Goal: Task Accomplishment & Management: Manage account settings

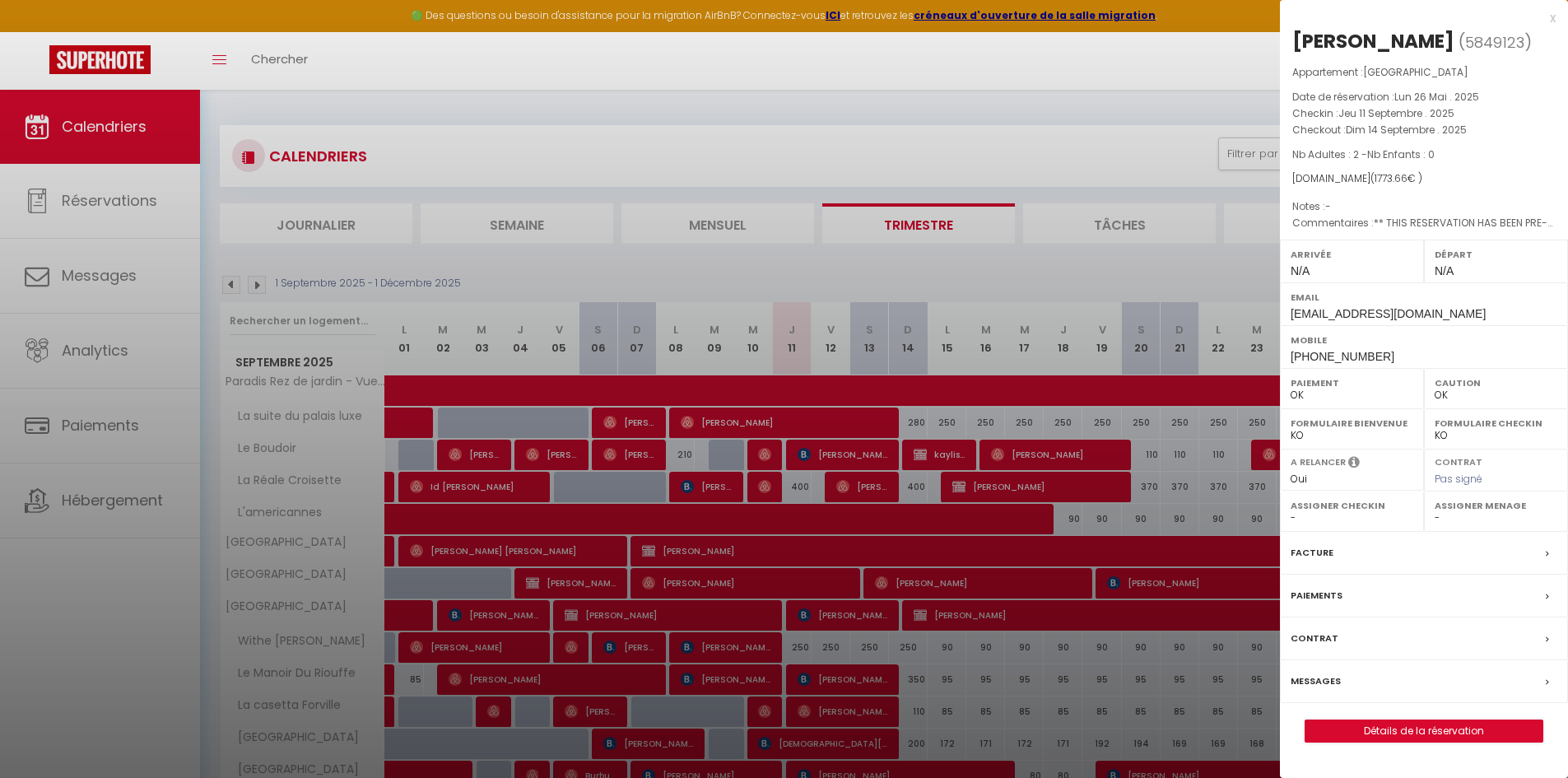
select select "0"
click at [1551, 19] on div "x" at bounding box center [1417, 18] width 276 height 19
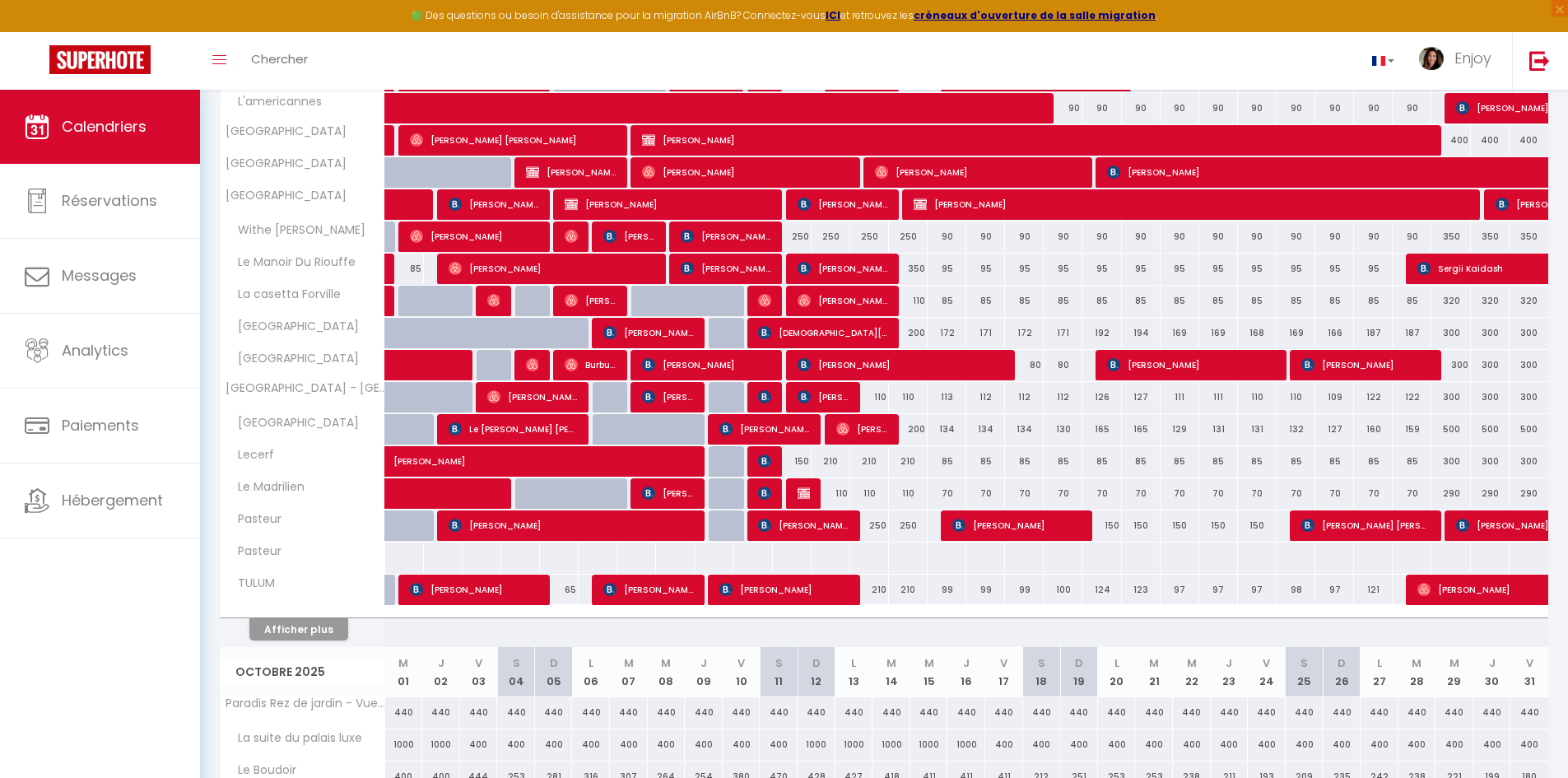
scroll to position [412, 0]
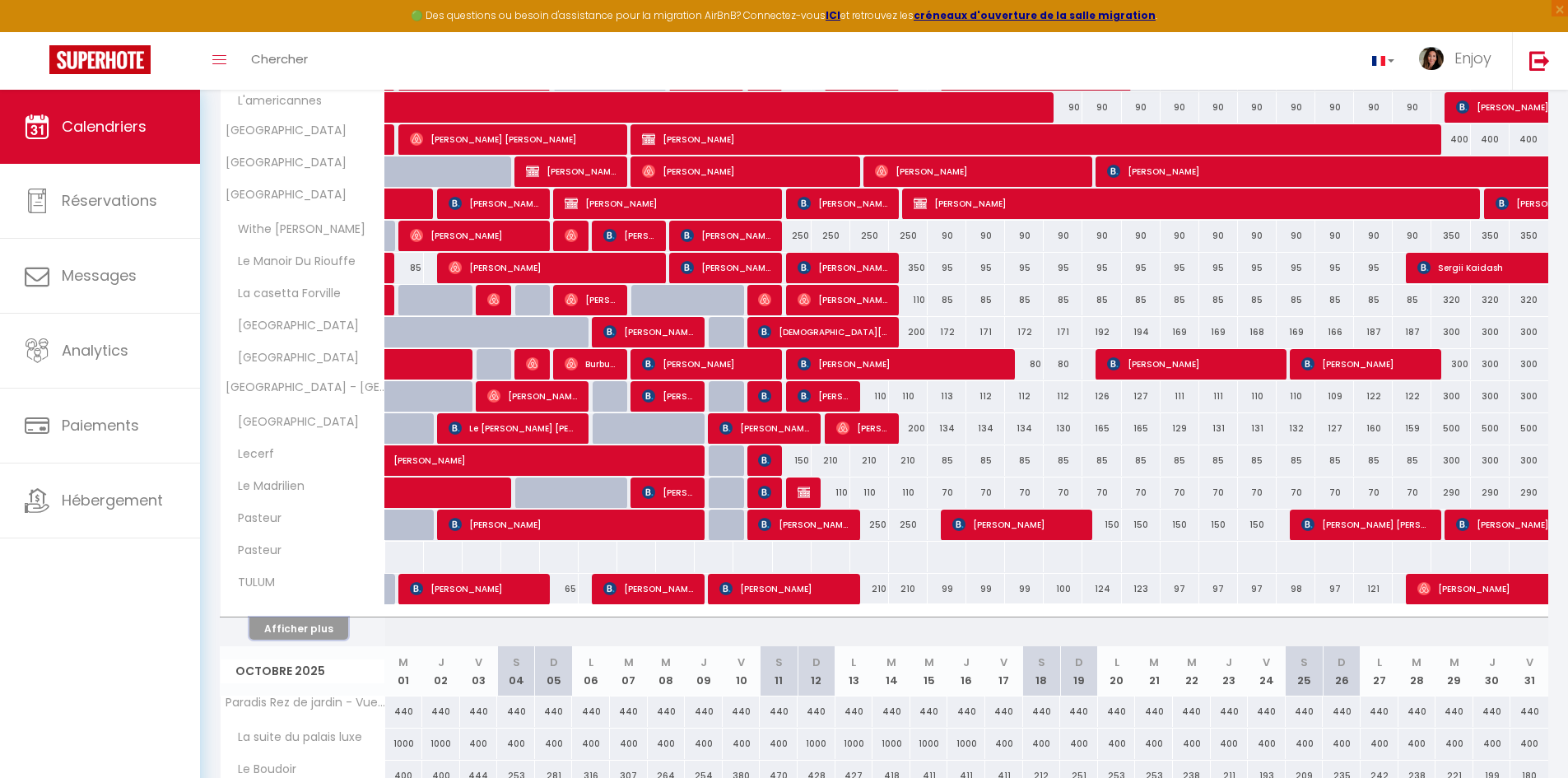
click at [301, 633] on button "Afficher plus" at bounding box center [298, 629] width 99 height 22
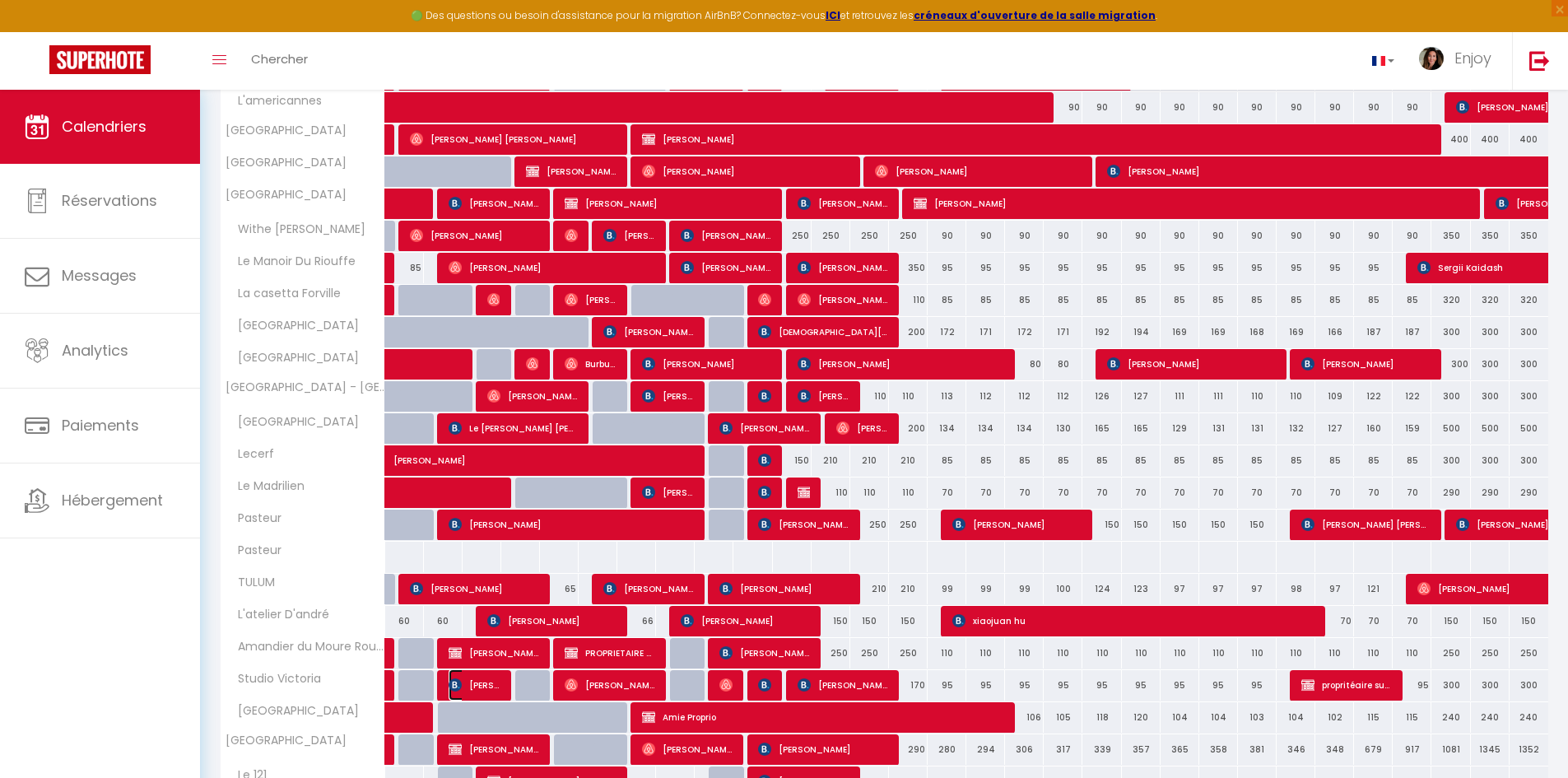
click at [493, 686] on span "[PERSON_NAME]" at bounding box center [475, 685] width 52 height 31
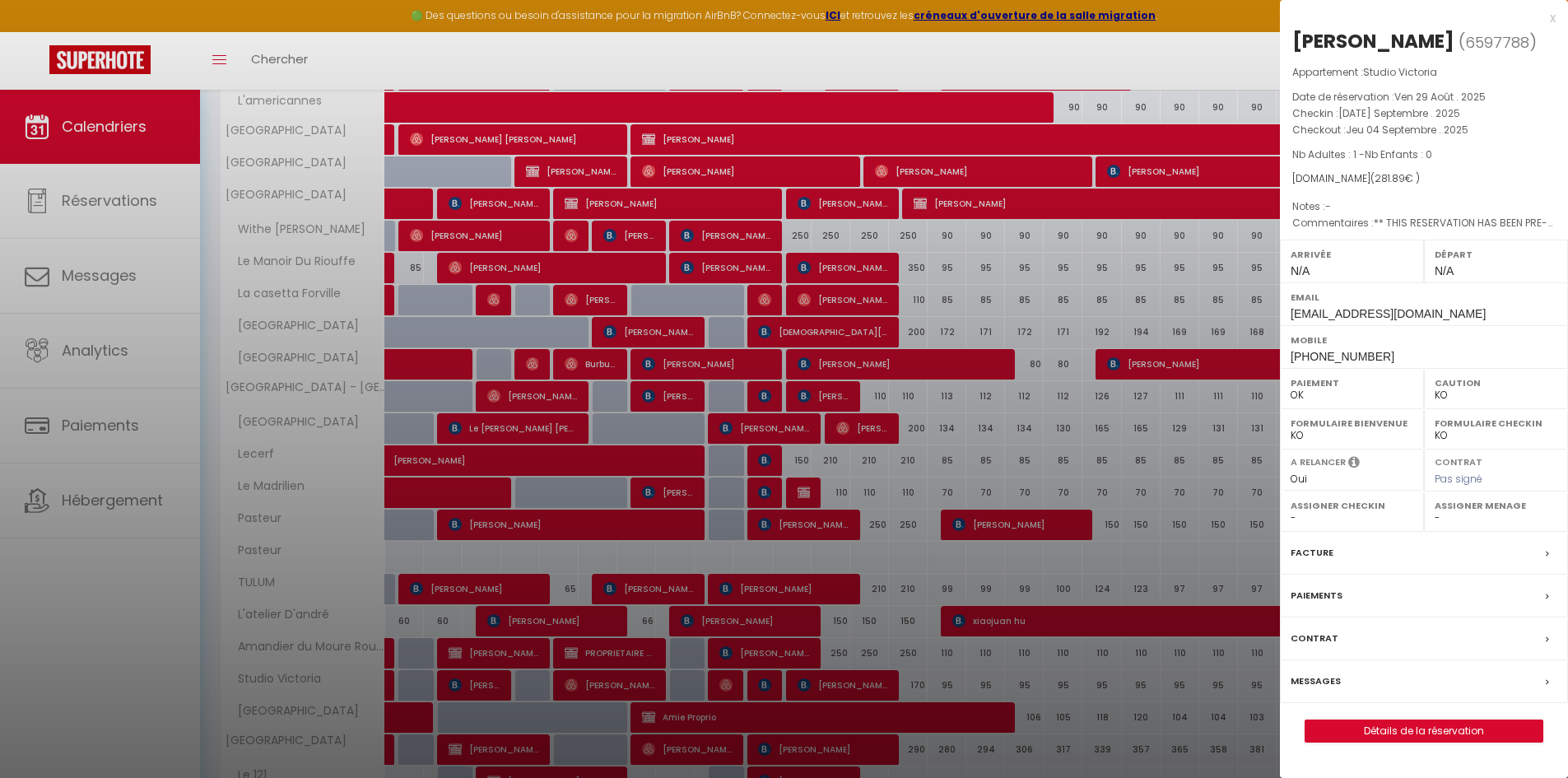
click at [591, 691] on div at bounding box center [784, 389] width 1568 height 778
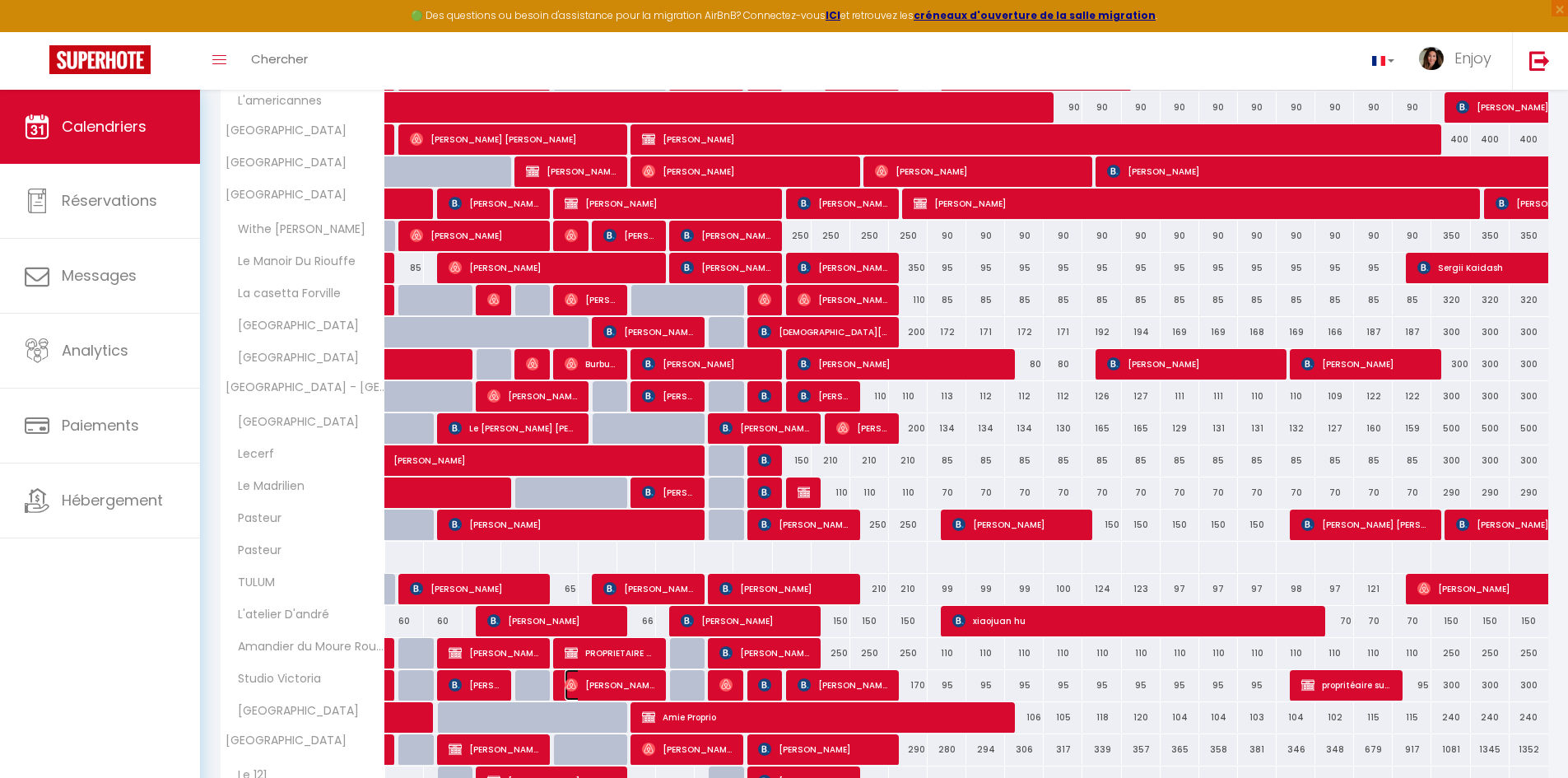
click at [591, 691] on span "[PERSON_NAME]" at bounding box center [610, 685] width 91 height 31
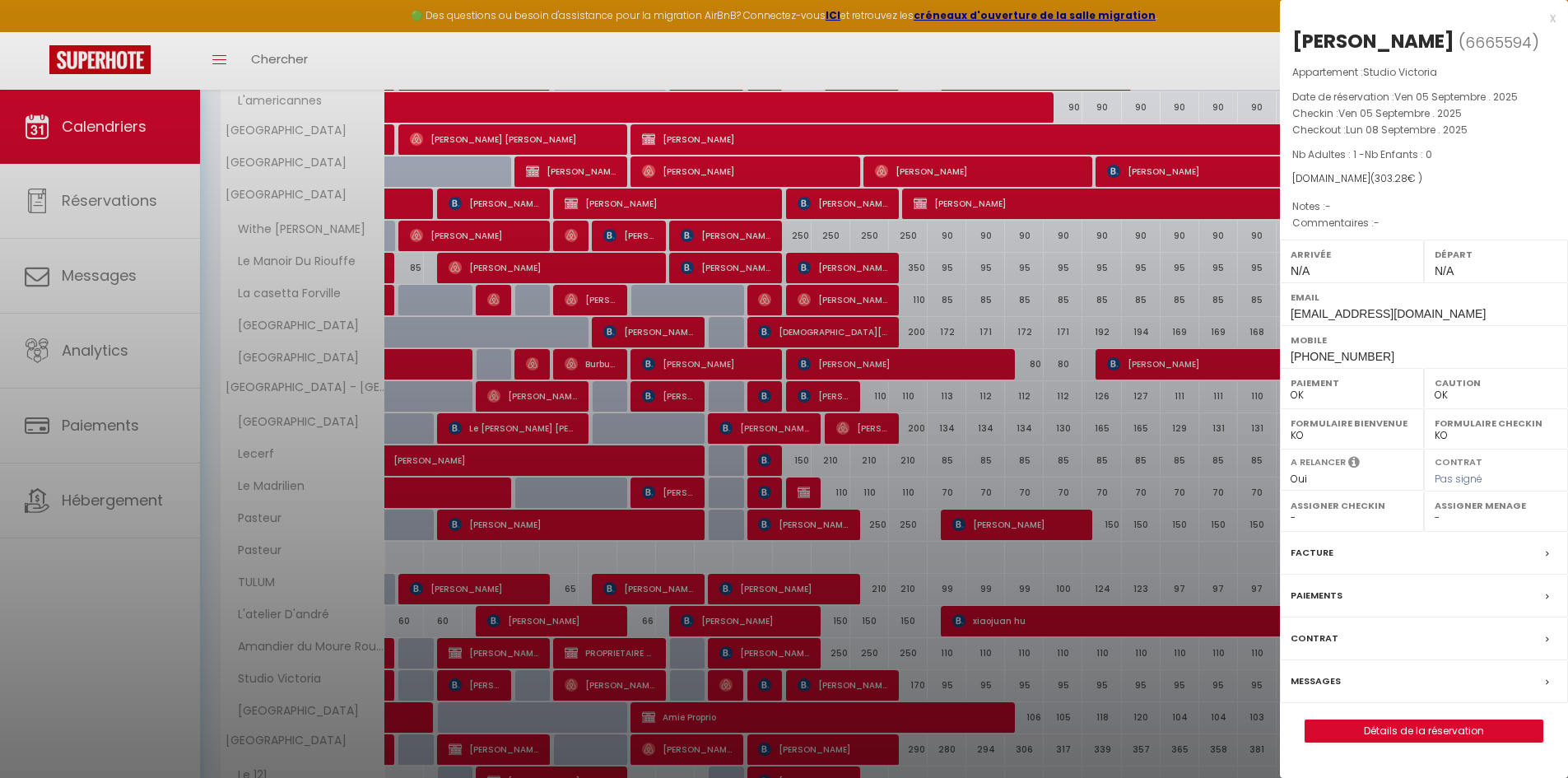
click at [591, 691] on div at bounding box center [784, 389] width 1568 height 778
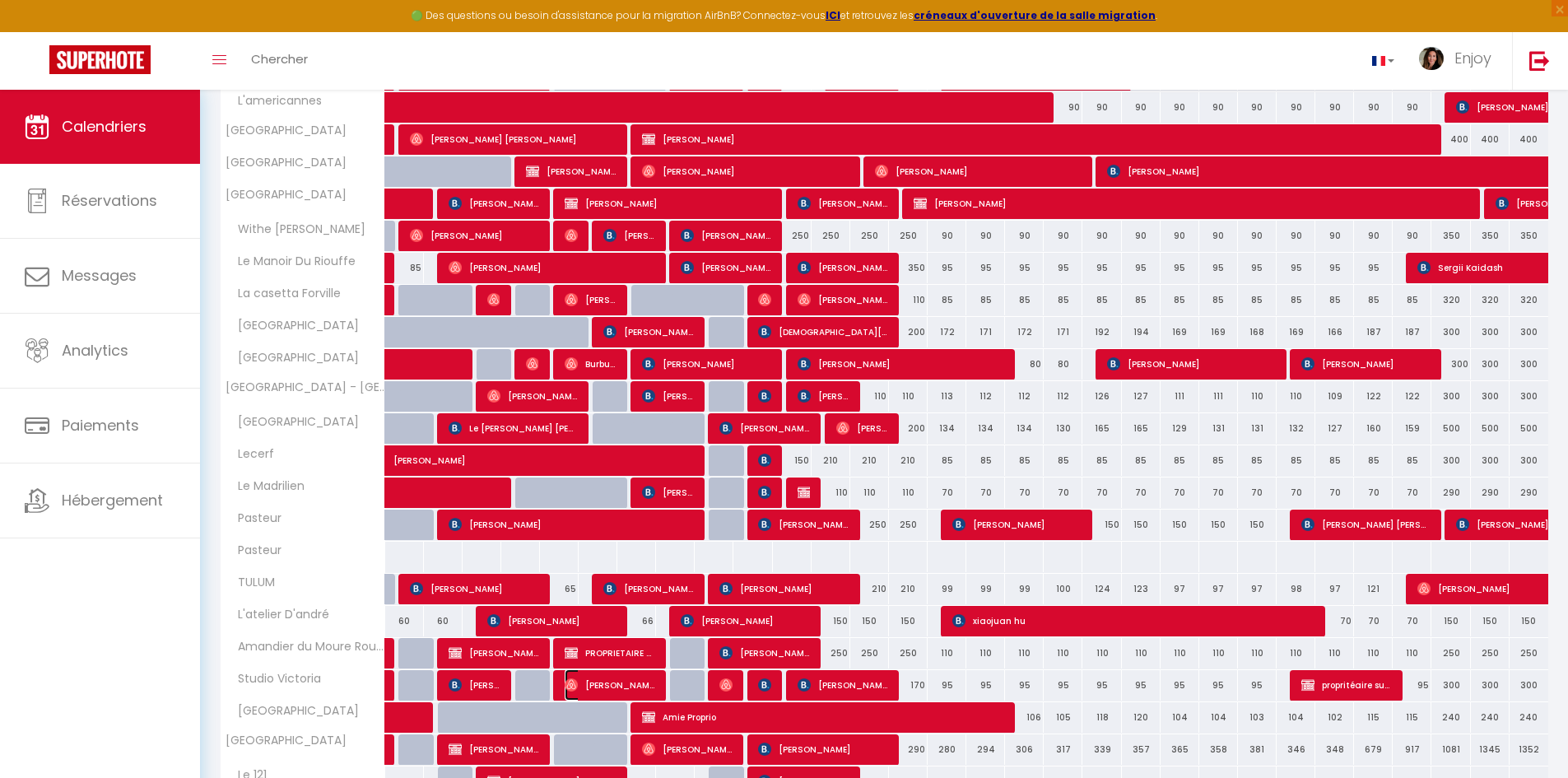
click at [591, 691] on span "[PERSON_NAME]" at bounding box center [610, 685] width 91 height 31
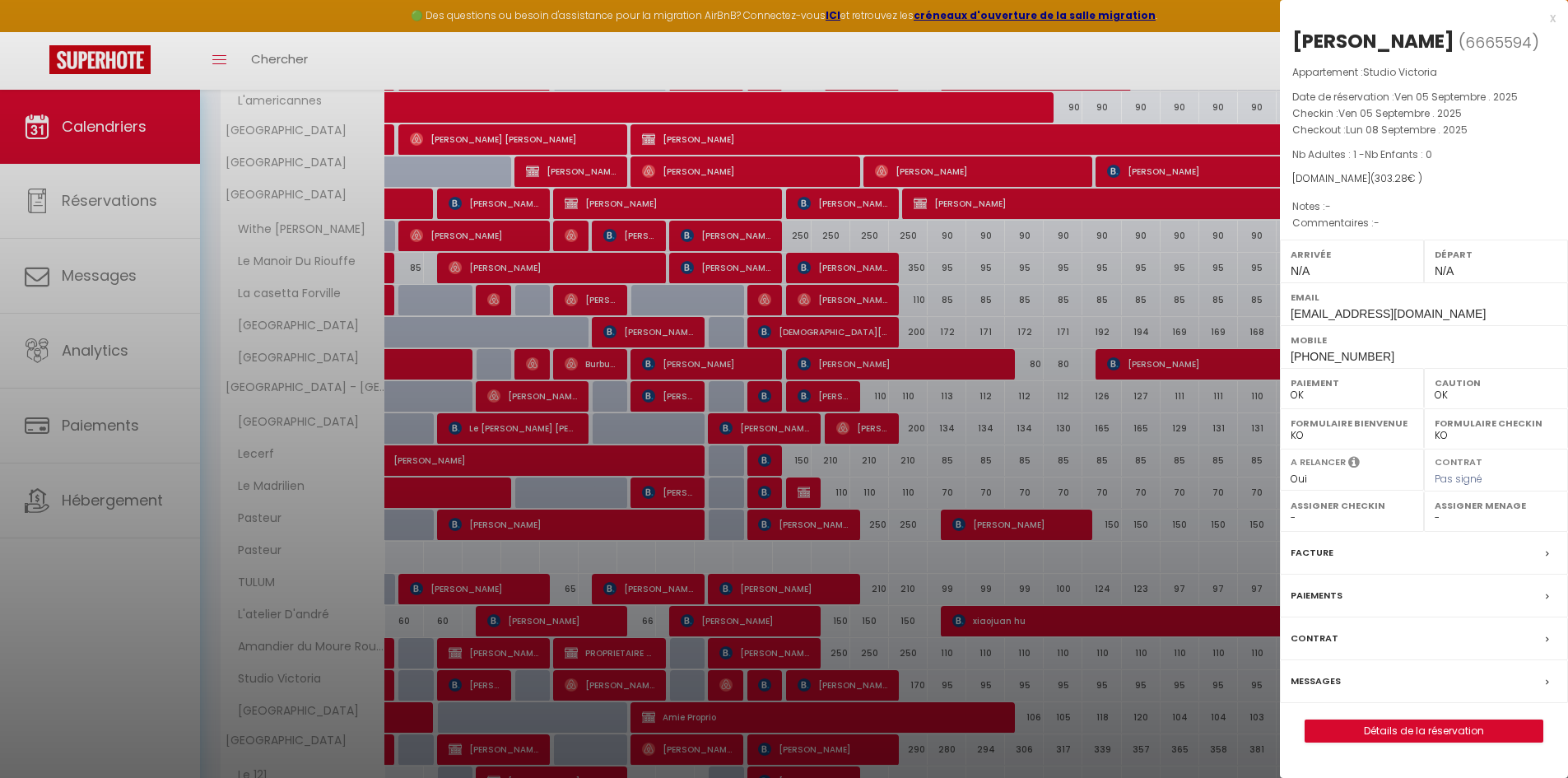
click at [616, 228] on div at bounding box center [784, 389] width 1568 height 778
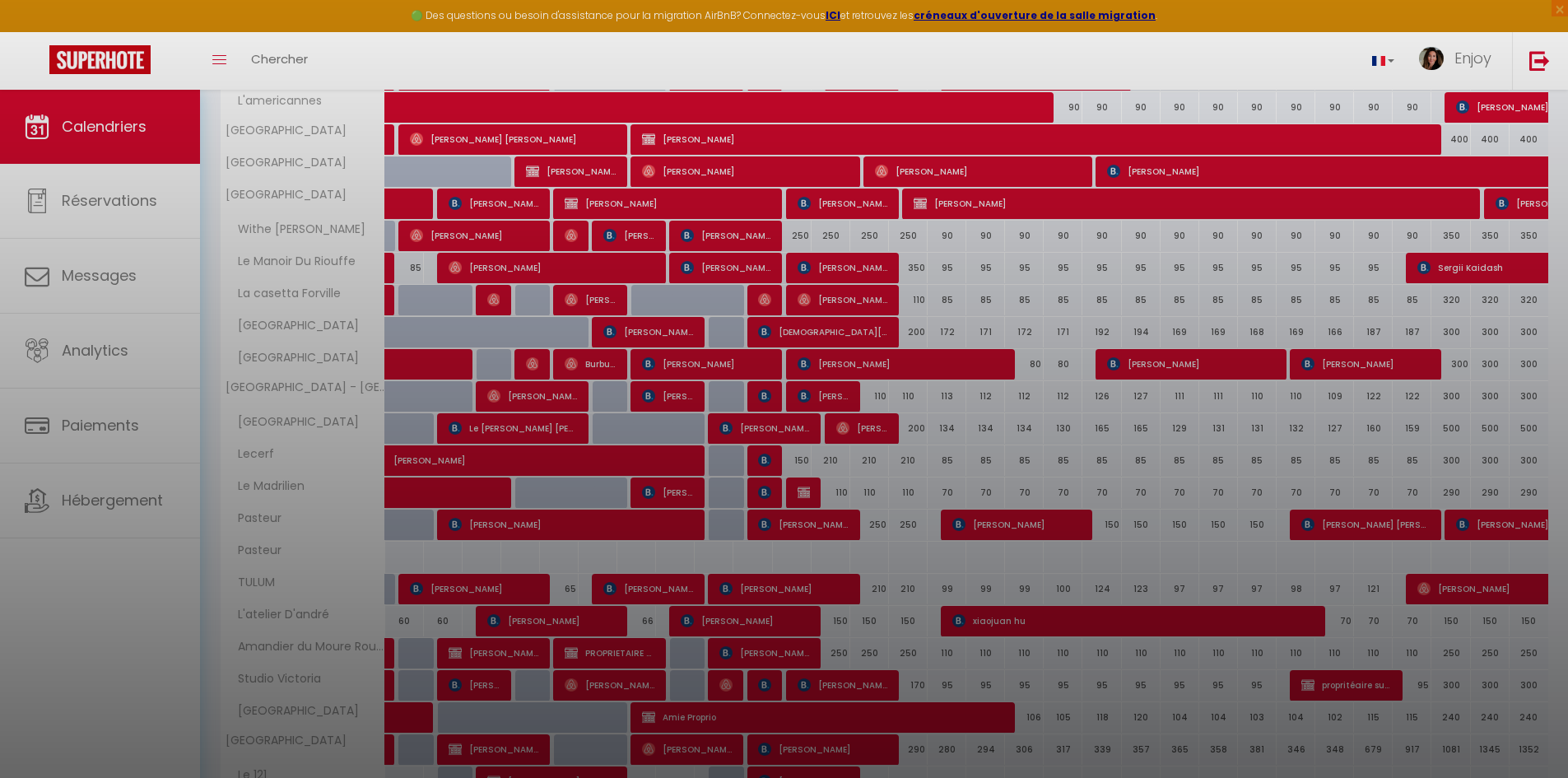
click at [615, 239] on div at bounding box center [784, 389] width 1568 height 778
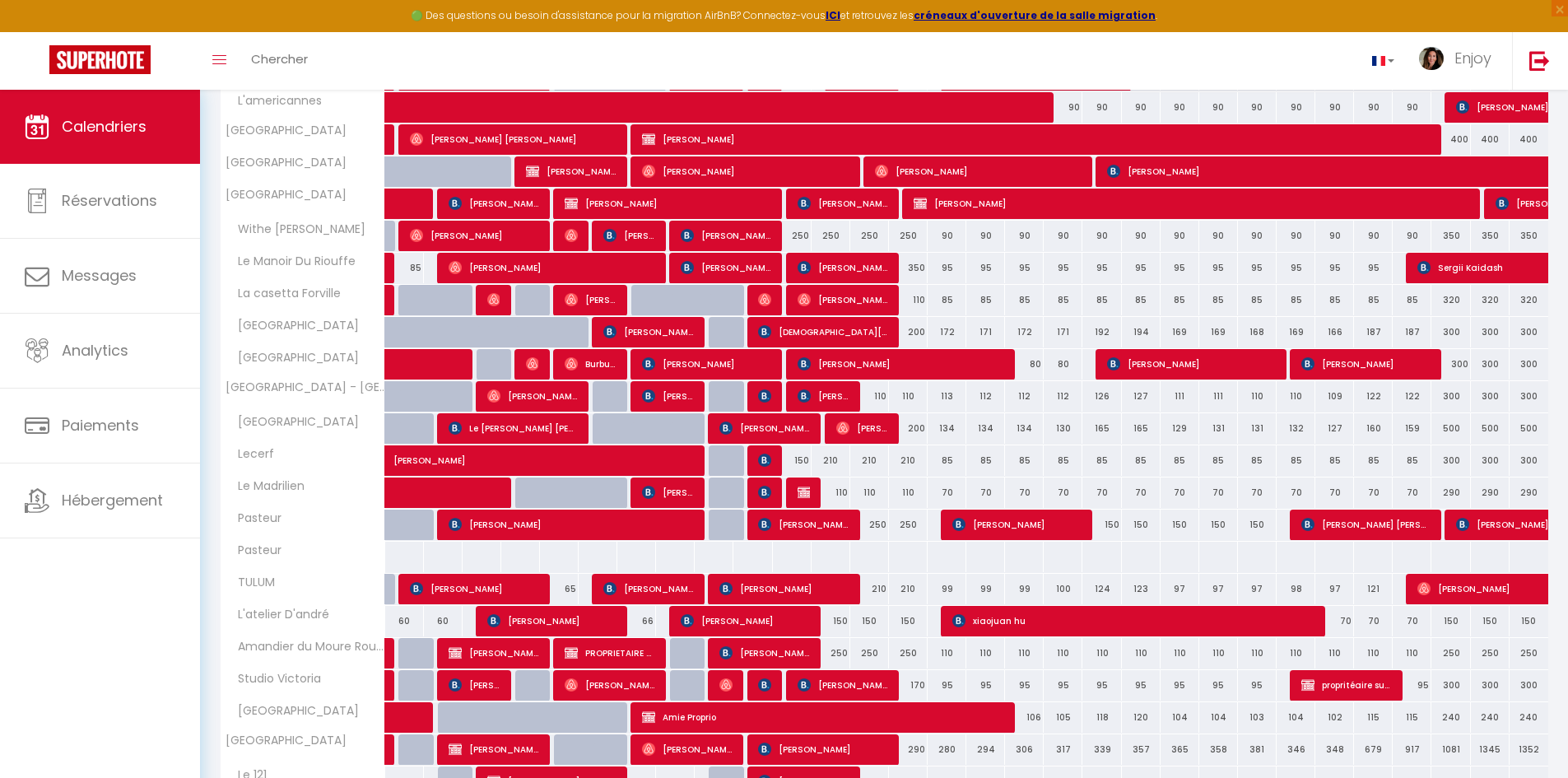
click at [623, 245] on span "[PERSON_NAME]" at bounding box center [629, 235] width 52 height 31
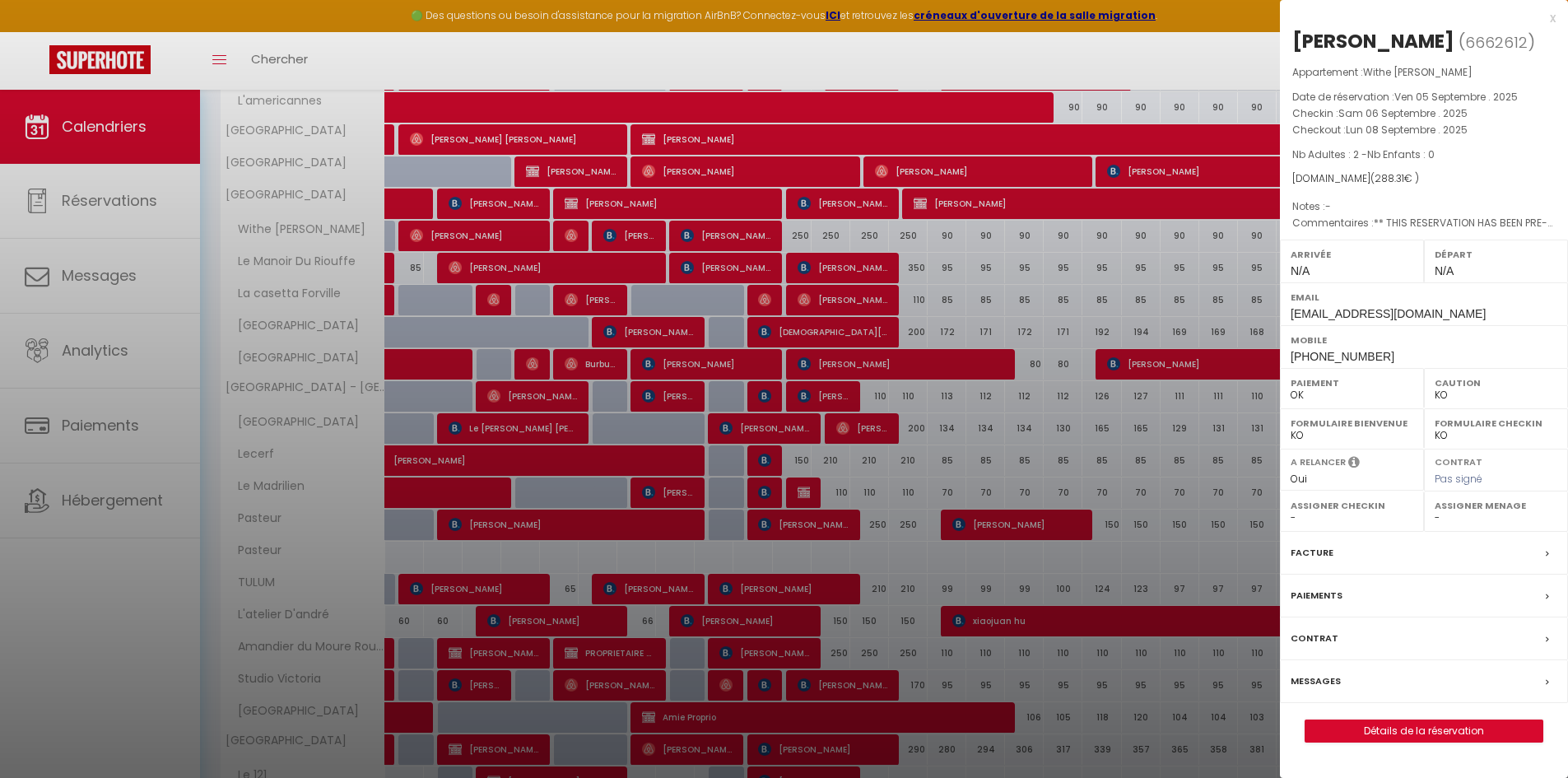
click at [578, 239] on div at bounding box center [784, 389] width 1568 height 778
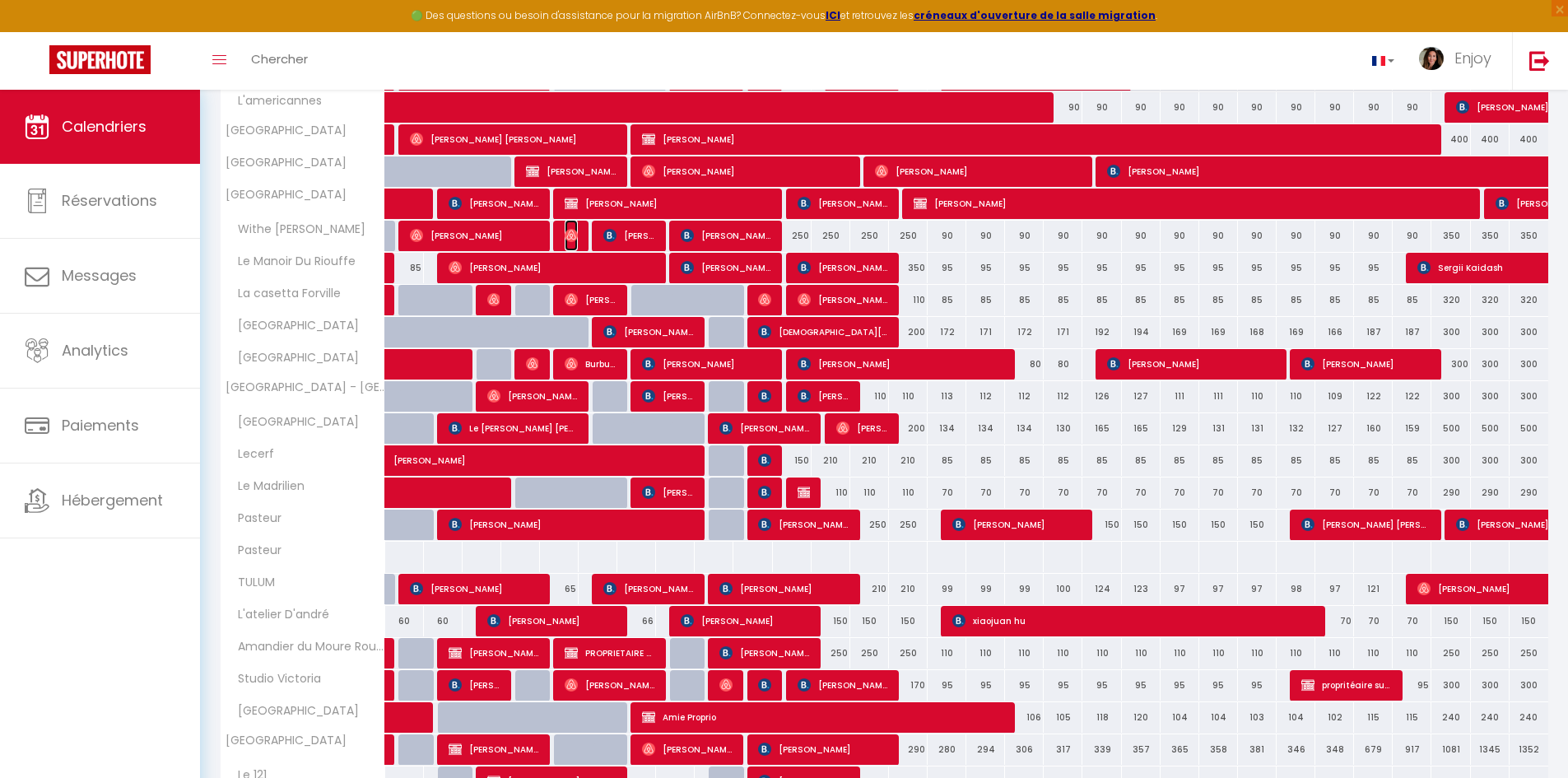
click at [574, 237] on img at bounding box center [571, 235] width 13 height 13
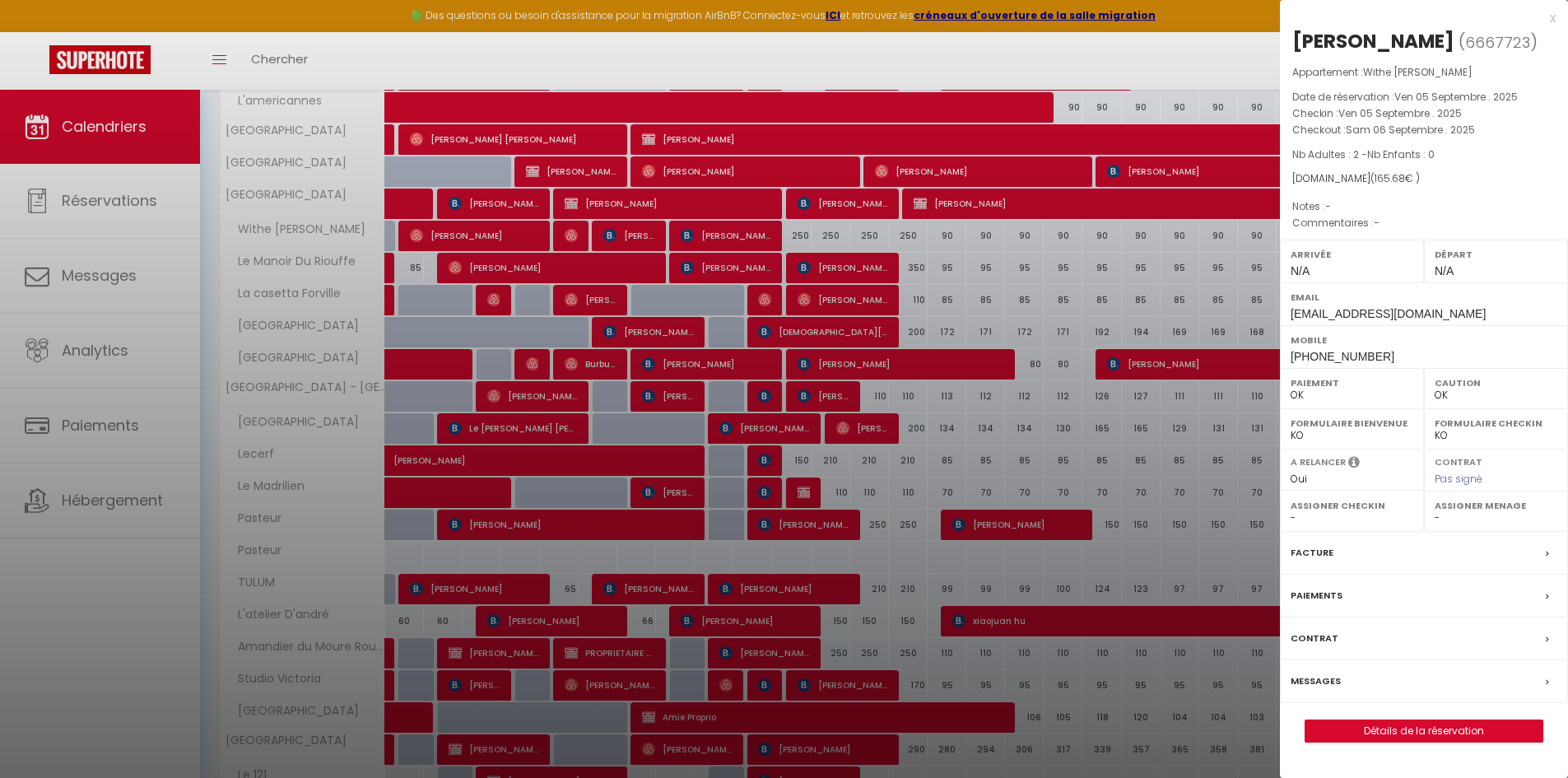
click at [724, 685] on div at bounding box center [784, 389] width 1568 height 778
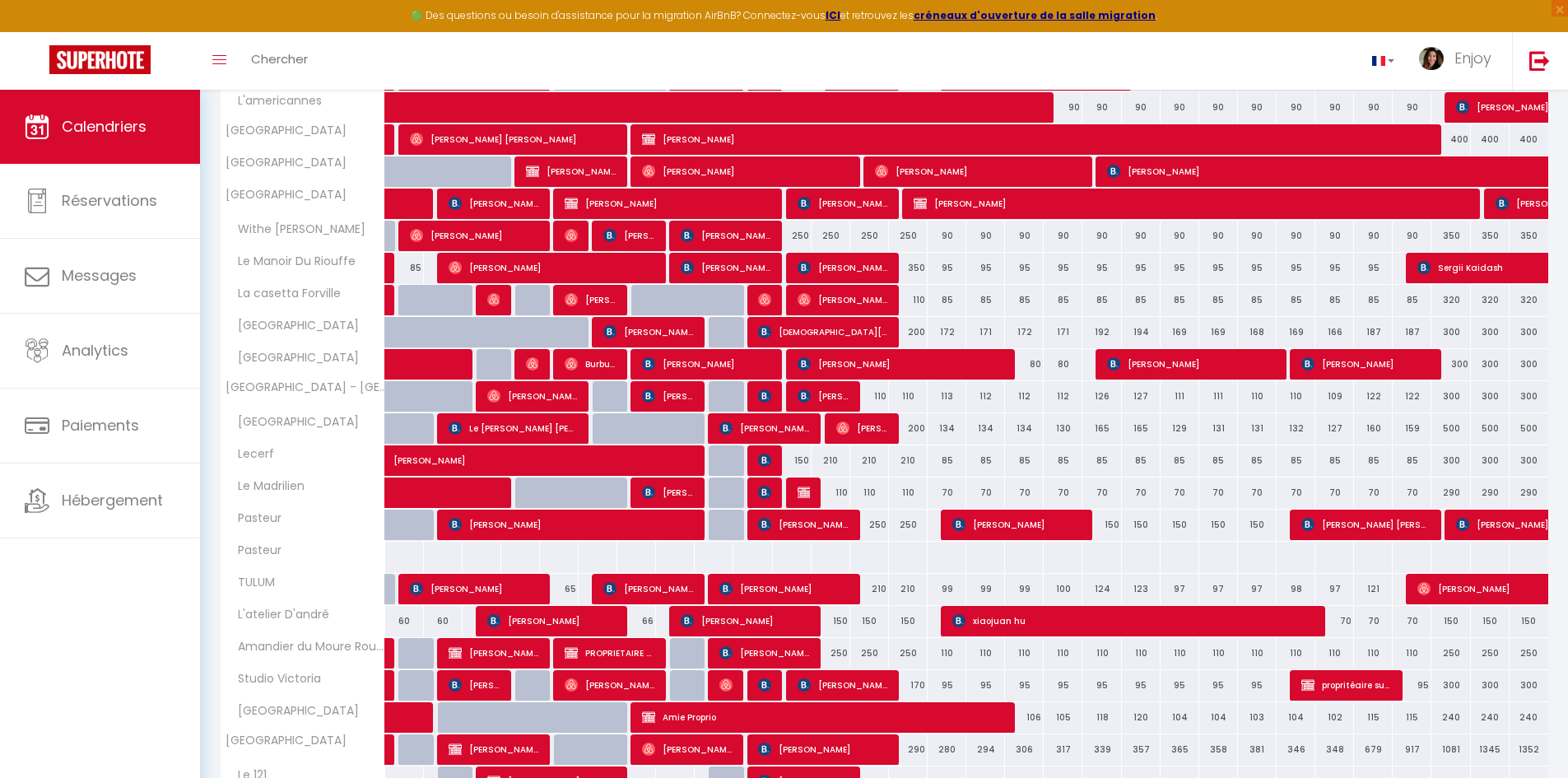
click at [725, 687] on img at bounding box center [726, 685] width 13 height 13
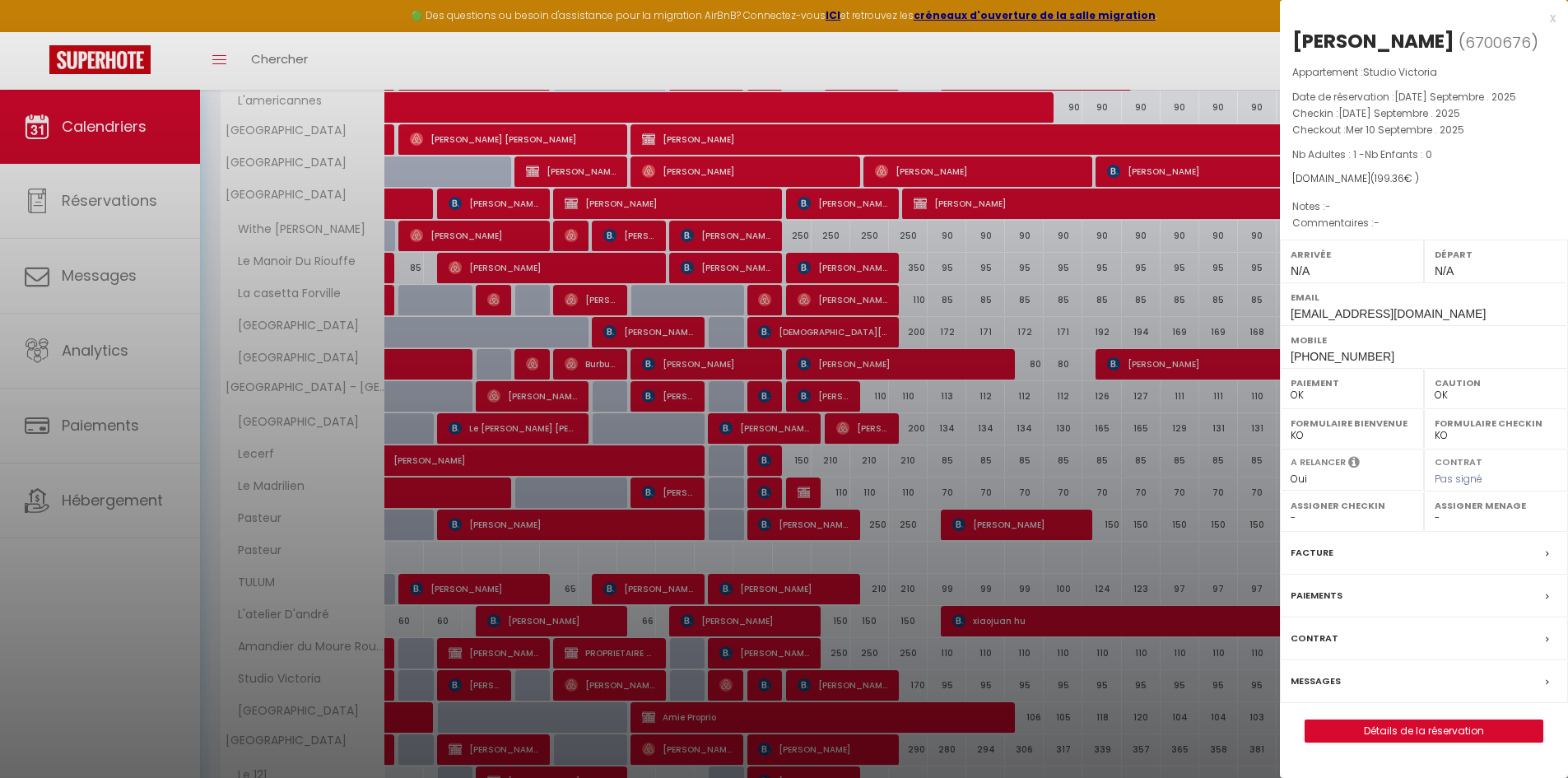
click at [729, 681] on div at bounding box center [784, 389] width 1568 height 778
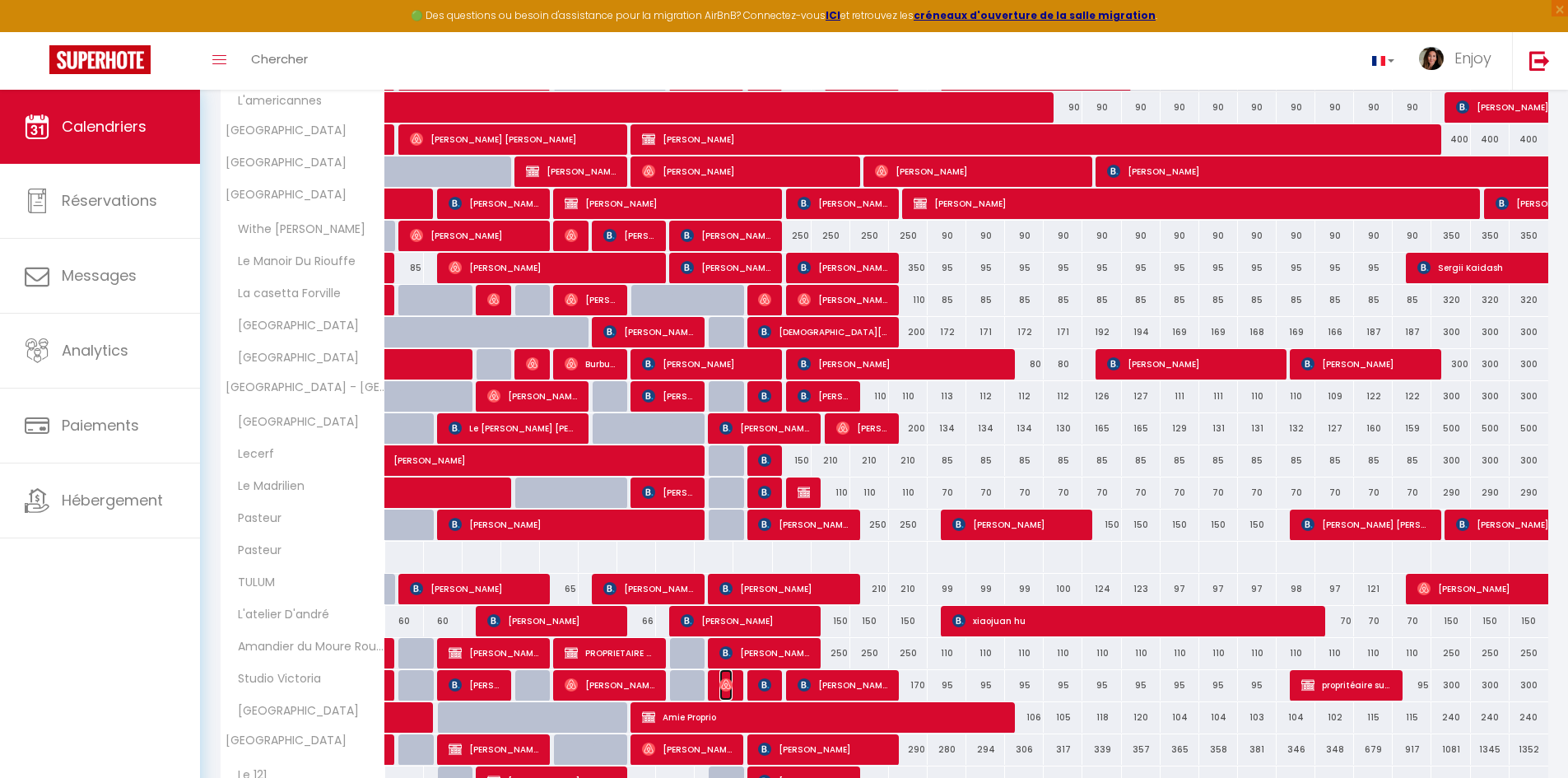
click at [719, 683] on img at bounding box center [726, 685] width 13 height 13
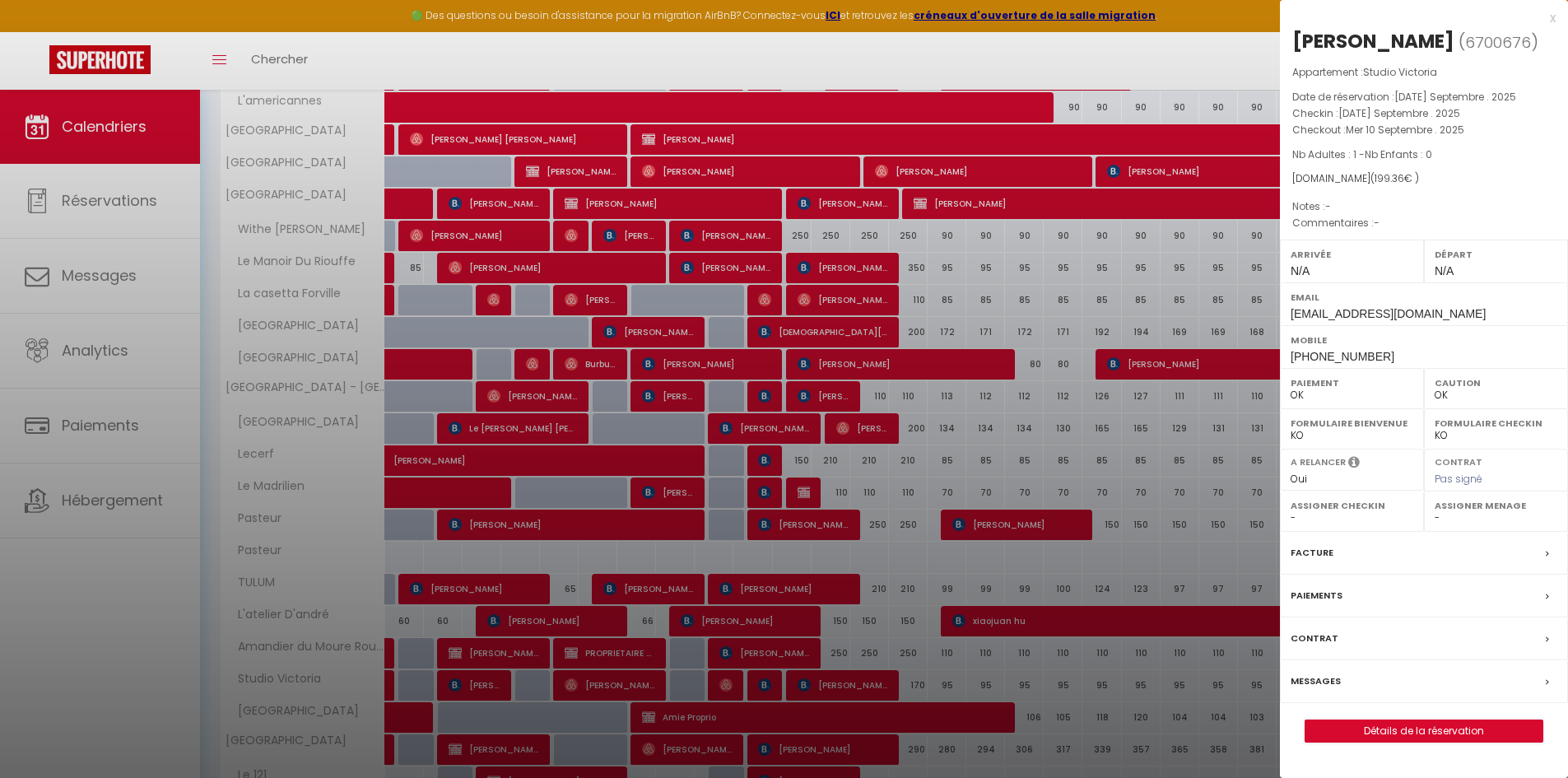
click at [651, 683] on div at bounding box center [784, 389] width 1568 height 778
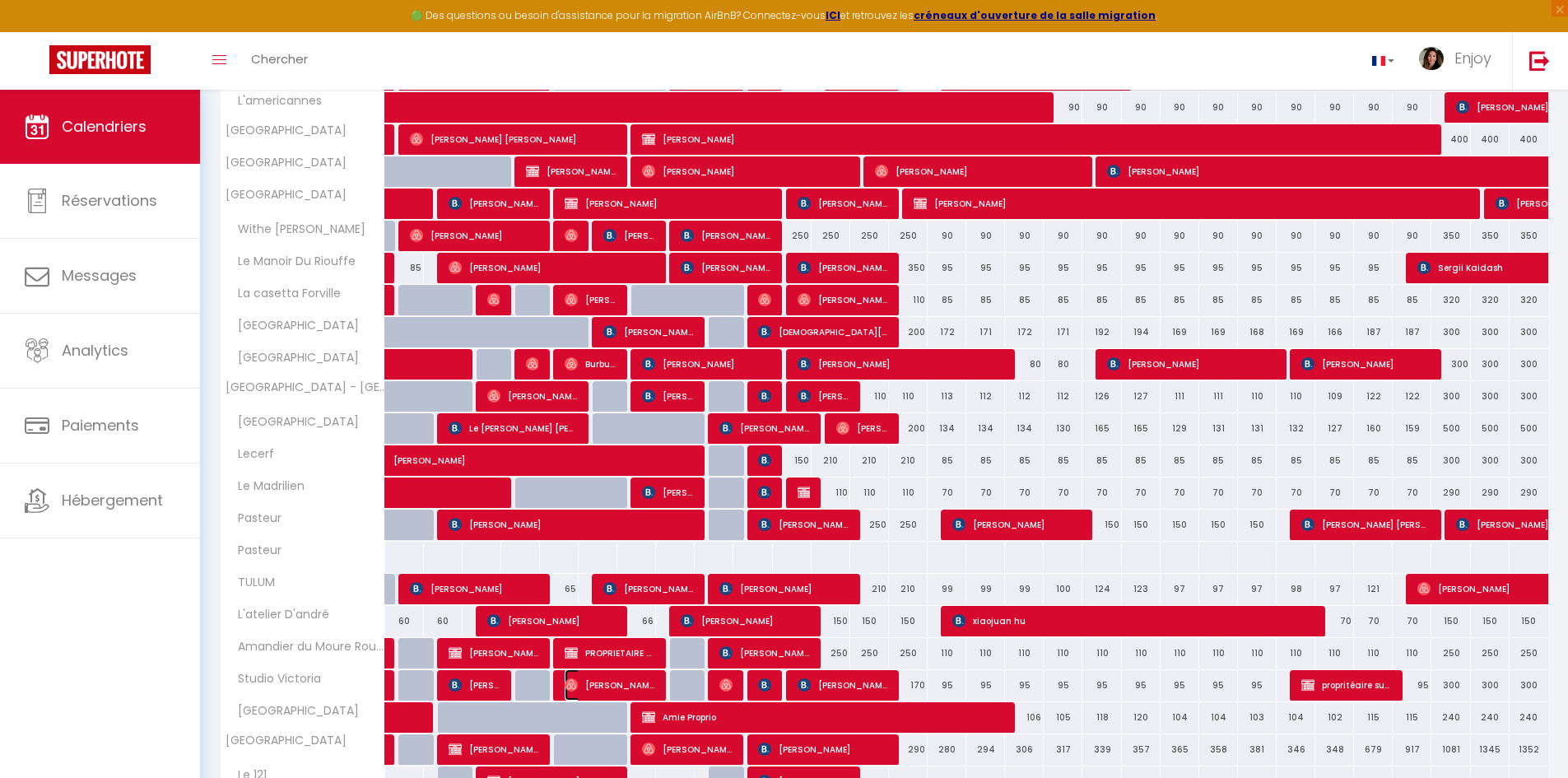
click at [649, 683] on span "[PERSON_NAME]" at bounding box center [610, 685] width 91 height 31
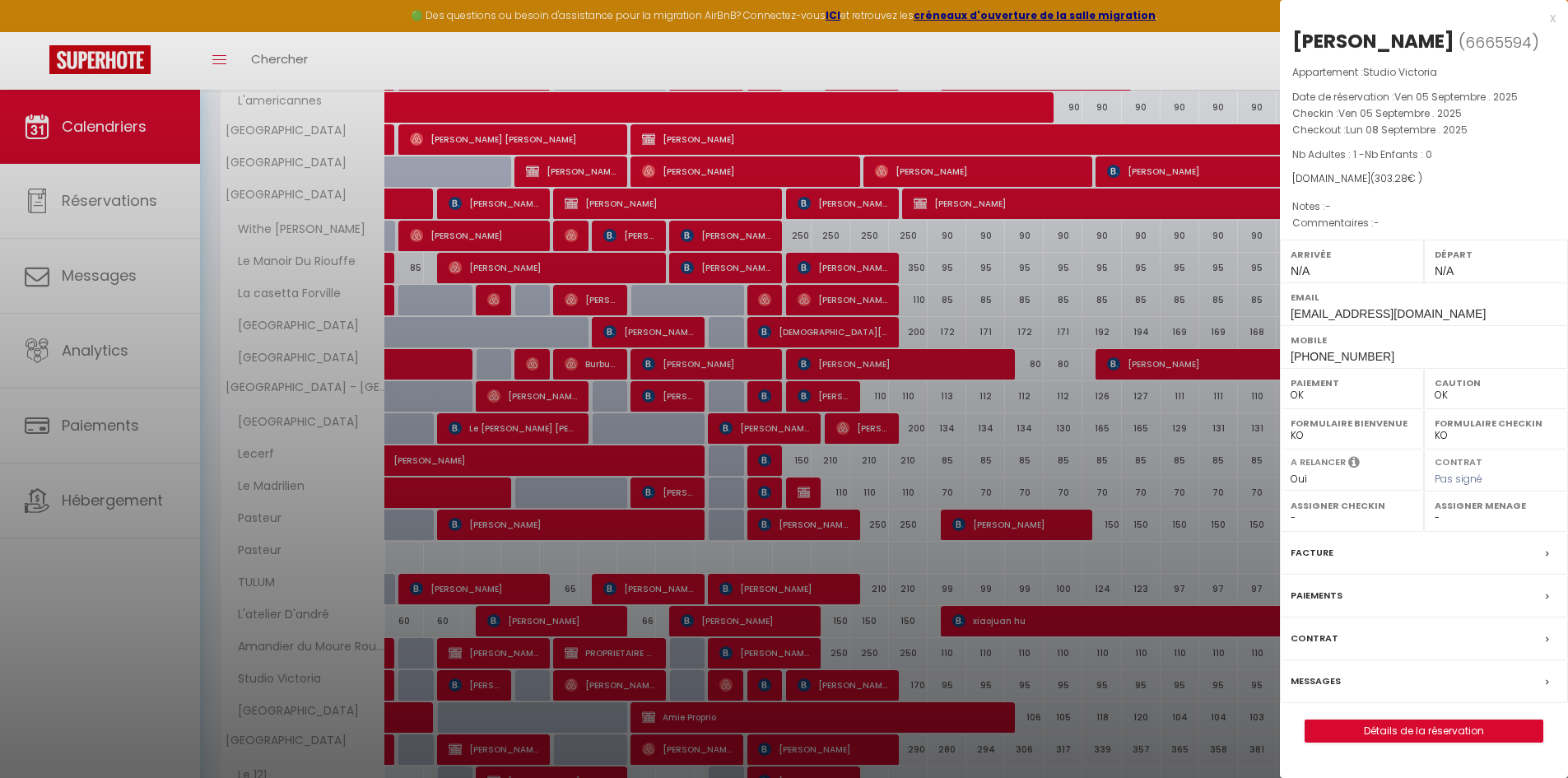
click at [656, 591] on div at bounding box center [784, 389] width 1568 height 778
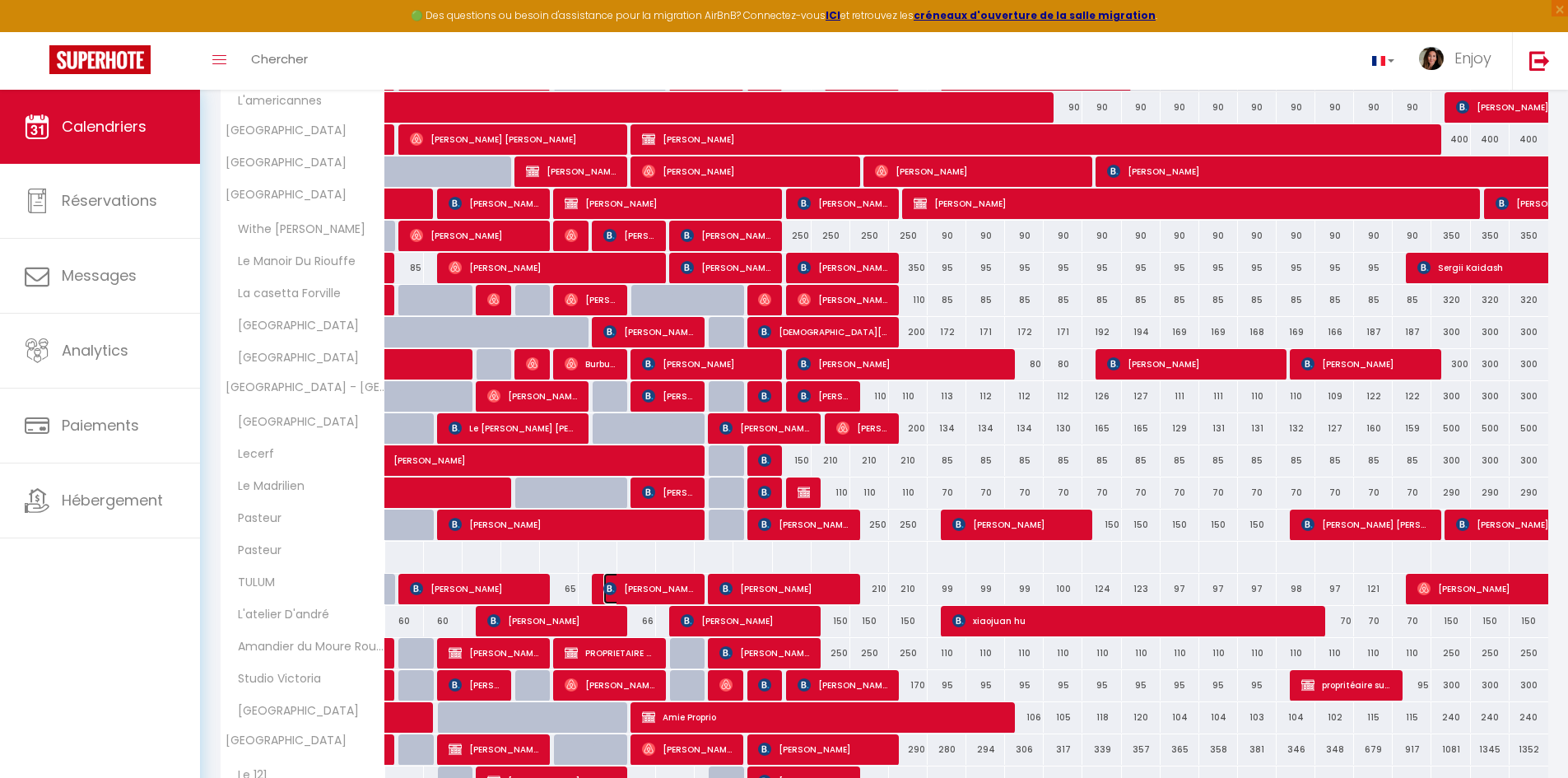
click at [657, 585] on span "[PERSON_NAME]" at bounding box center [649, 589] width 91 height 31
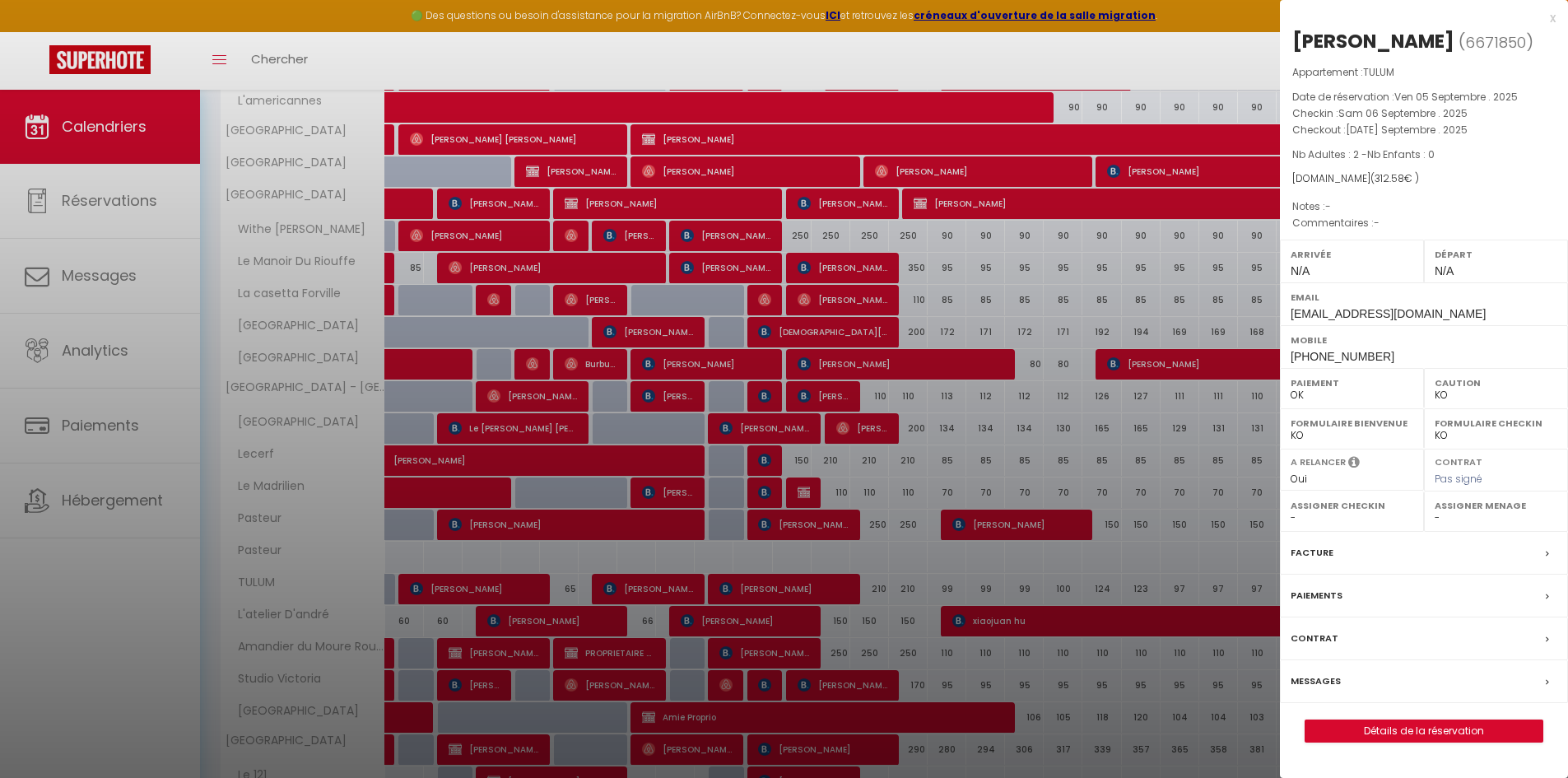
click at [632, 331] on div at bounding box center [784, 389] width 1568 height 778
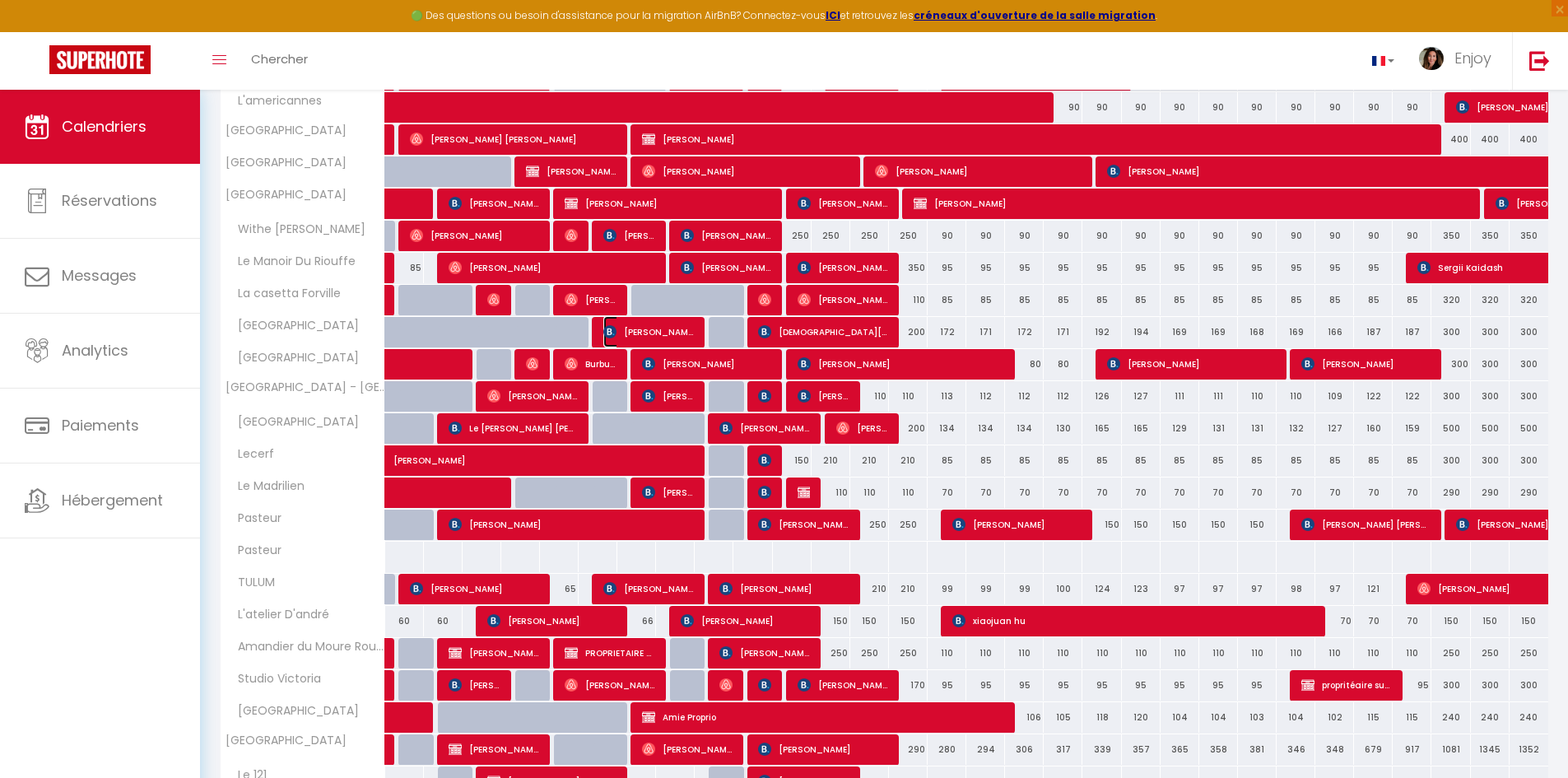
click at [671, 335] on span "[PERSON_NAME]" at bounding box center [649, 332] width 91 height 31
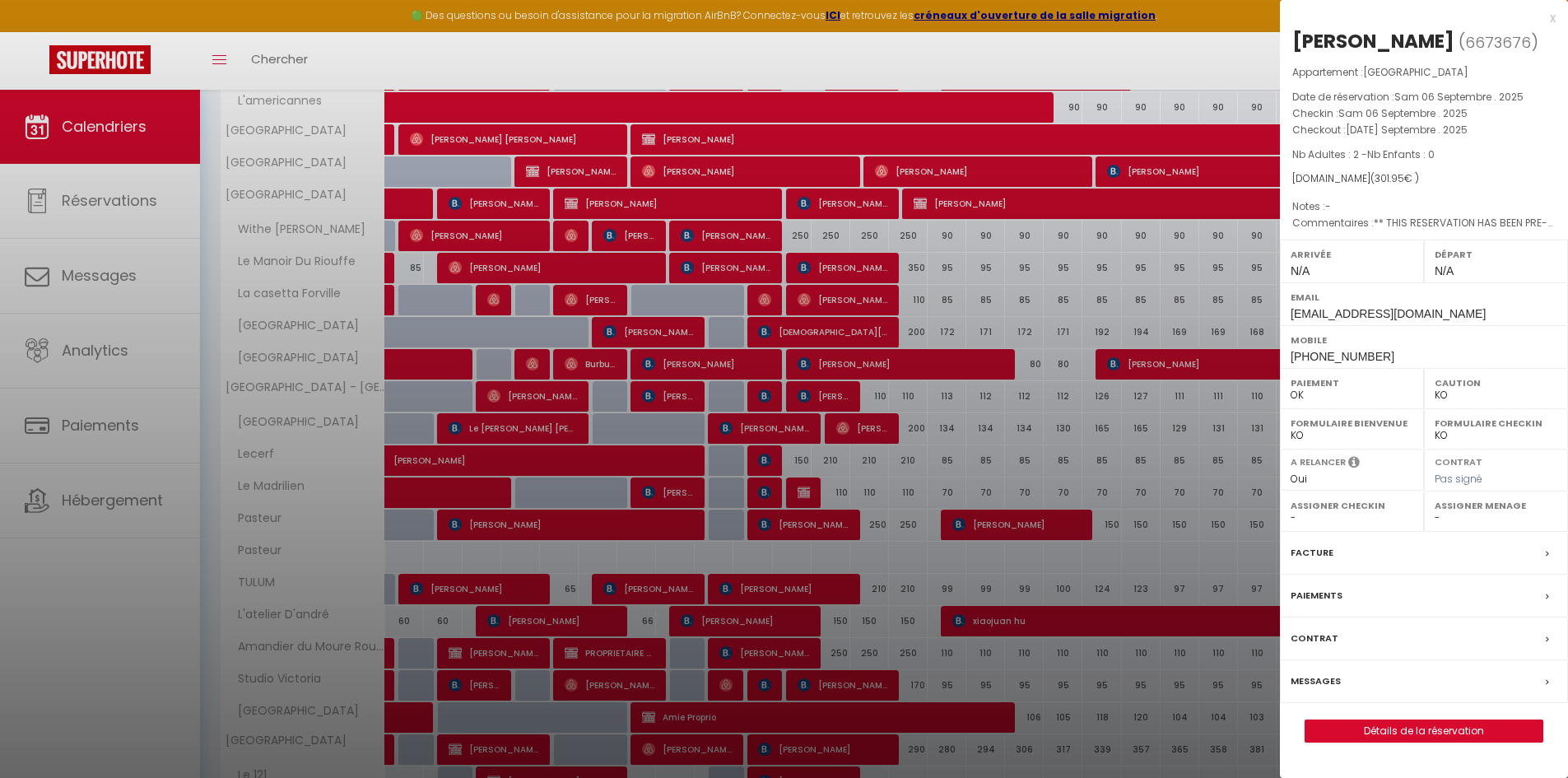
click at [684, 367] on div at bounding box center [784, 389] width 1568 height 778
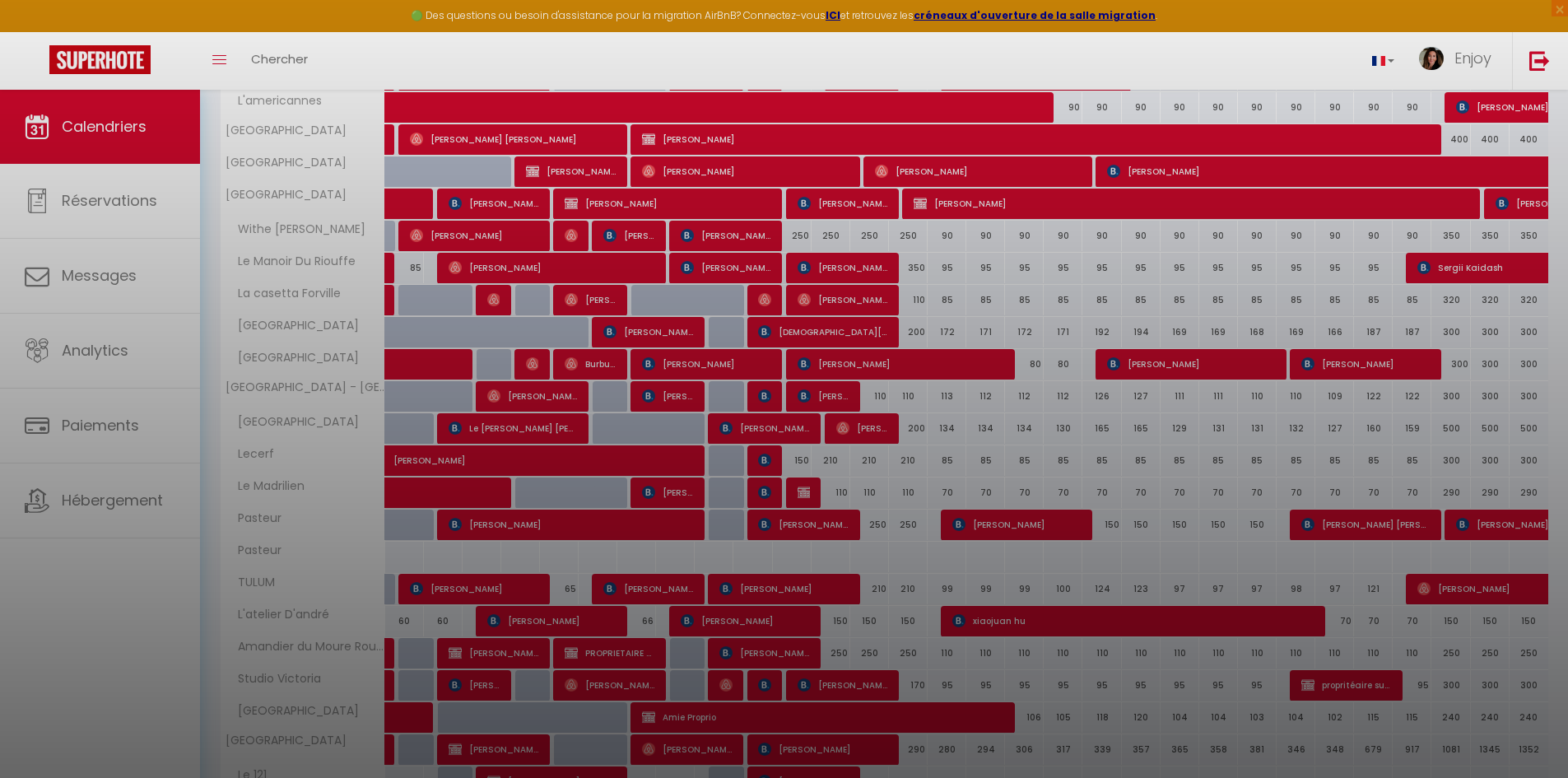
click at [599, 364] on div at bounding box center [784, 389] width 1568 height 778
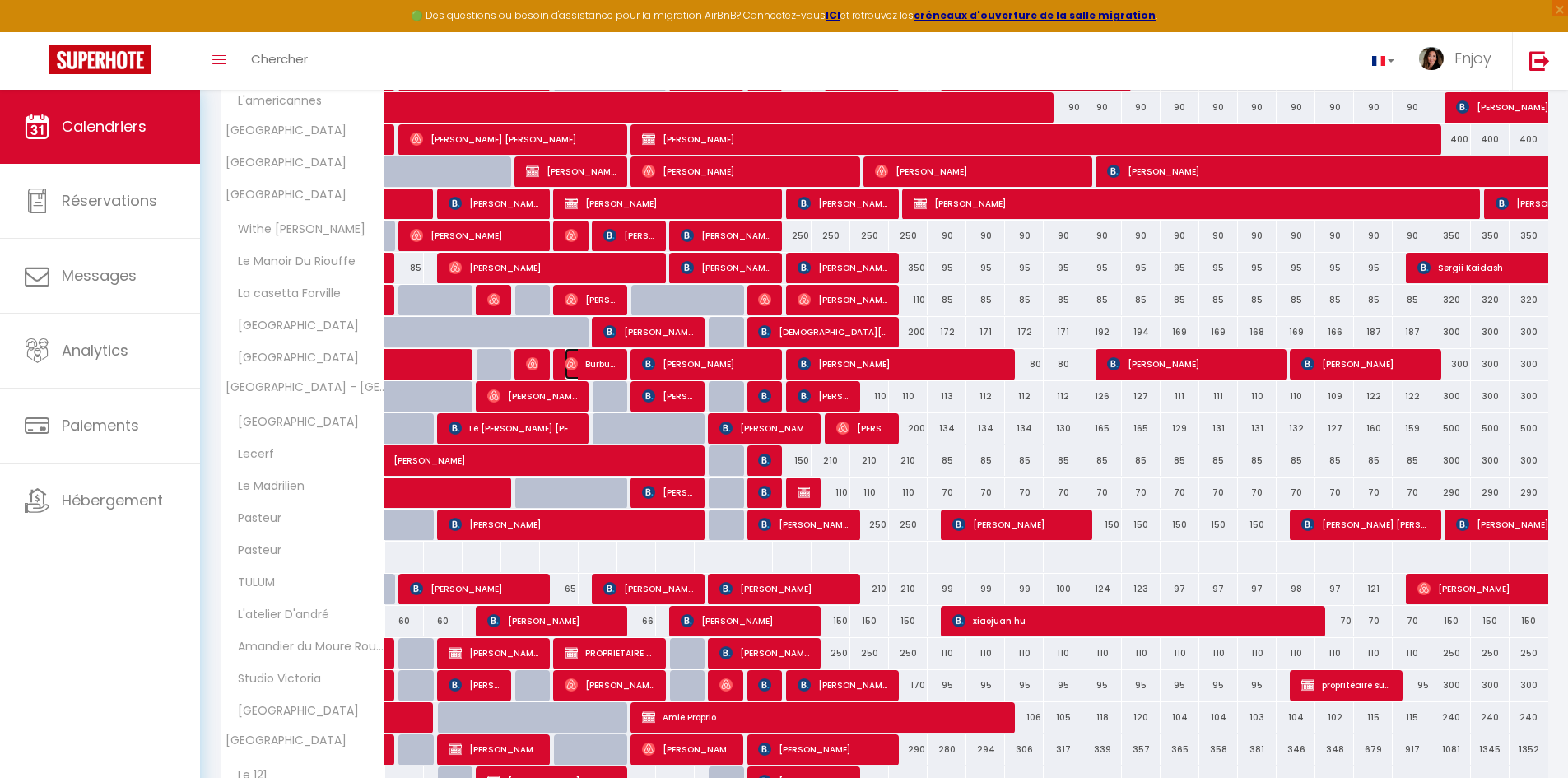
click at [599, 364] on span "Burbuqe Xheladini" at bounding box center [591, 364] width 52 height 31
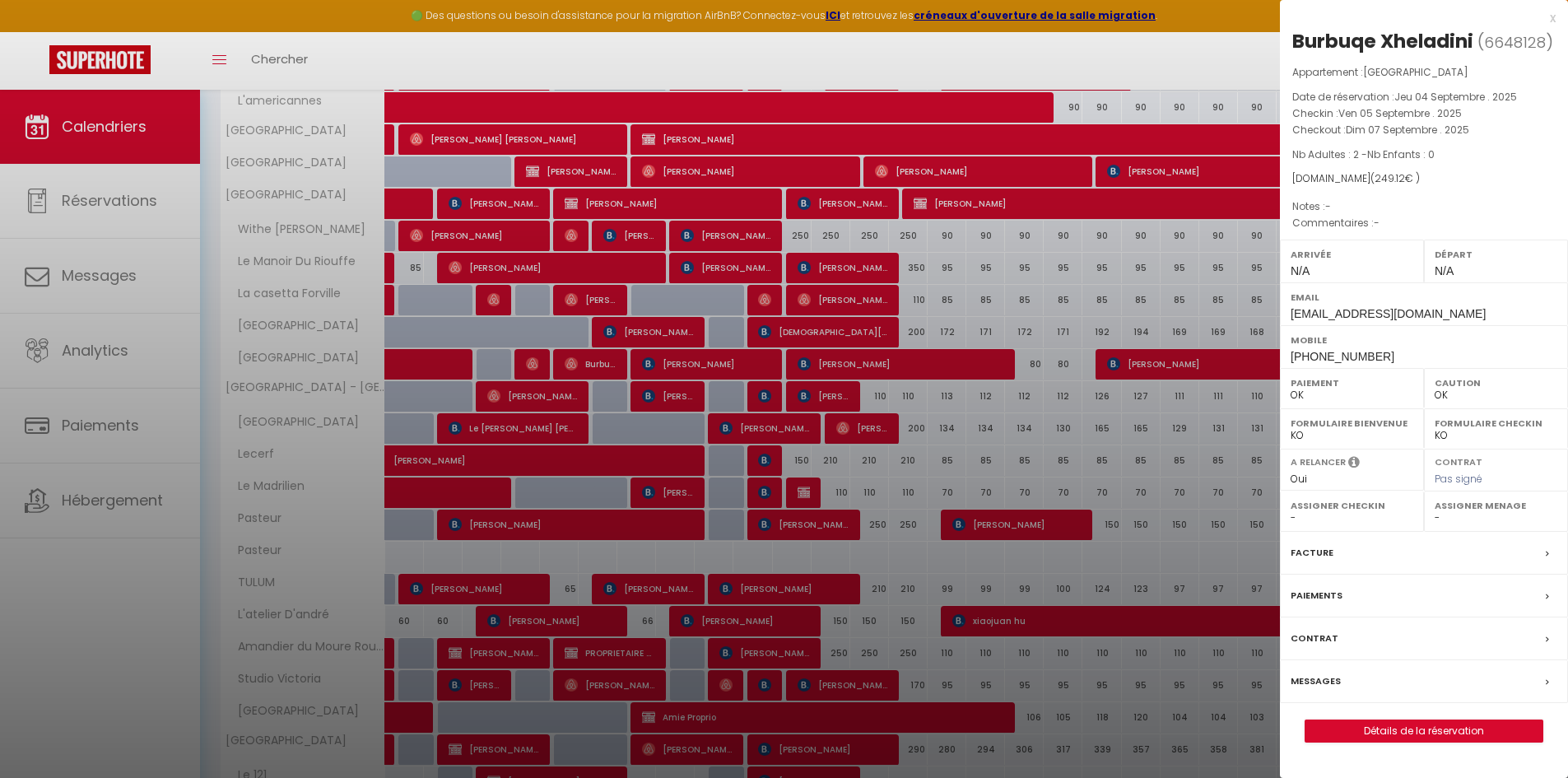
click at [599, 364] on div at bounding box center [784, 389] width 1568 height 778
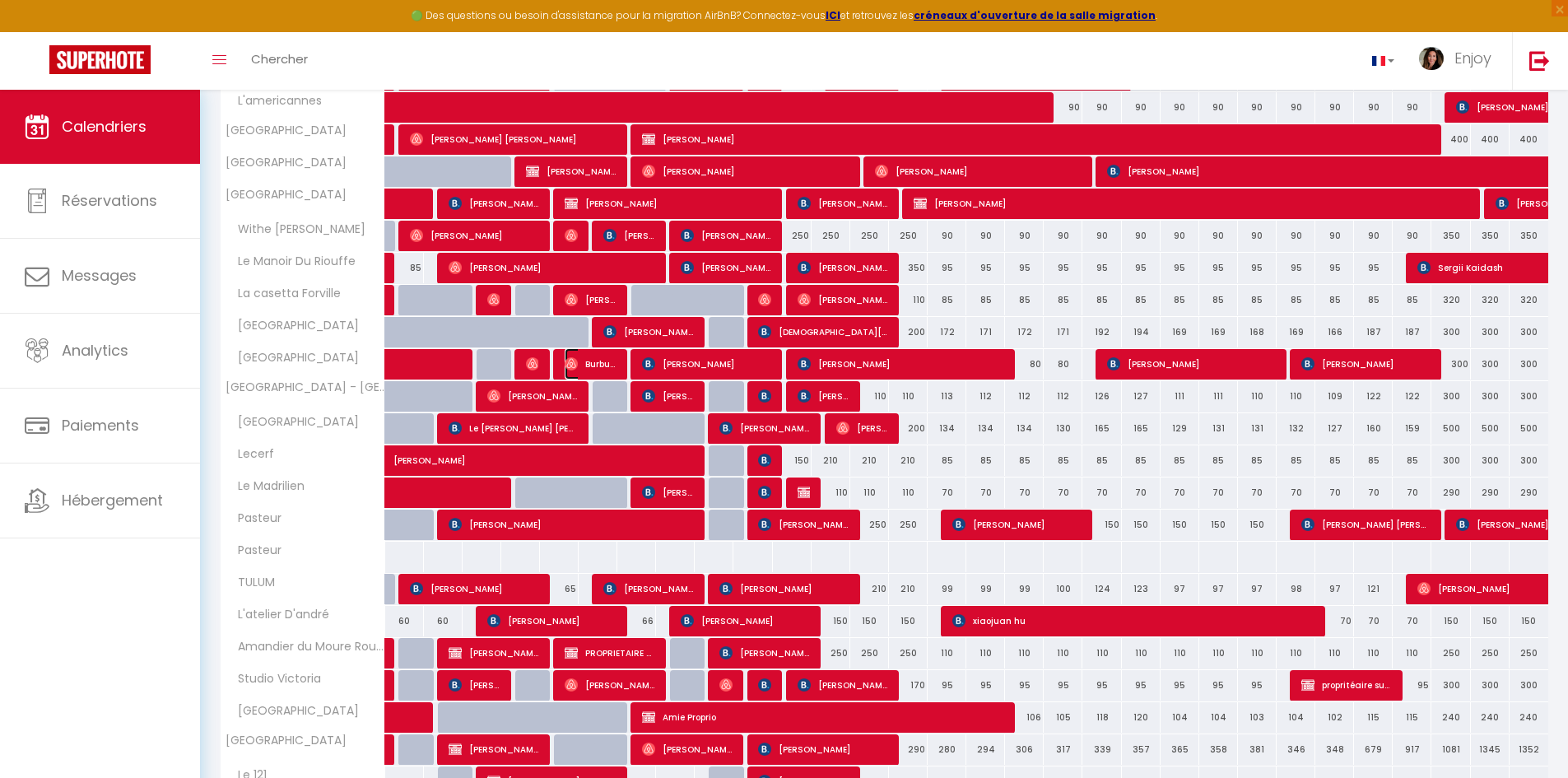
click at [599, 364] on span "Burbuqe Xheladini" at bounding box center [591, 364] width 52 height 31
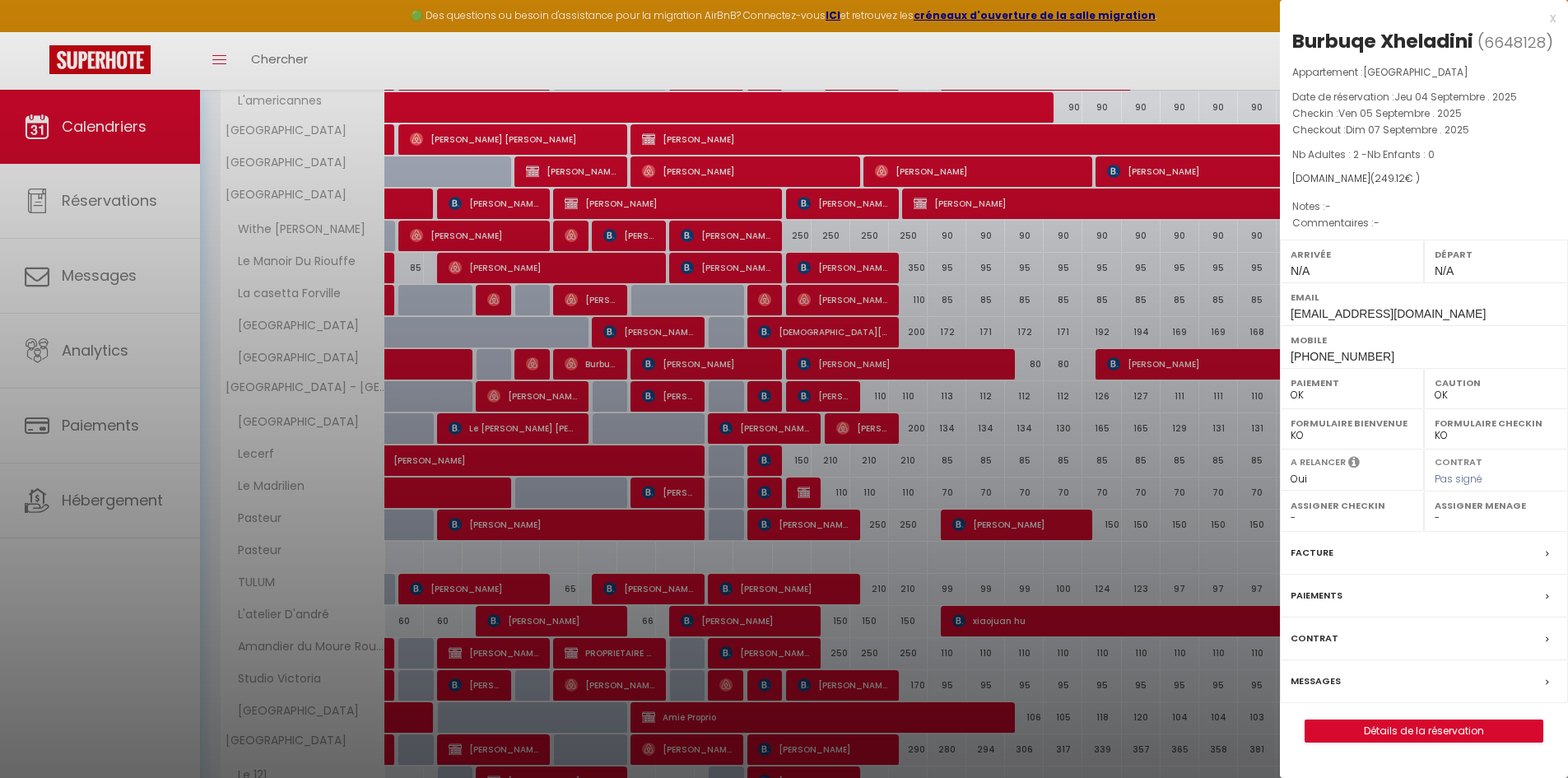
click at [667, 369] on div at bounding box center [784, 389] width 1568 height 778
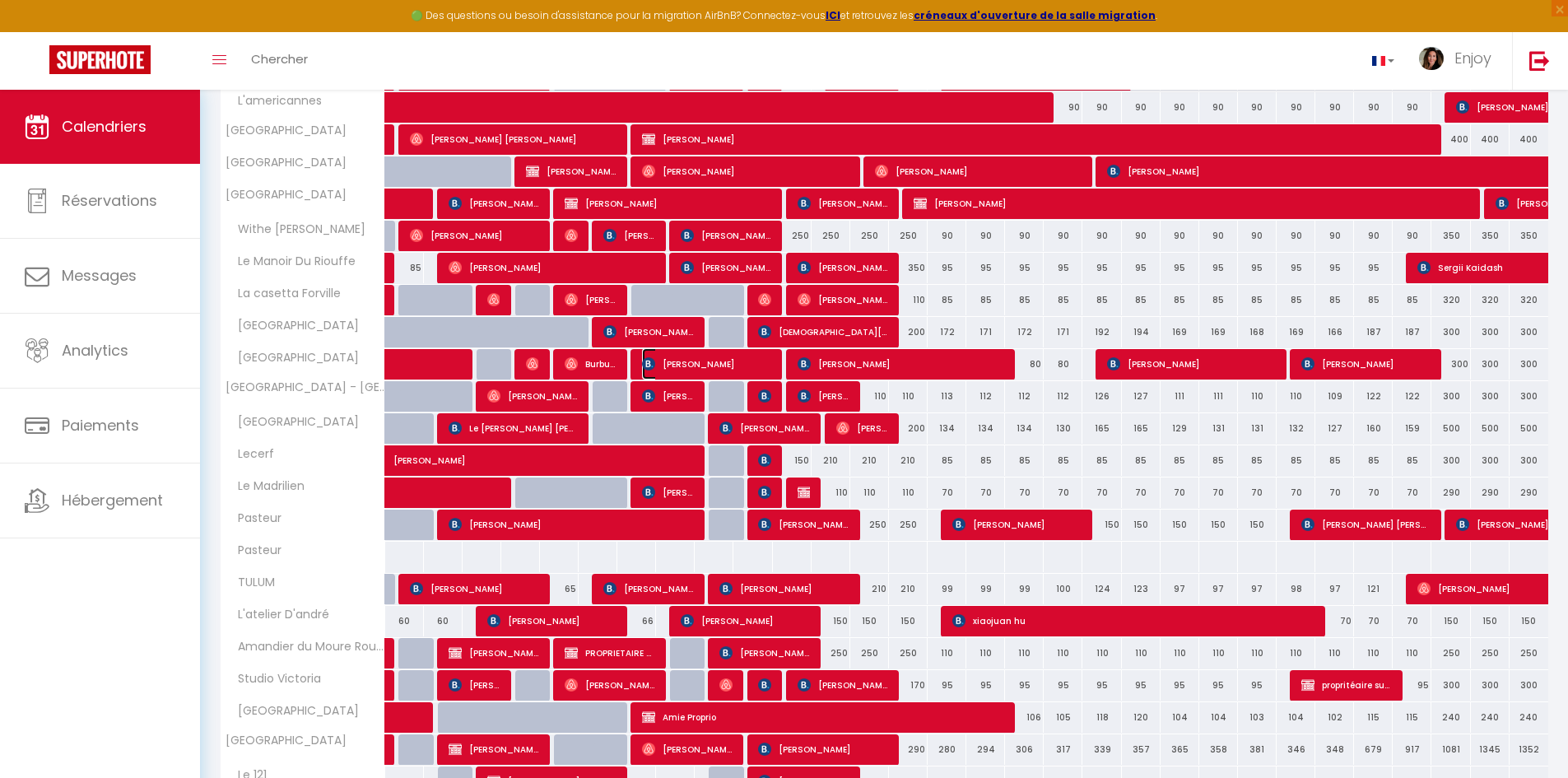
click at [671, 364] on span "[PERSON_NAME]" at bounding box center [706, 364] width 130 height 31
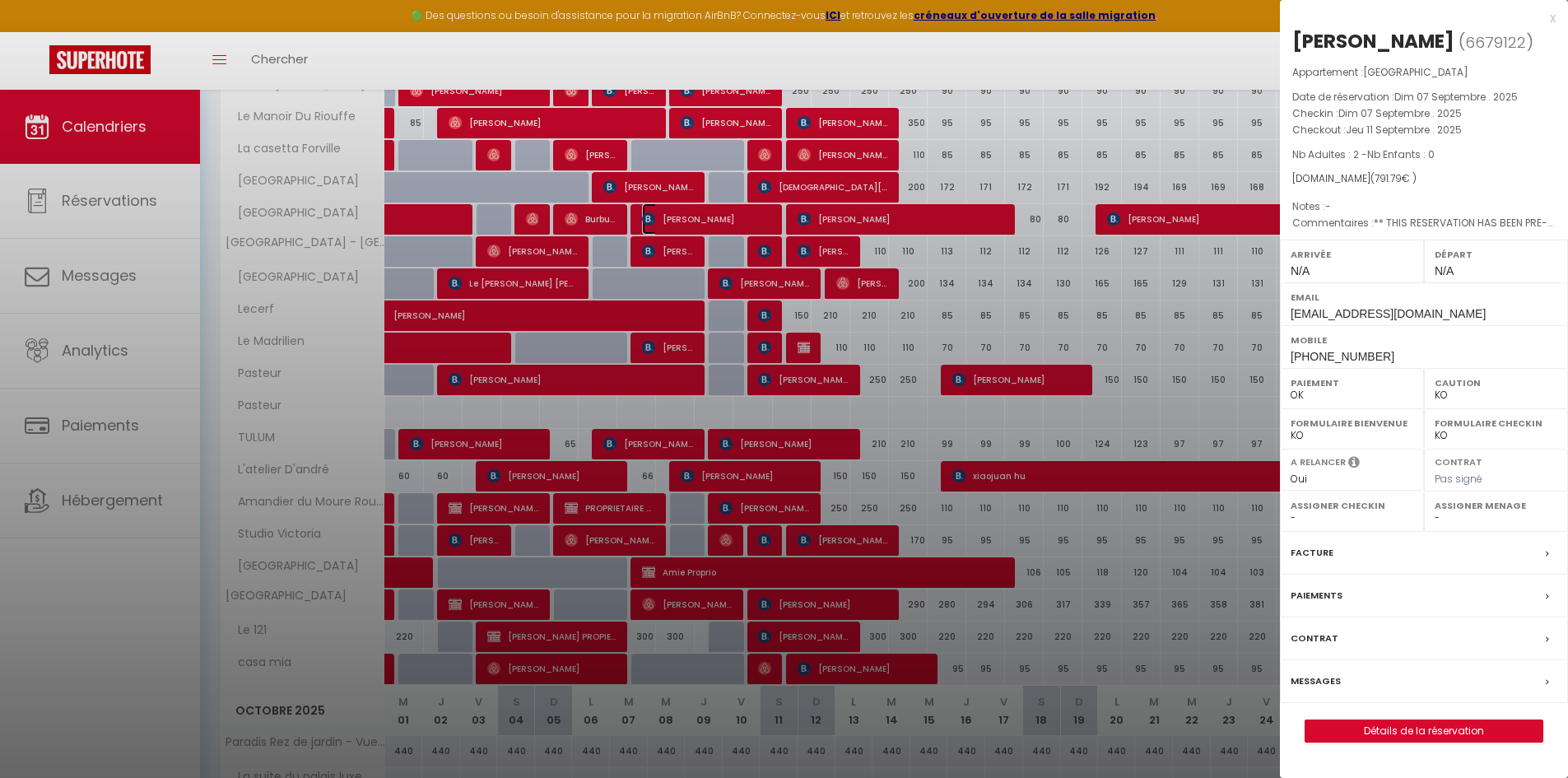
scroll to position [576, 0]
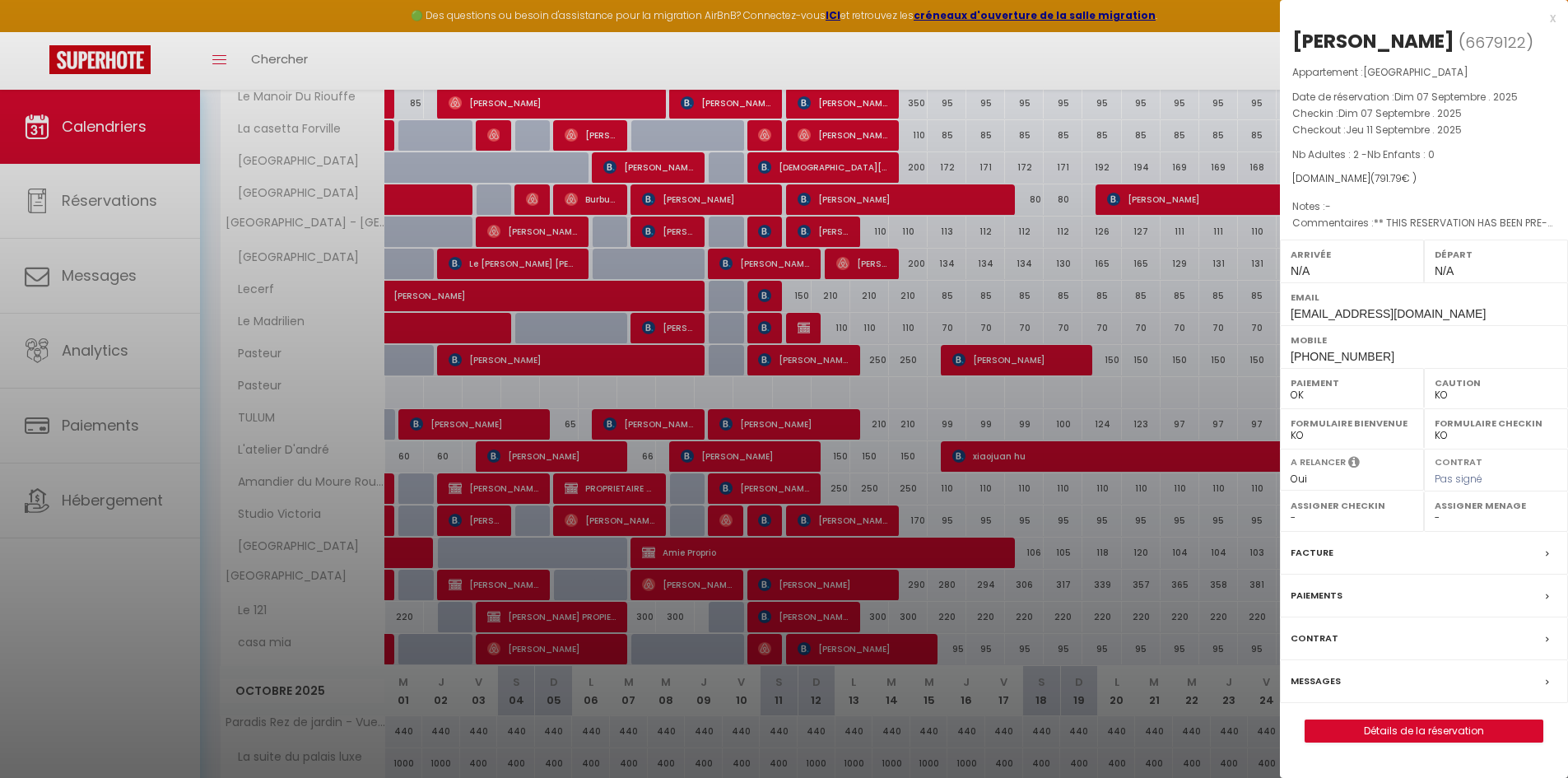
click at [658, 323] on div at bounding box center [784, 389] width 1568 height 778
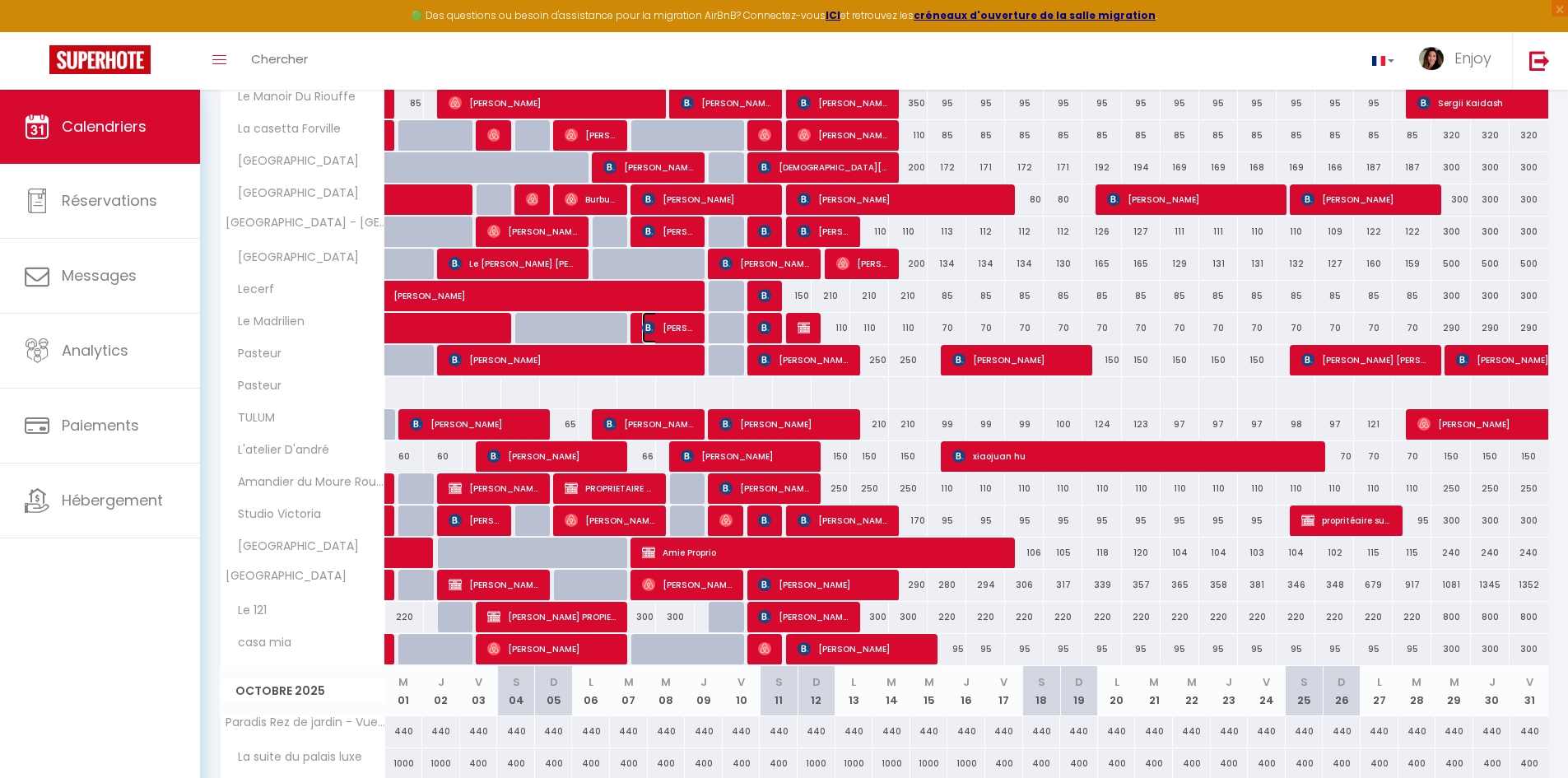
click at [665, 325] on span "[PERSON_NAME]" at bounding box center [667, 328] width 52 height 31
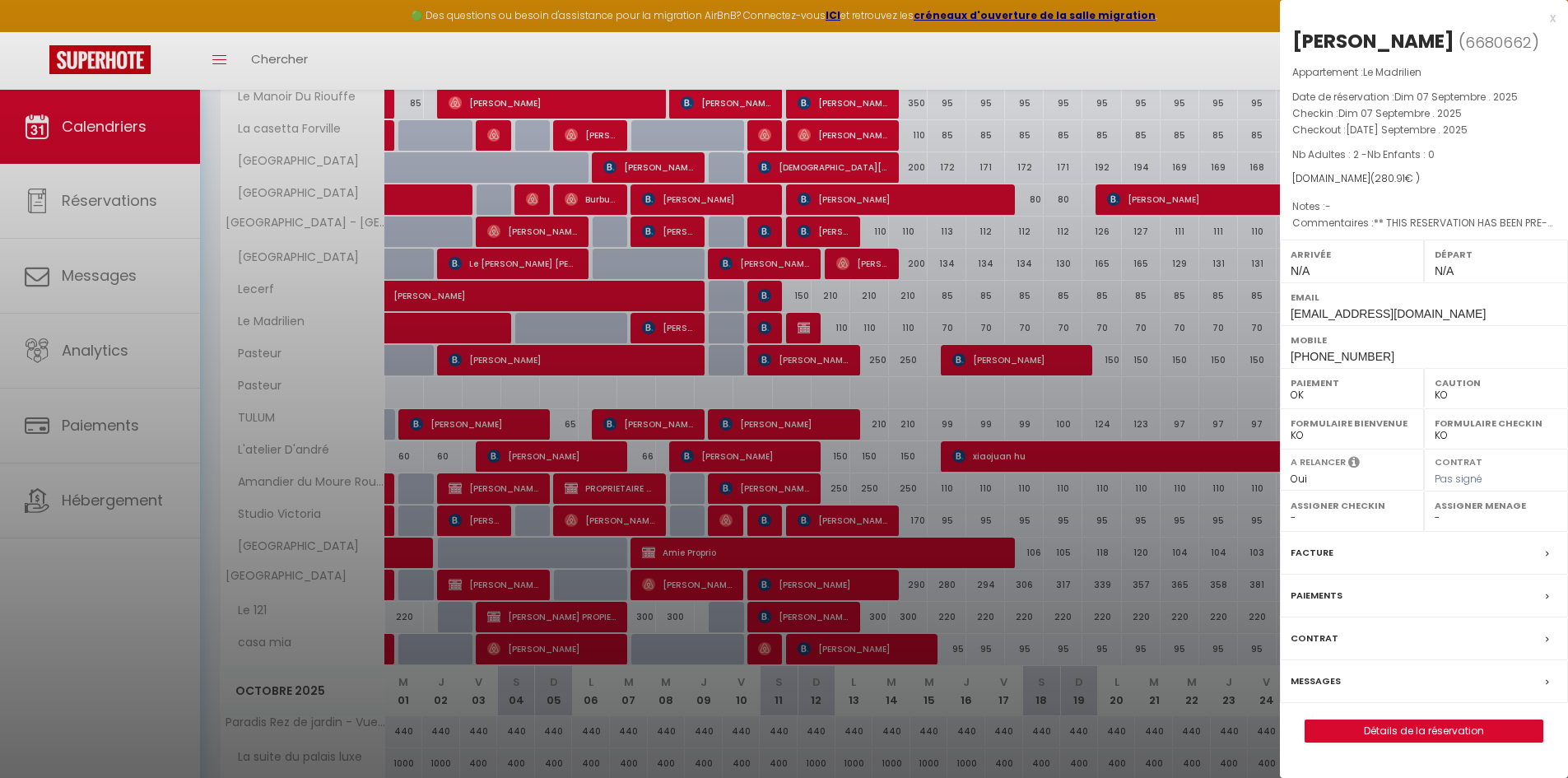
click at [765, 331] on div at bounding box center [784, 389] width 1568 height 778
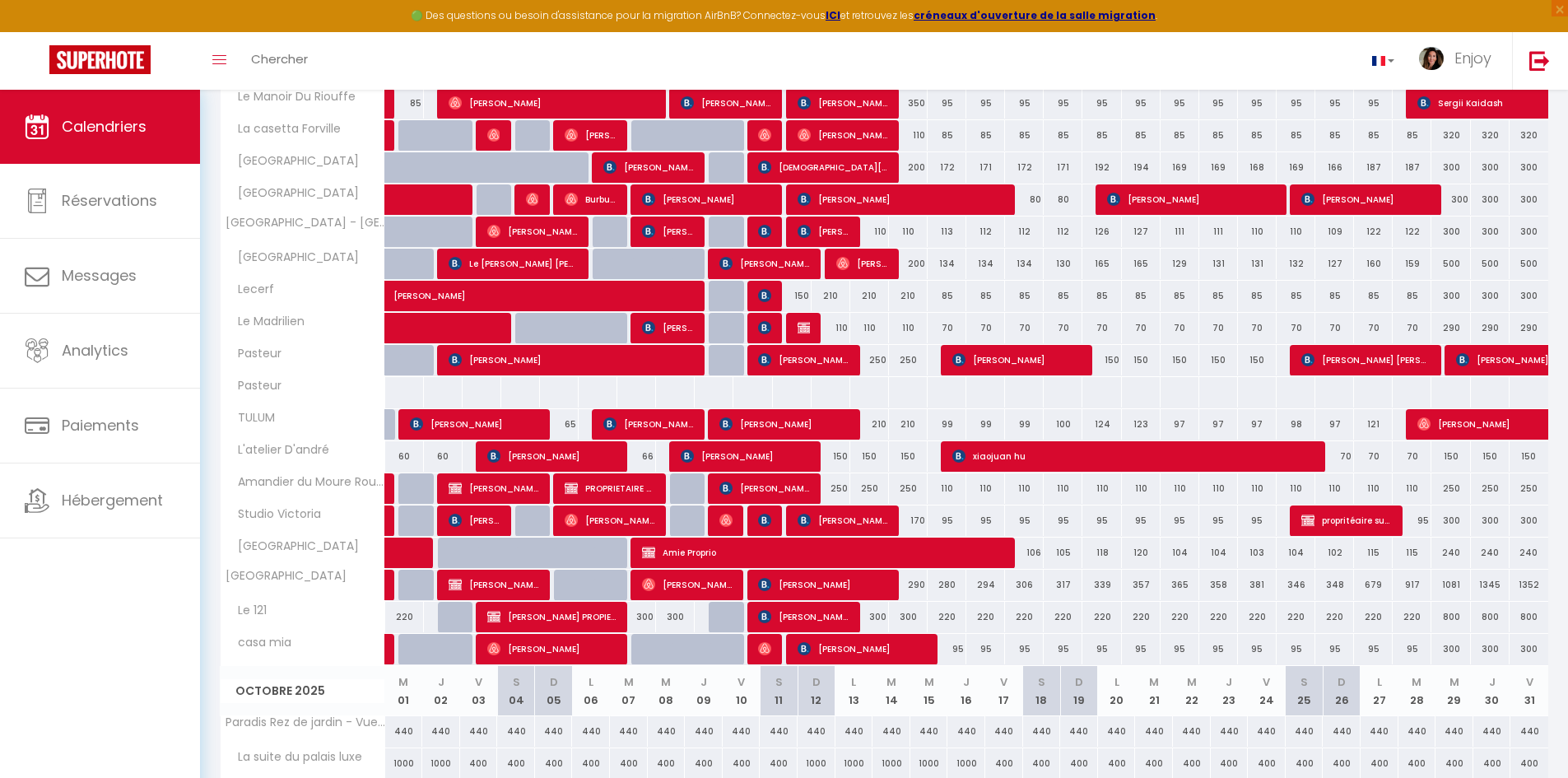
scroll to position [494, 0]
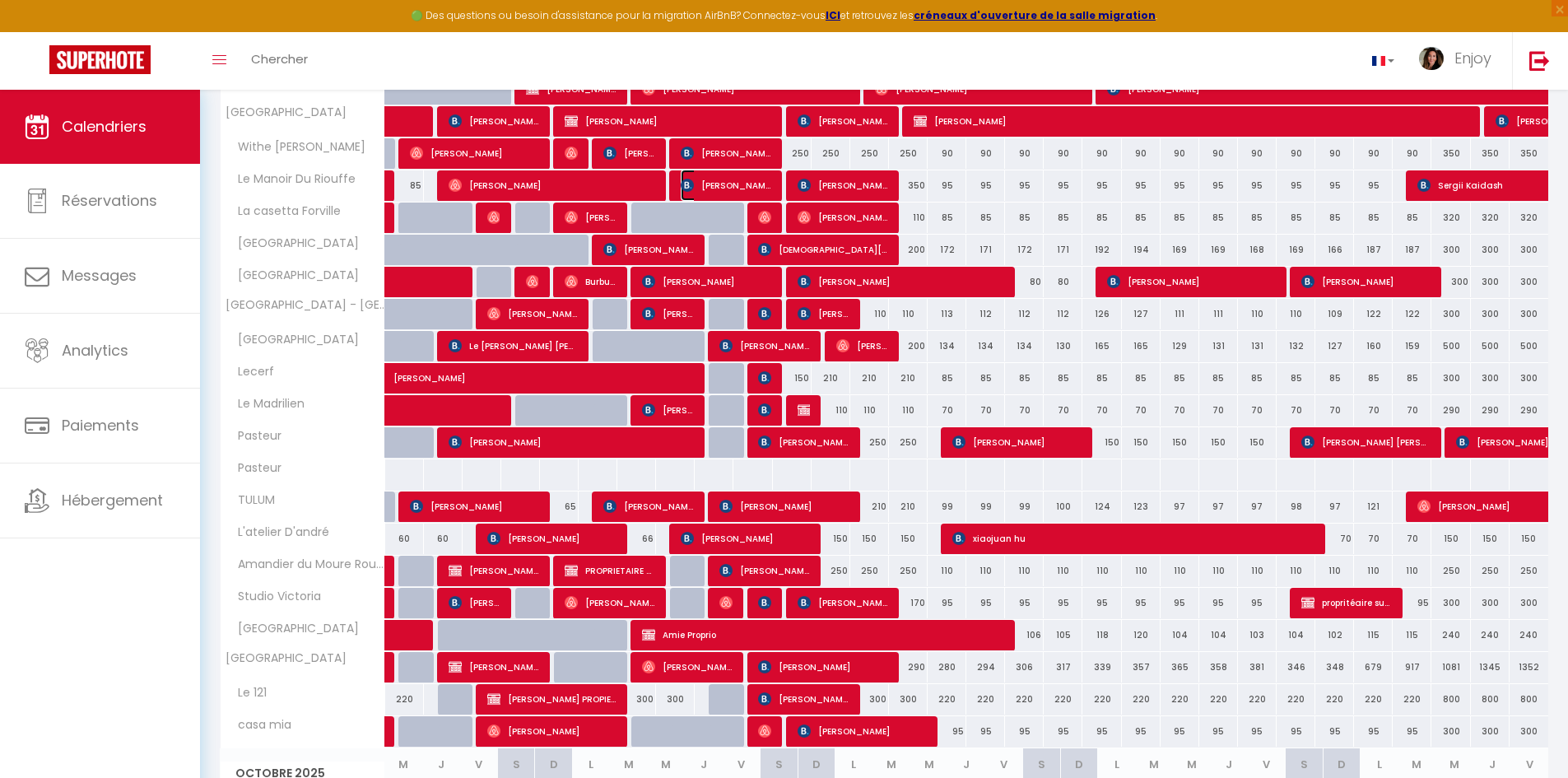
click at [746, 182] on span "[PERSON_NAME]" at bounding box center [726, 185] width 91 height 31
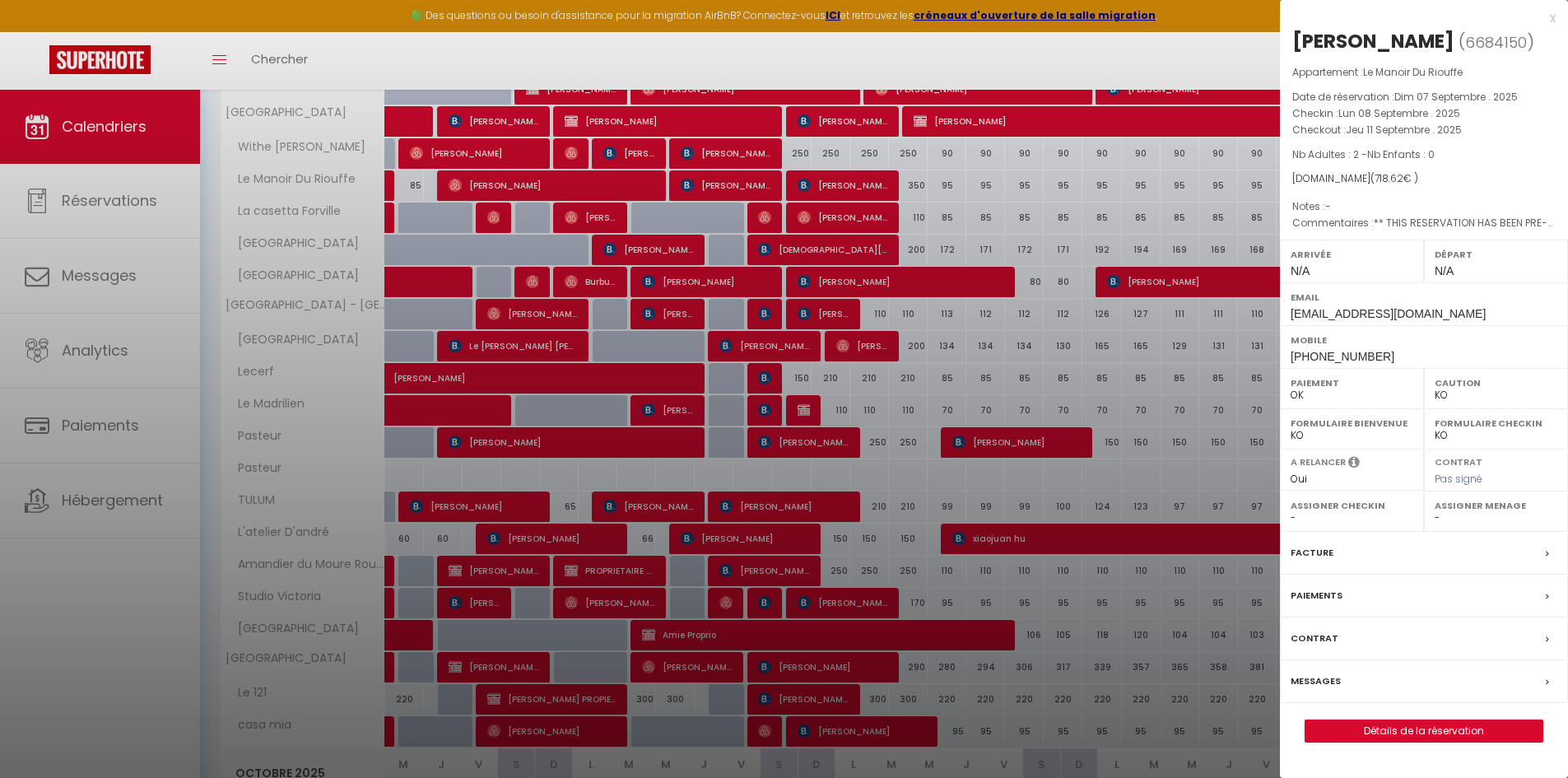
click at [852, 177] on div at bounding box center [784, 389] width 1568 height 778
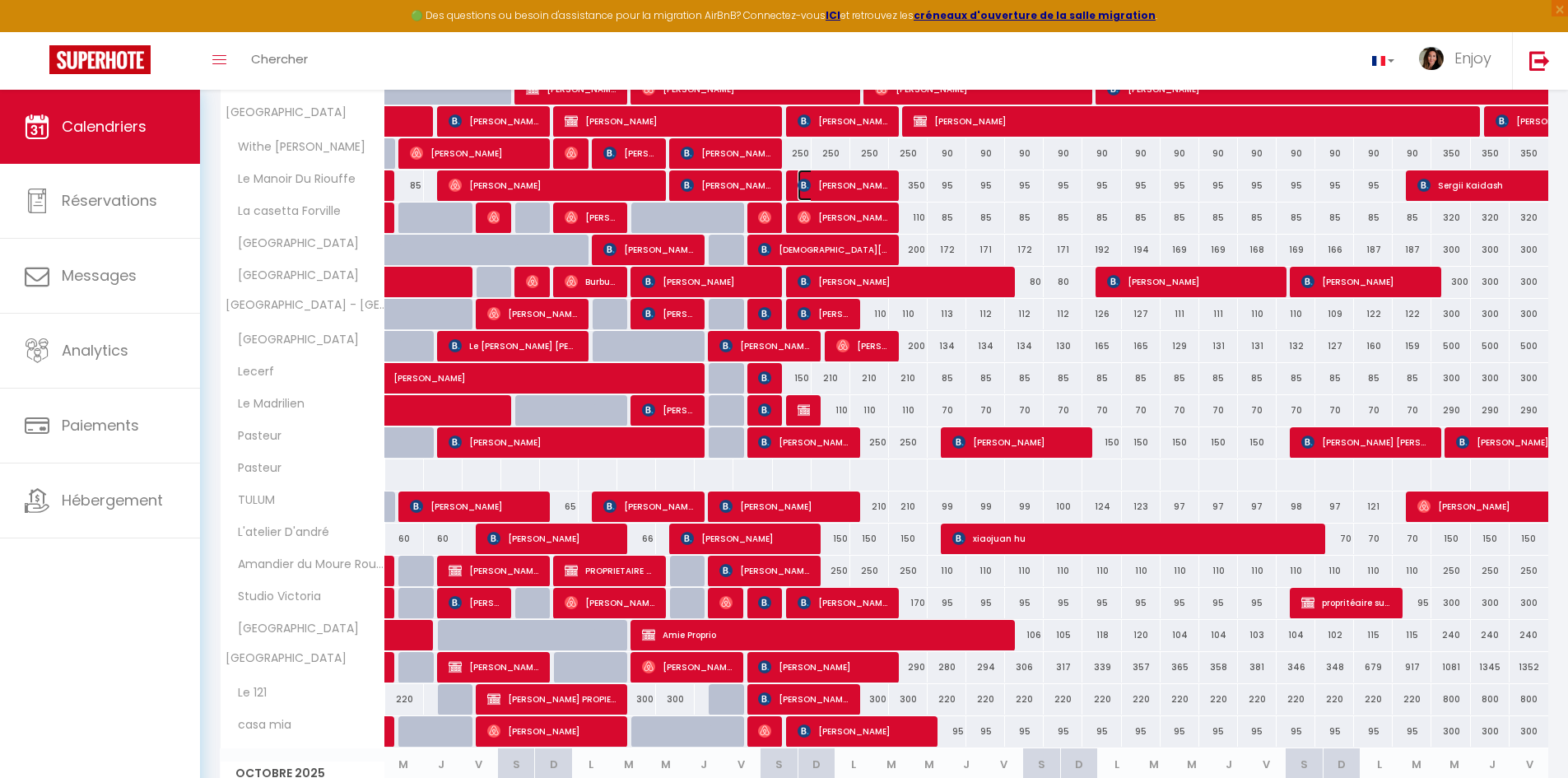
click at [852, 184] on span "[PERSON_NAME]" at bounding box center [843, 185] width 91 height 31
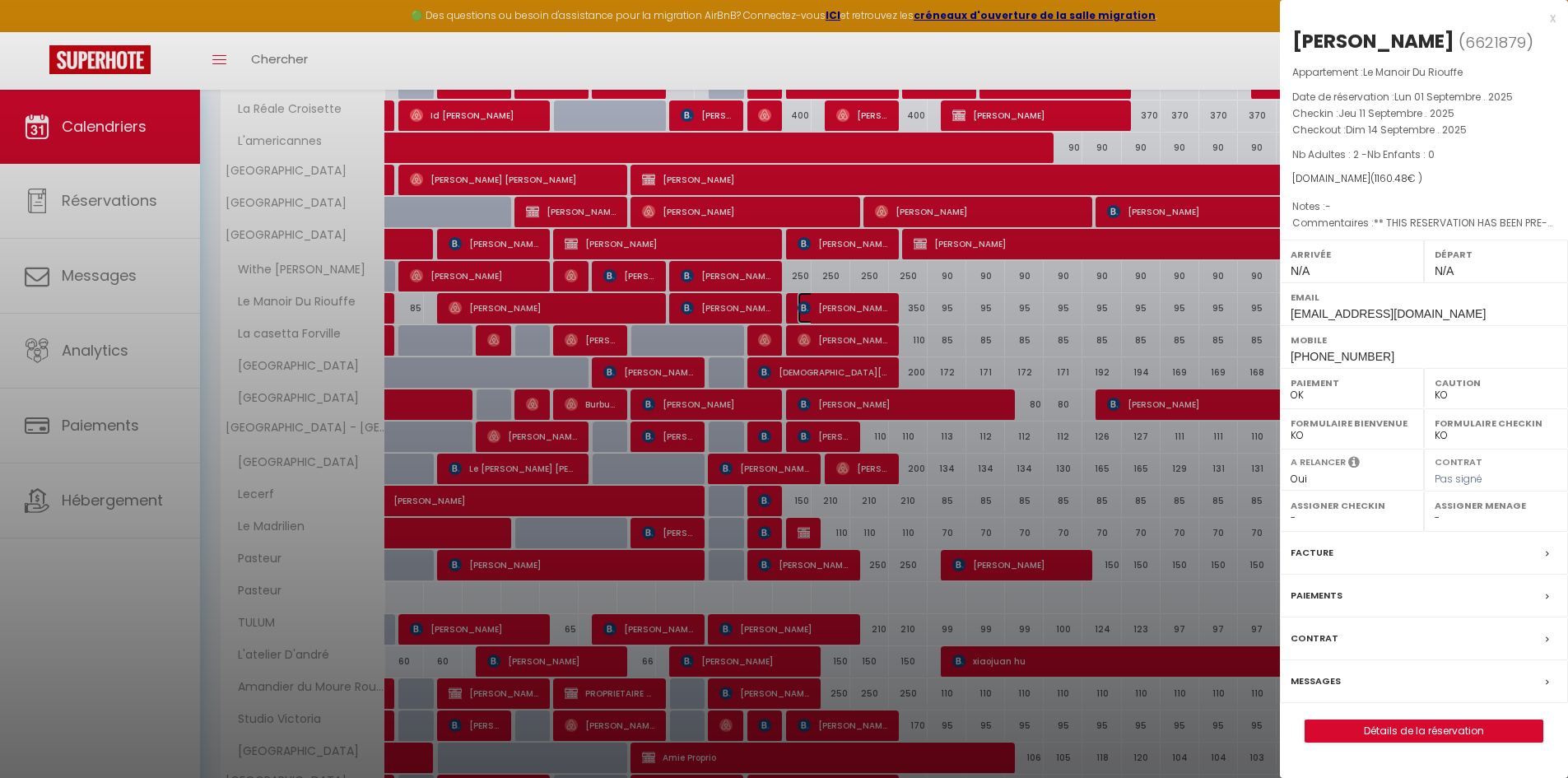
scroll to position [412, 0]
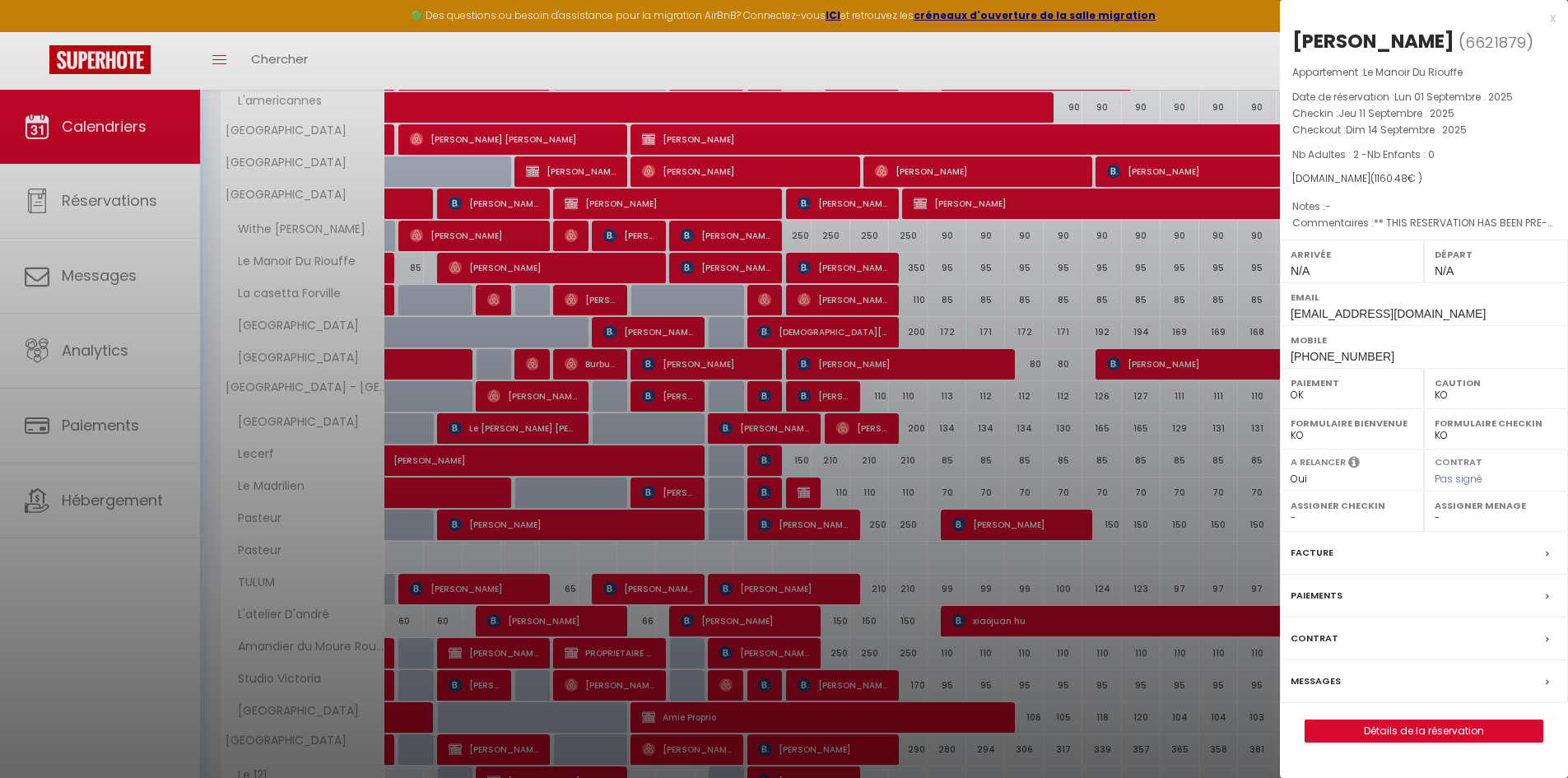
click at [666, 394] on div at bounding box center [784, 389] width 1568 height 778
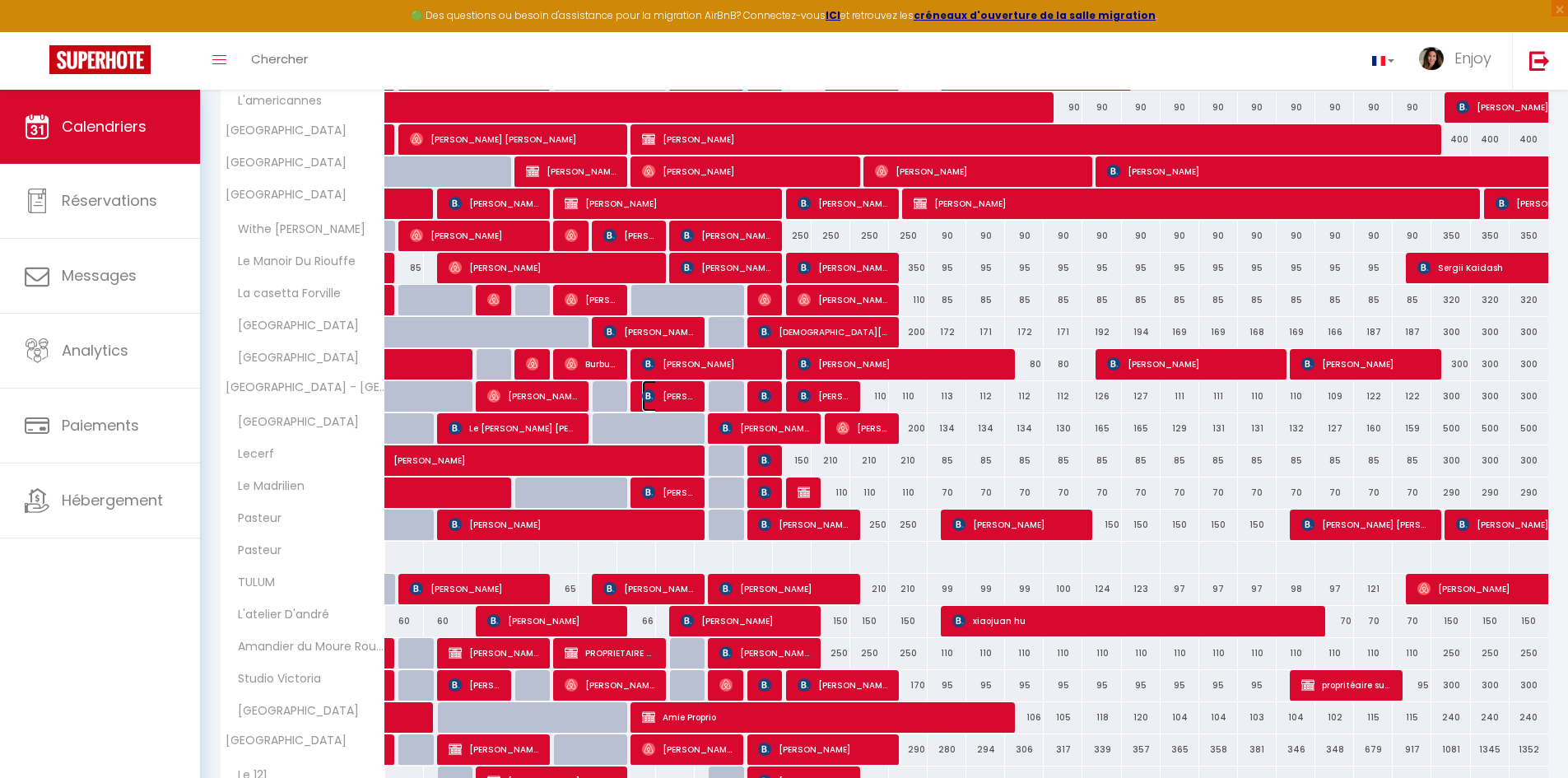
click at [668, 394] on span "[PERSON_NAME]" at bounding box center [667, 396] width 52 height 31
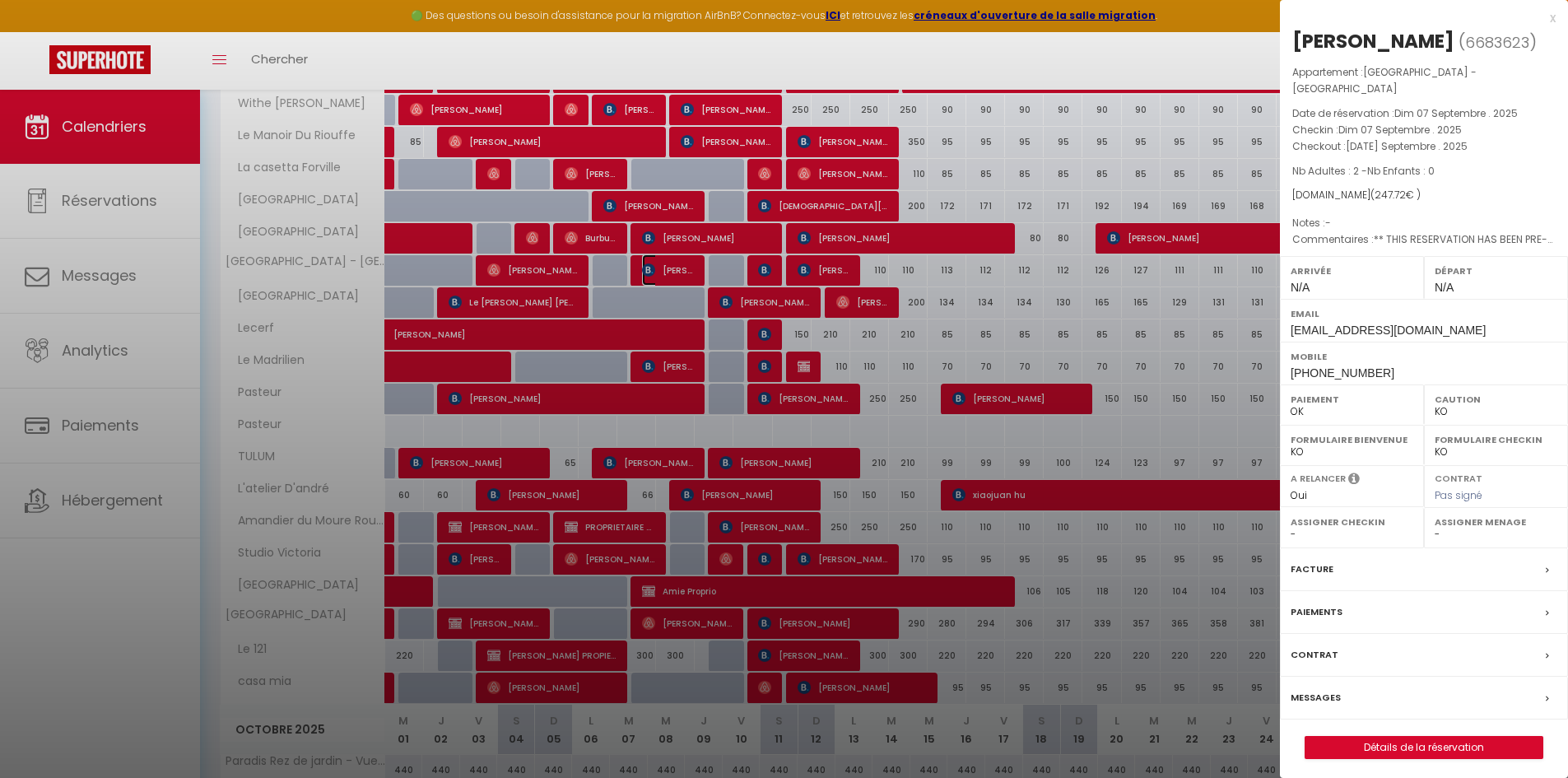
scroll to position [576, 0]
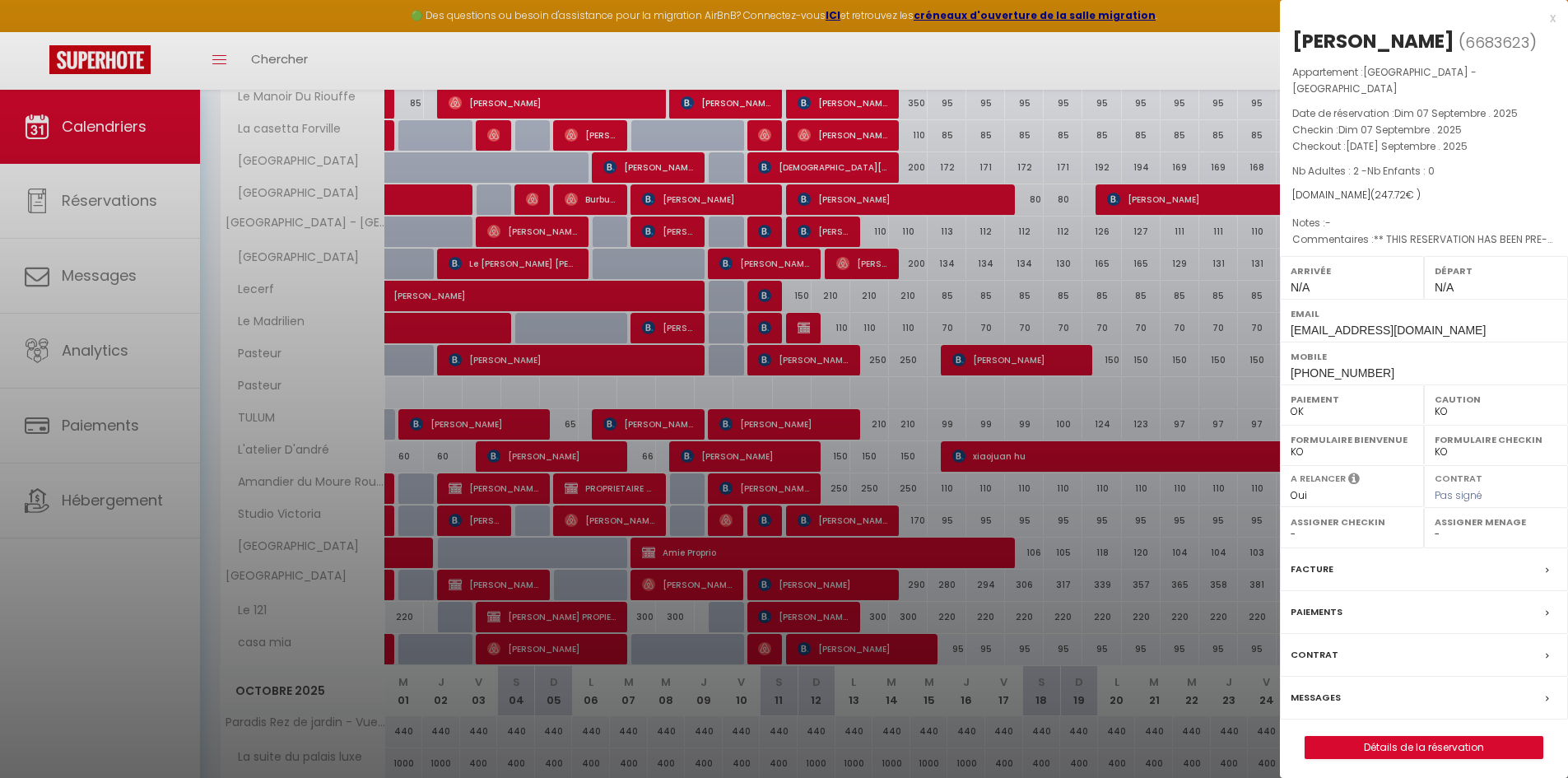
click at [857, 657] on div at bounding box center [784, 389] width 1568 height 778
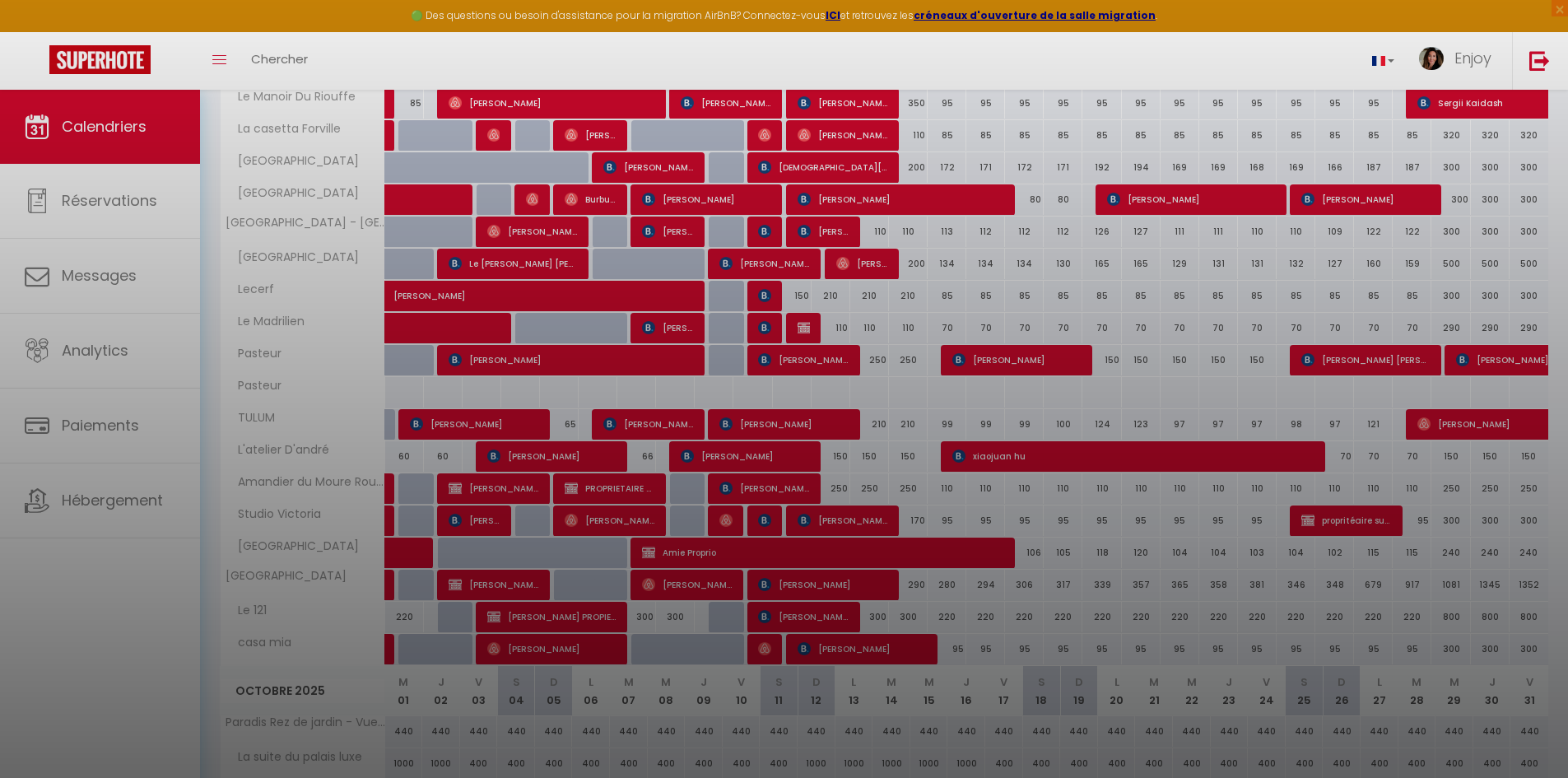
click at [857, 651] on div at bounding box center [784, 389] width 1568 height 778
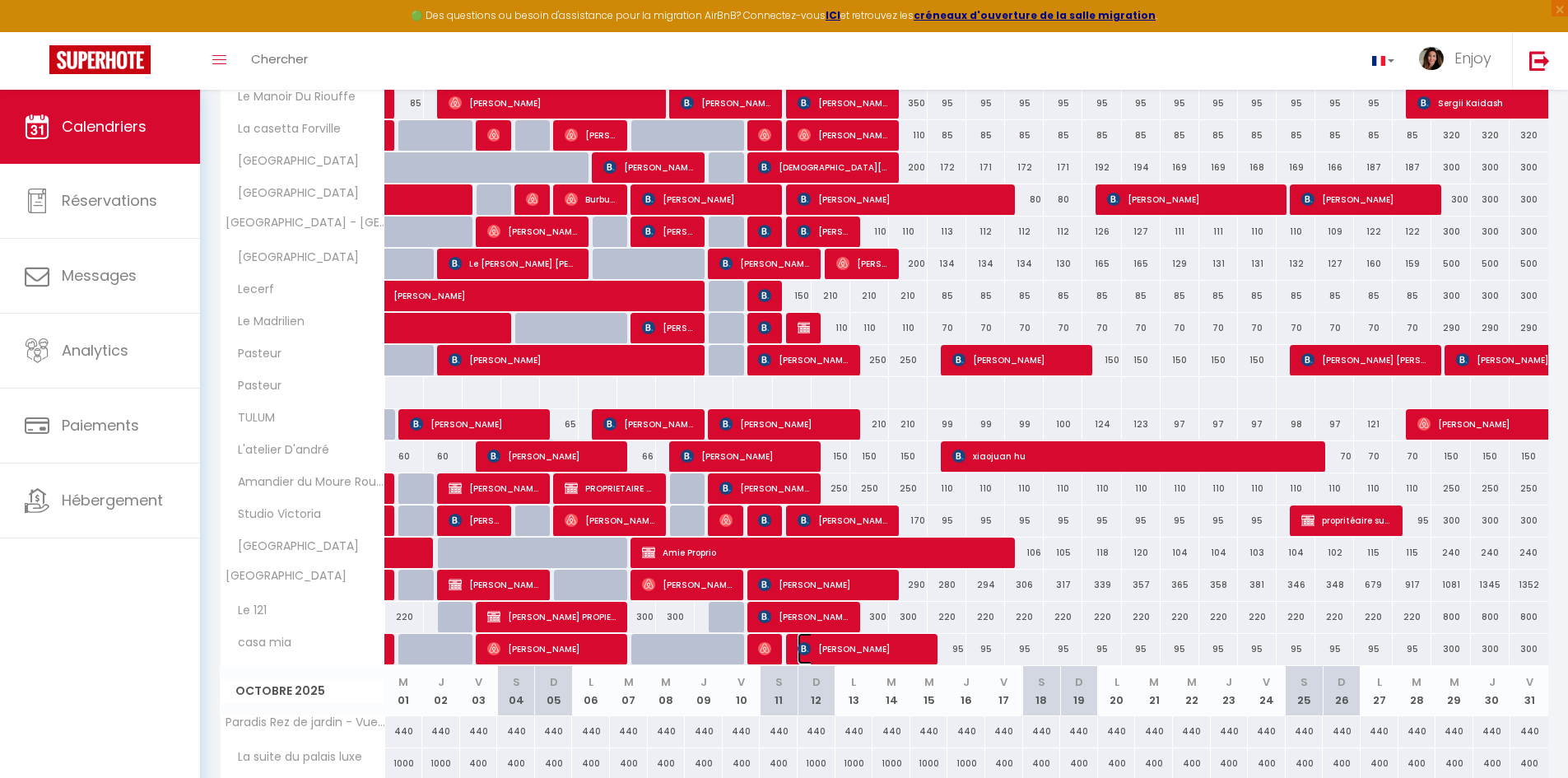
click at [870, 650] on span "[PERSON_NAME]" at bounding box center [863, 649] width 130 height 31
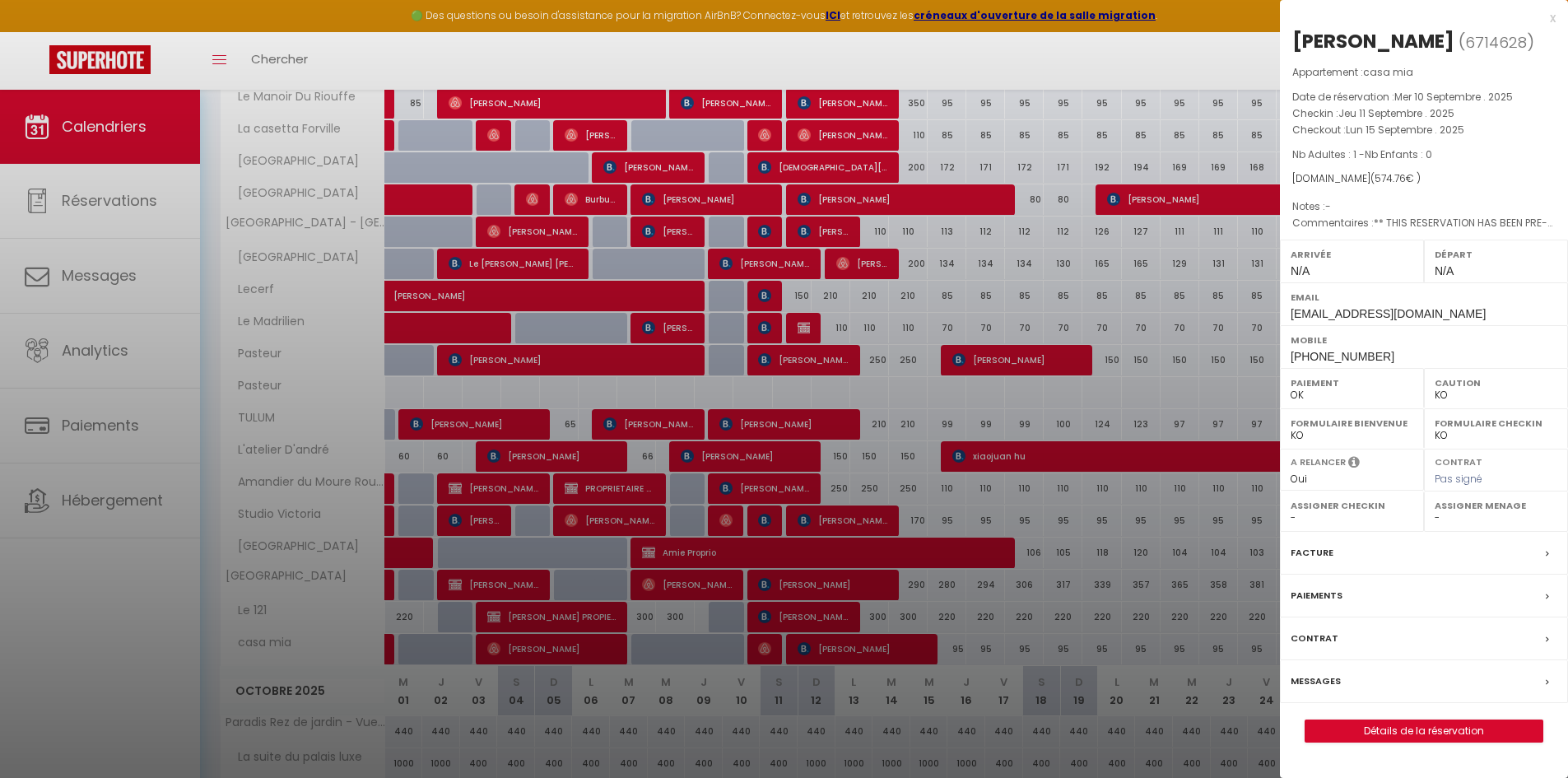
click at [758, 290] on div at bounding box center [784, 389] width 1568 height 778
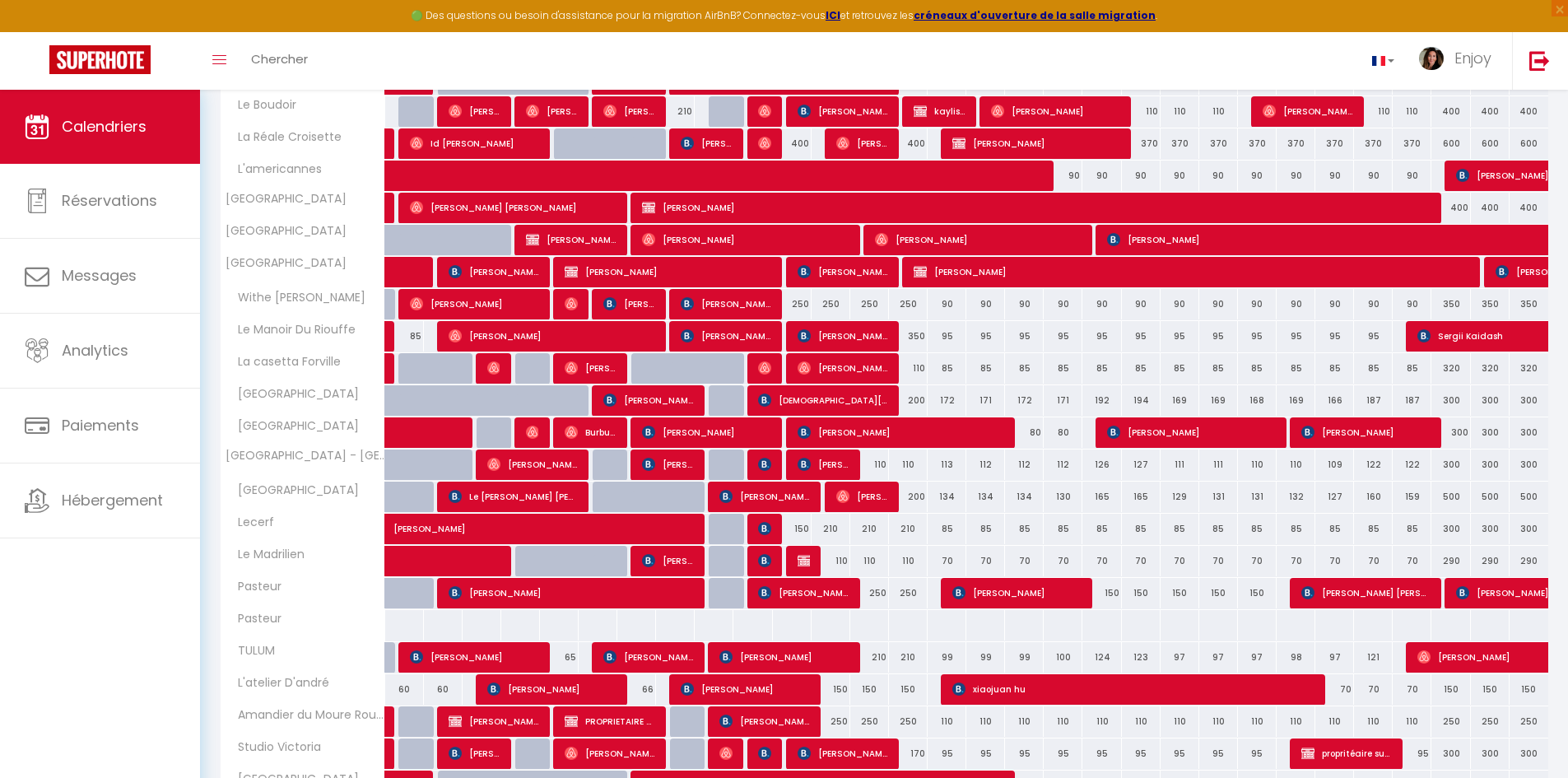
scroll to position [330, 0]
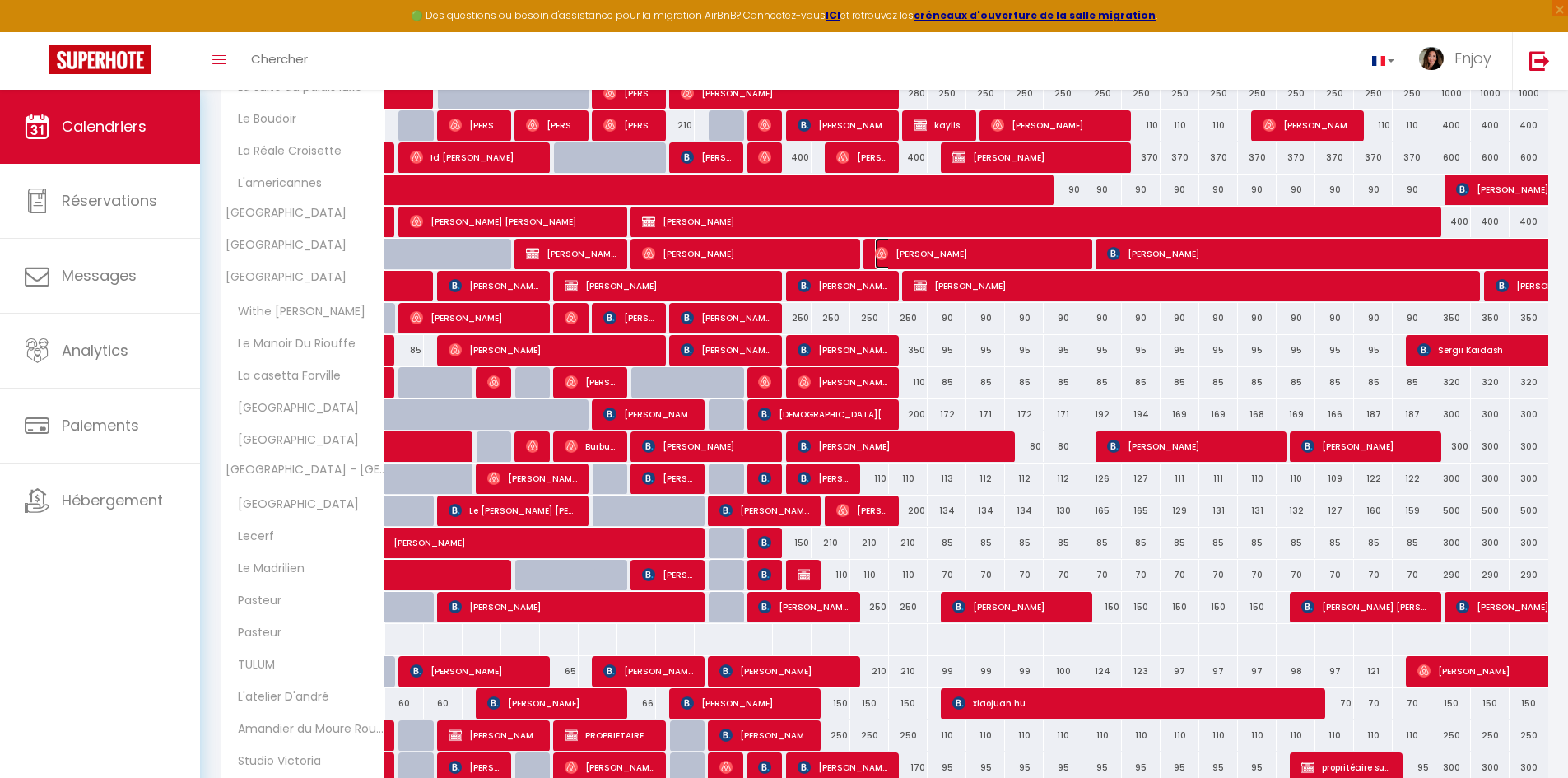
click at [926, 248] on span "[PERSON_NAME]" at bounding box center [977, 254] width 206 height 31
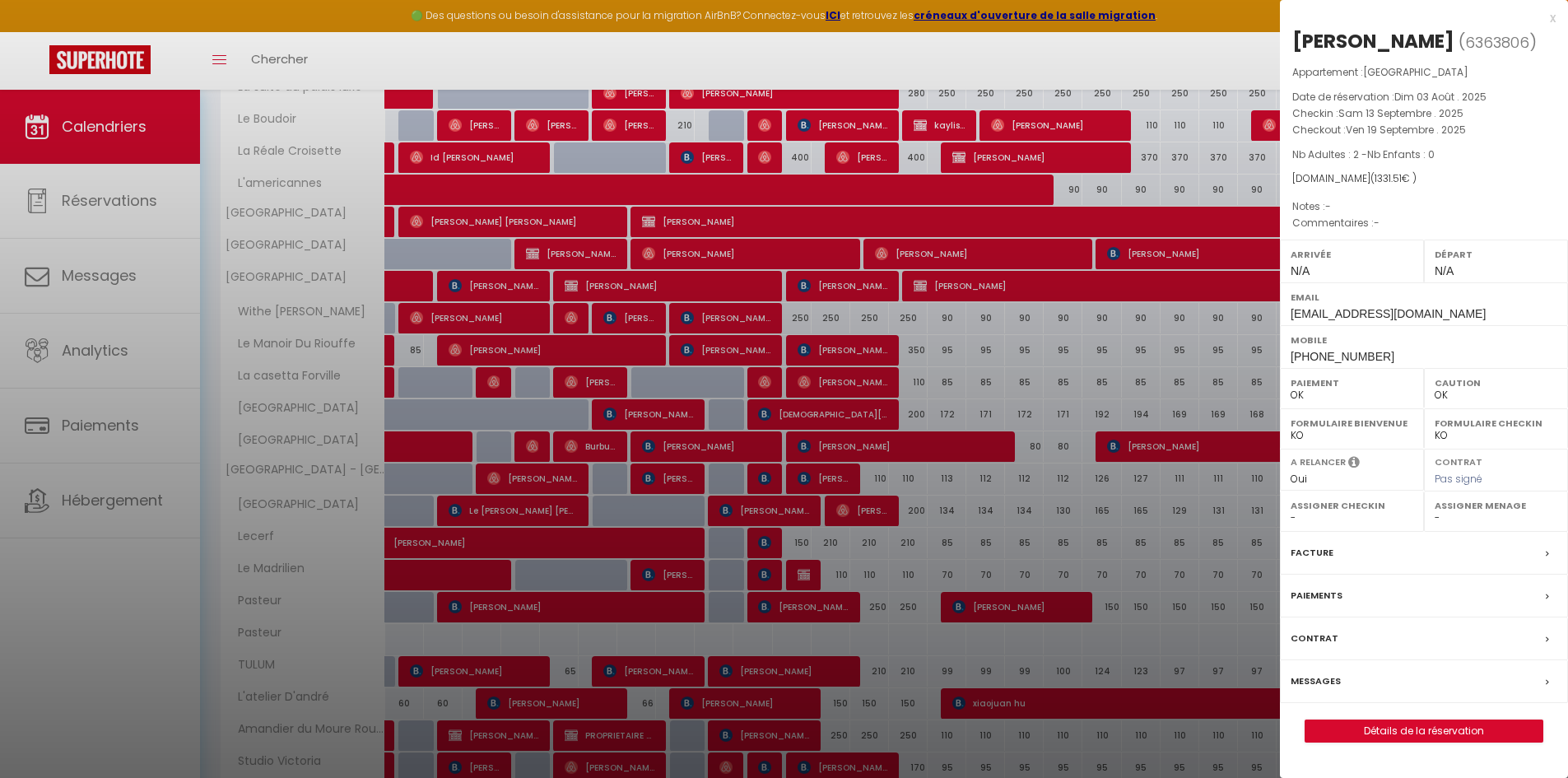
click at [813, 607] on div at bounding box center [784, 389] width 1568 height 778
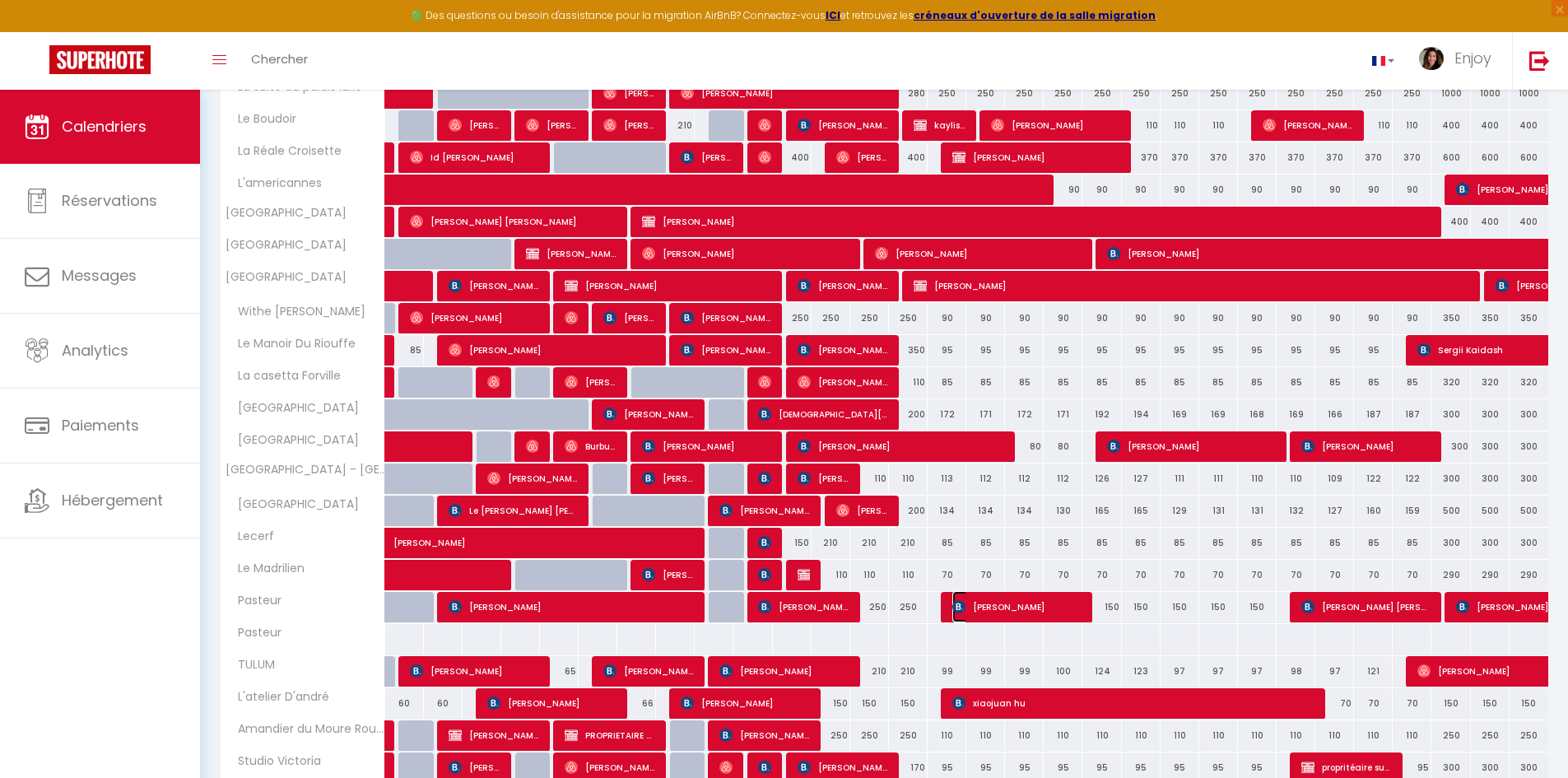
click at [1014, 610] on span "[PERSON_NAME]" at bounding box center [1017, 607] width 130 height 31
select select "KO"
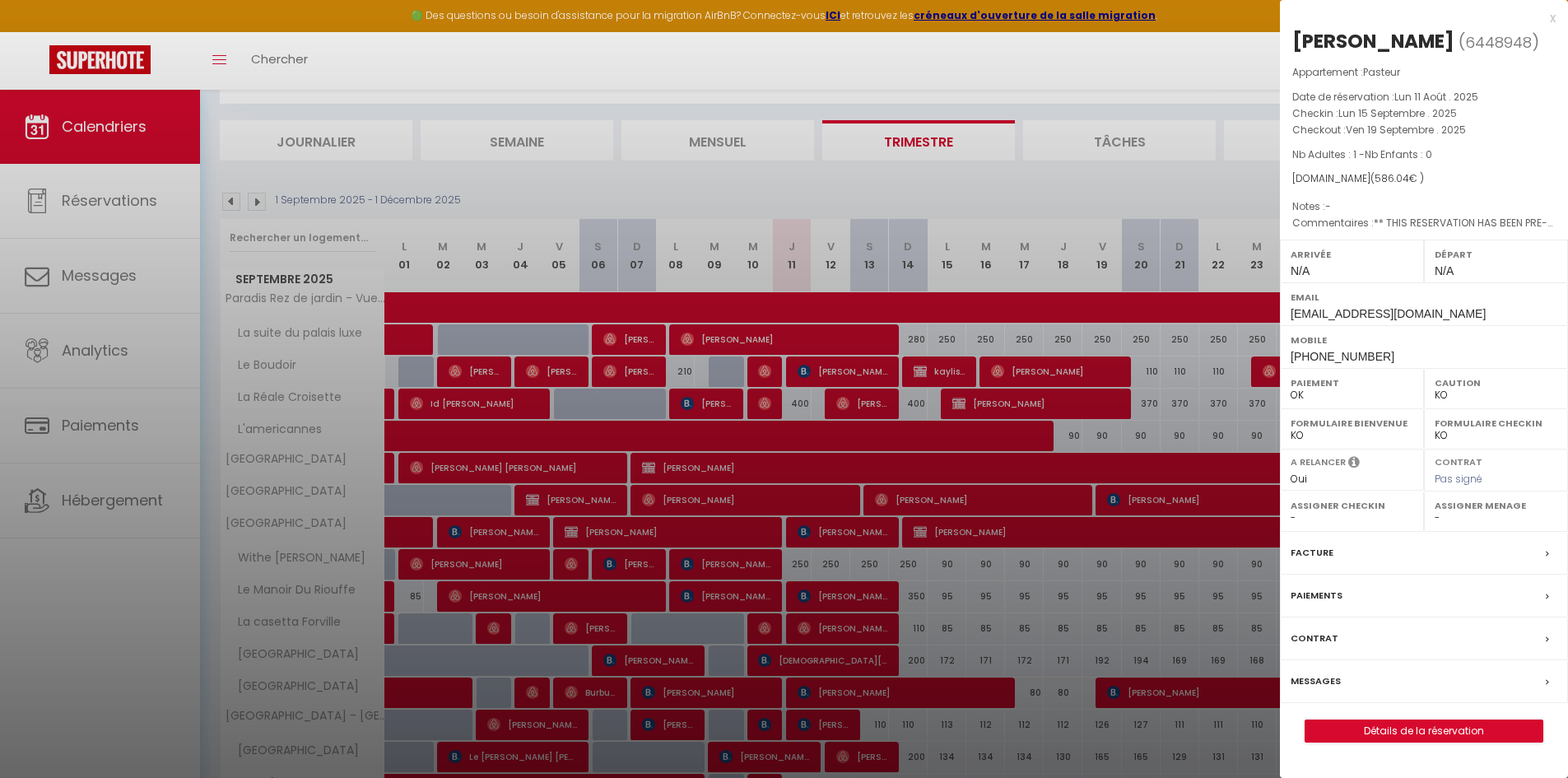
scroll to position [82, 0]
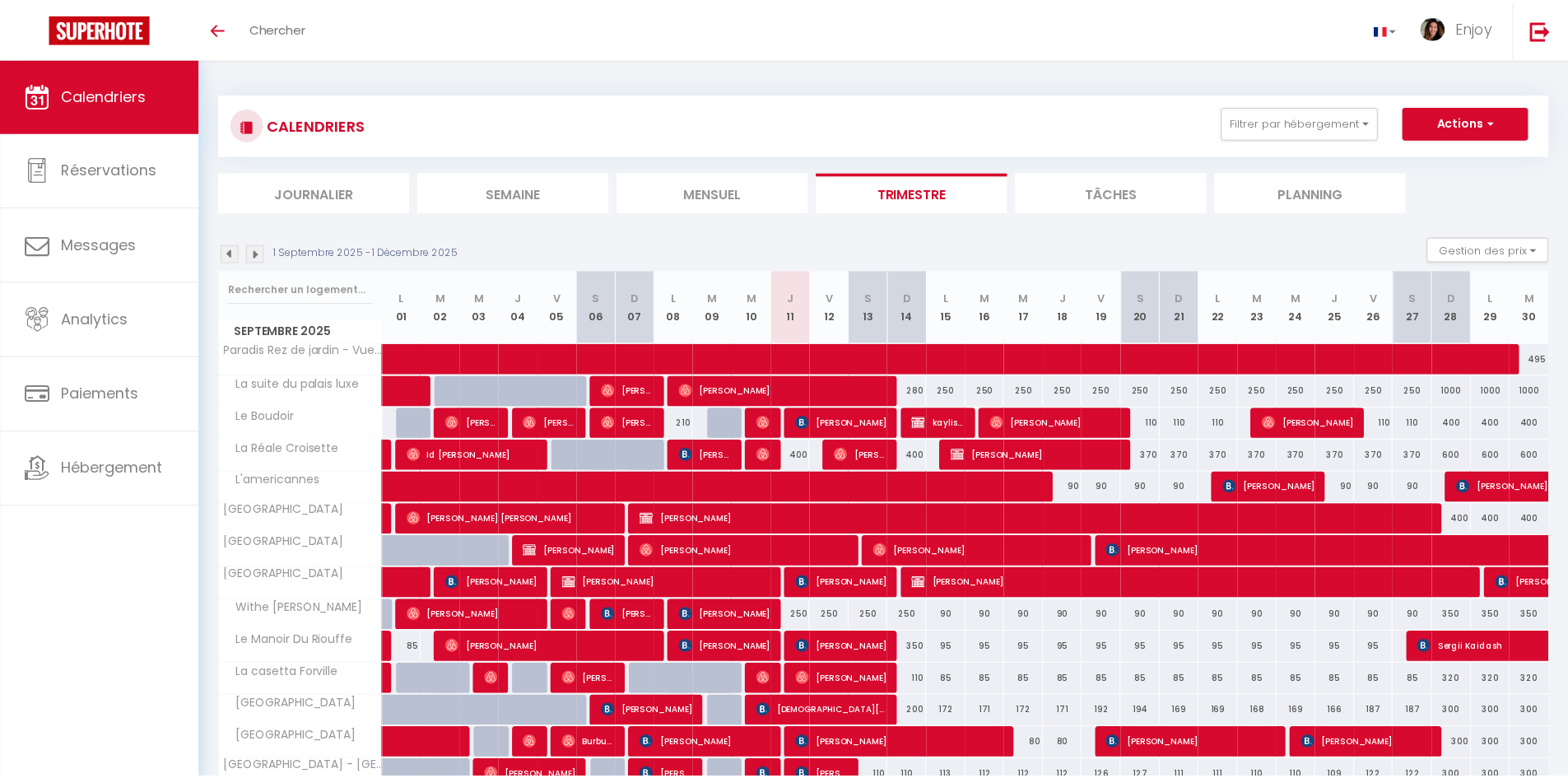
scroll to position [50, 0]
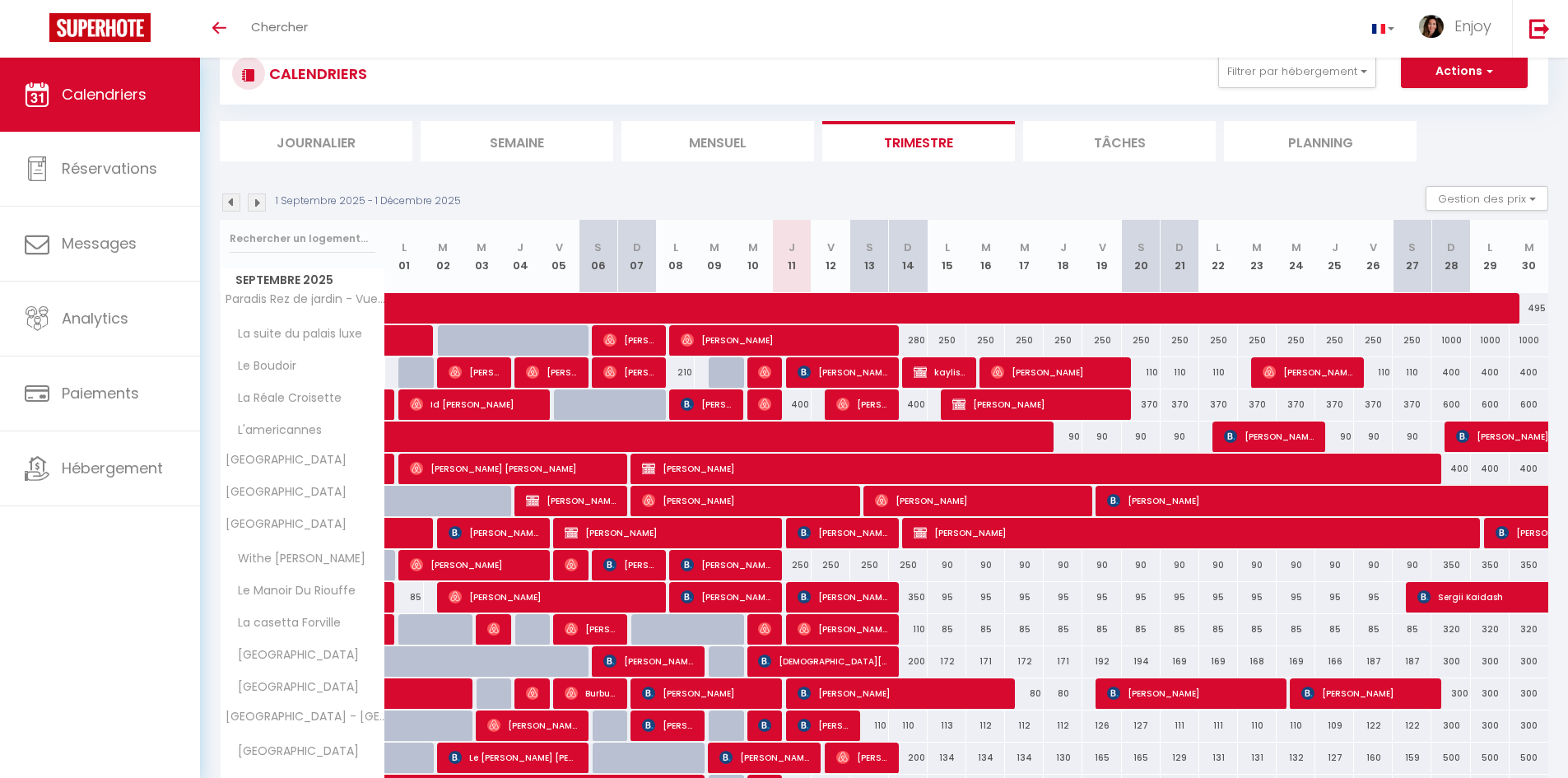
click at [540, 140] on li "Semaine" at bounding box center [516, 142] width 193 height 41
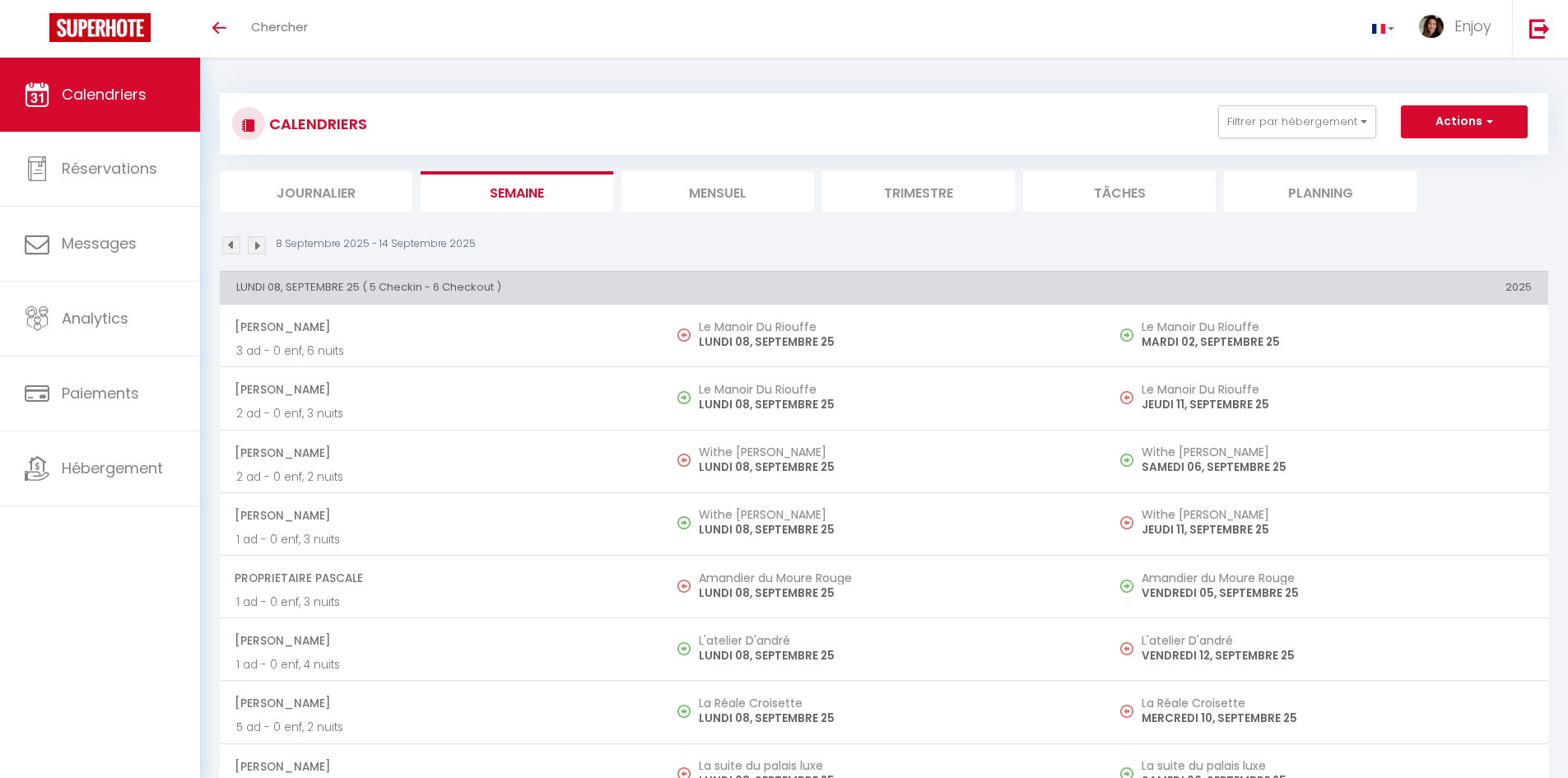
click at [754, 181] on li "Mensuel" at bounding box center [717, 192] width 193 height 41
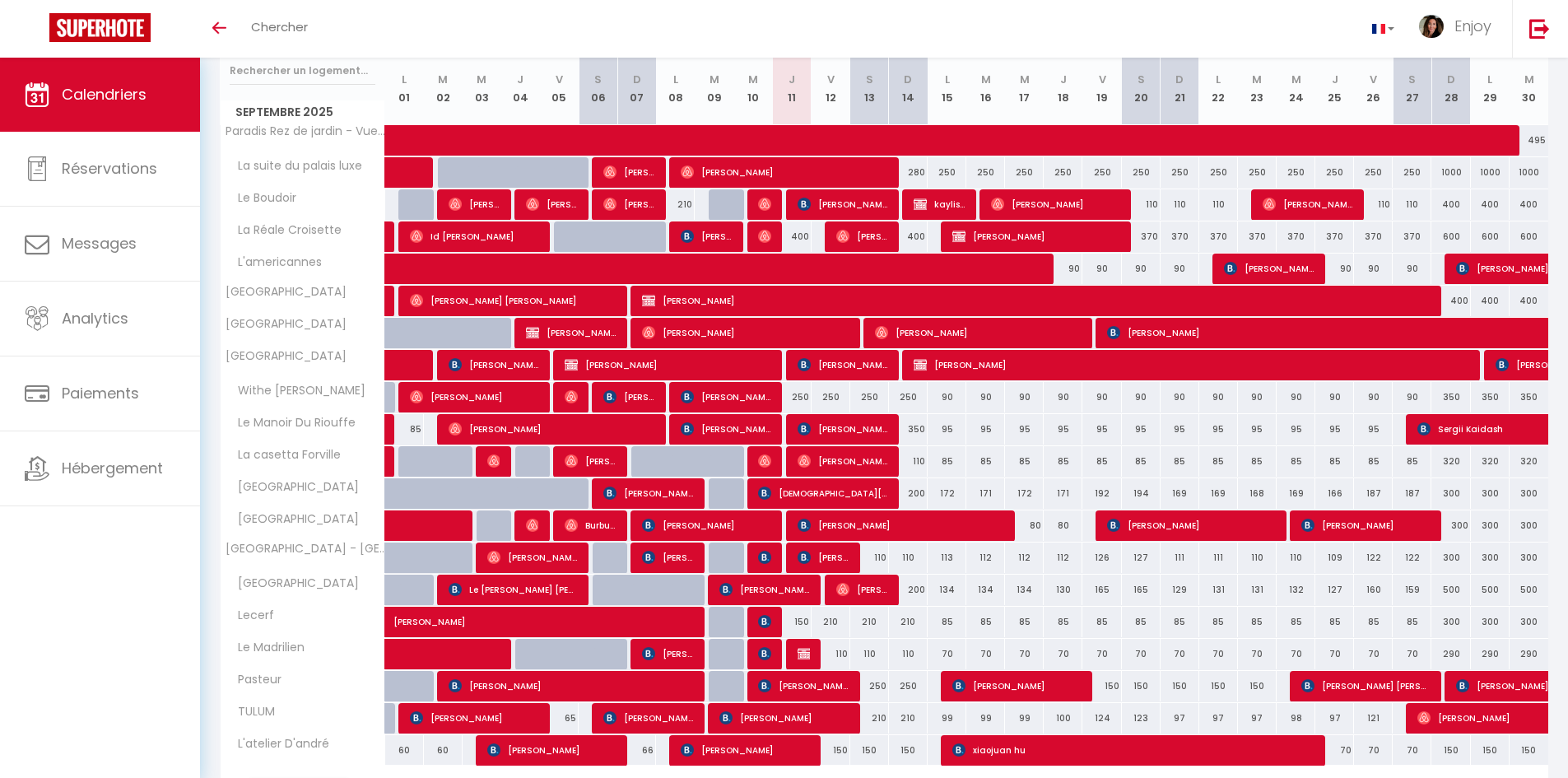
scroll to position [316, 0]
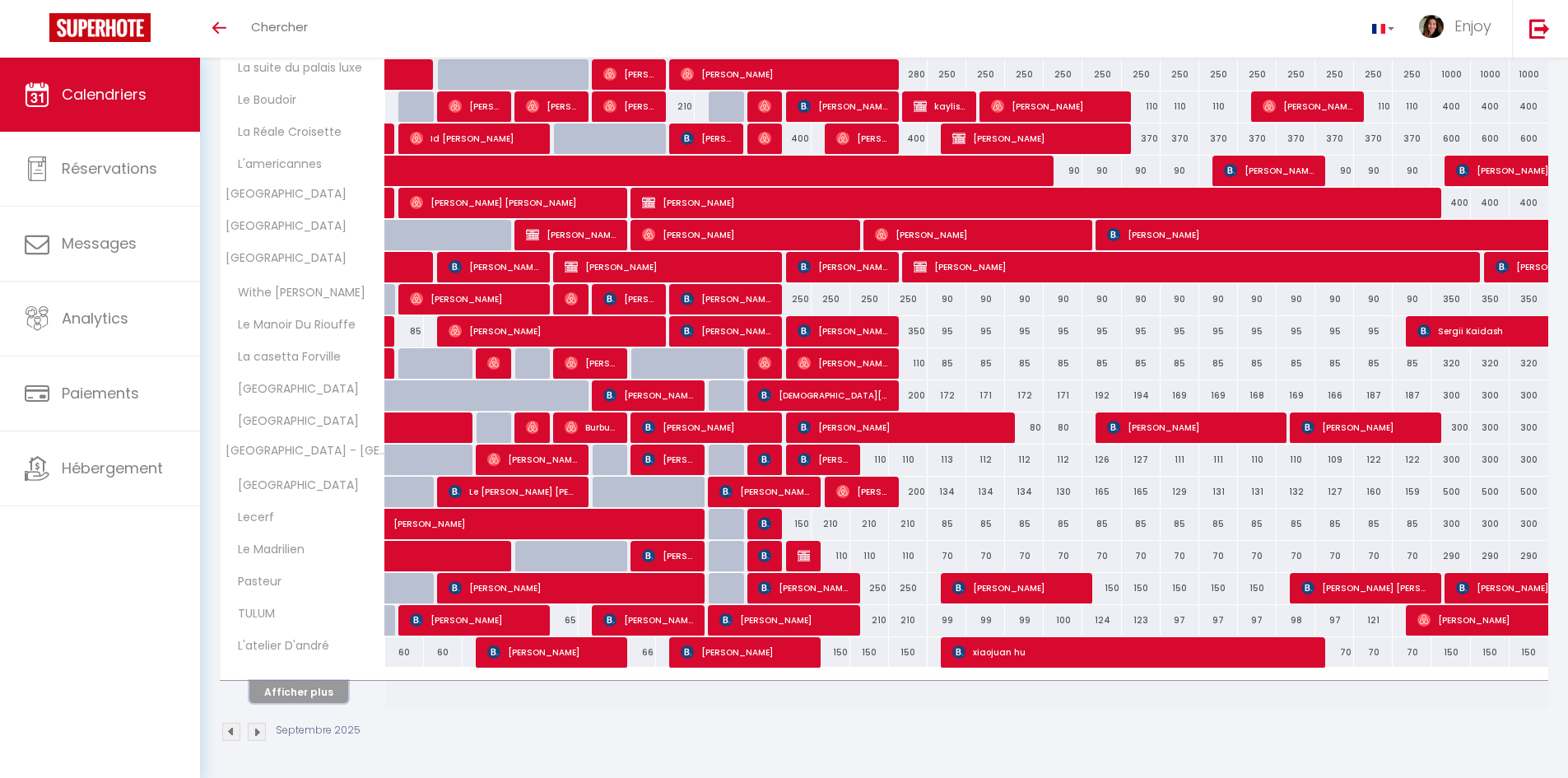
click at [280, 689] on button "Afficher plus" at bounding box center [298, 692] width 99 height 22
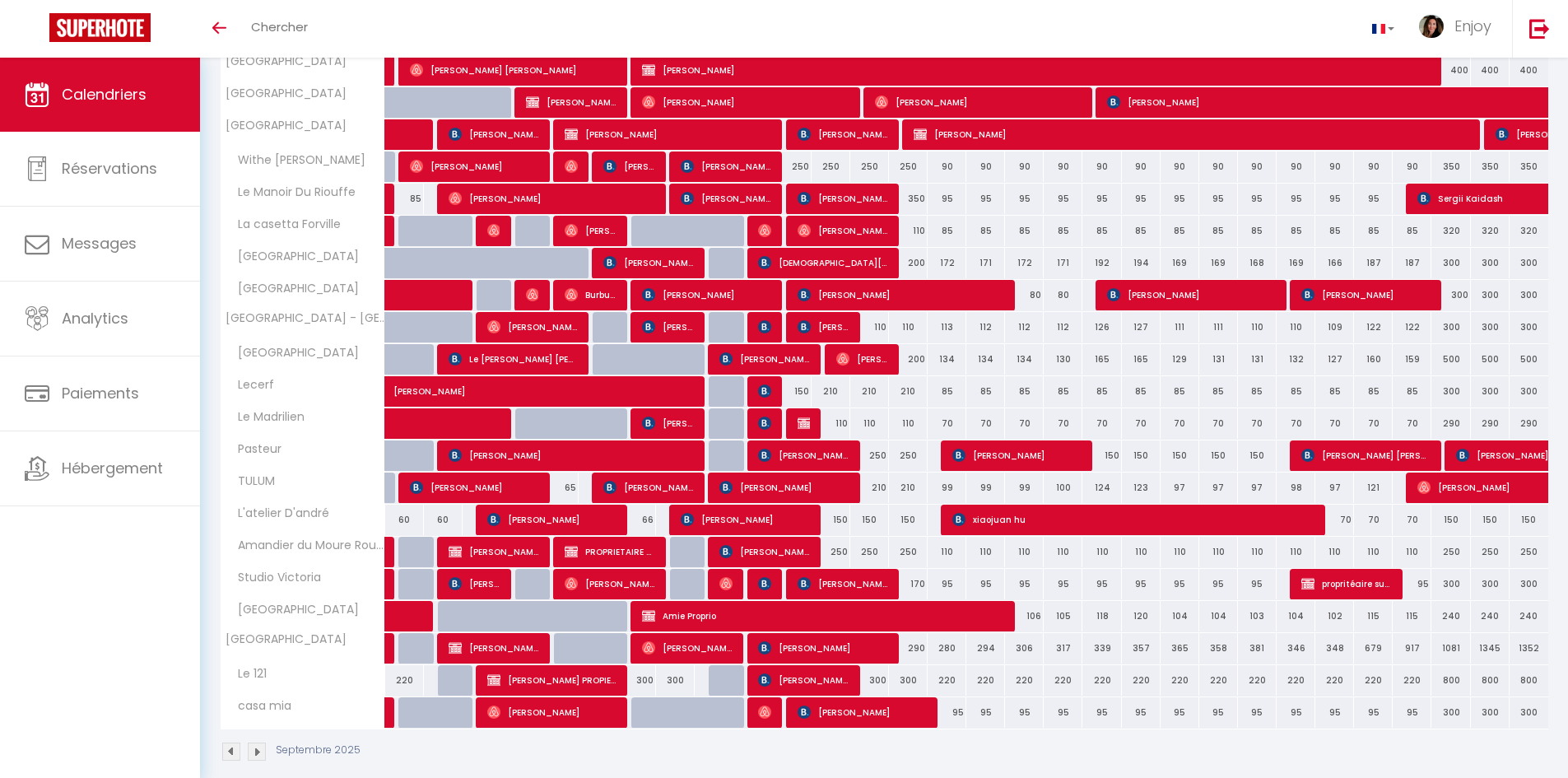
scroll to position [469, 0]
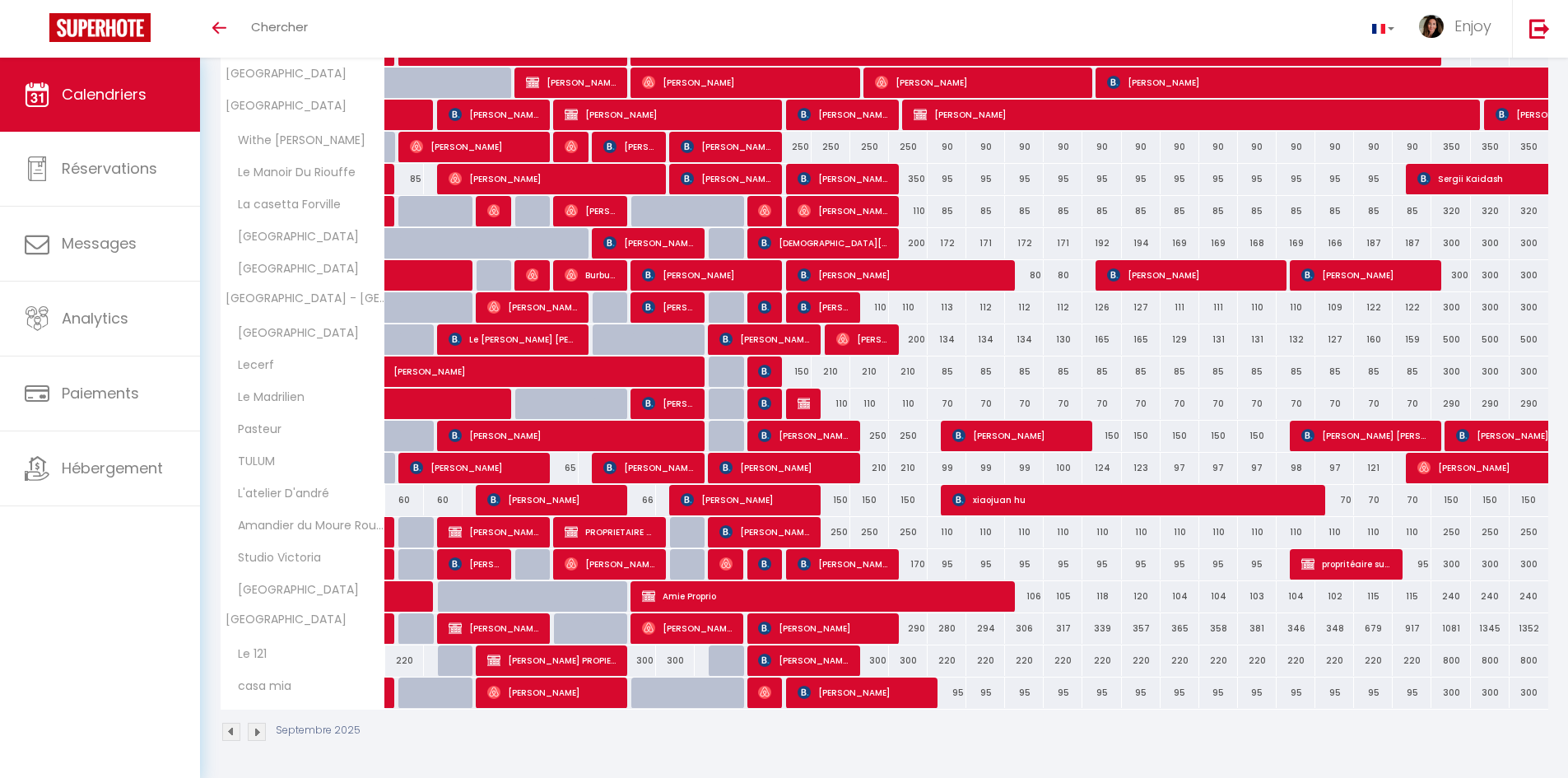
click at [1489, 263] on div "300" at bounding box center [1490, 275] width 39 height 31
type input "300"
type input "Lun 29 Septembre 2025"
type input "Mar 30 Septembre 2025"
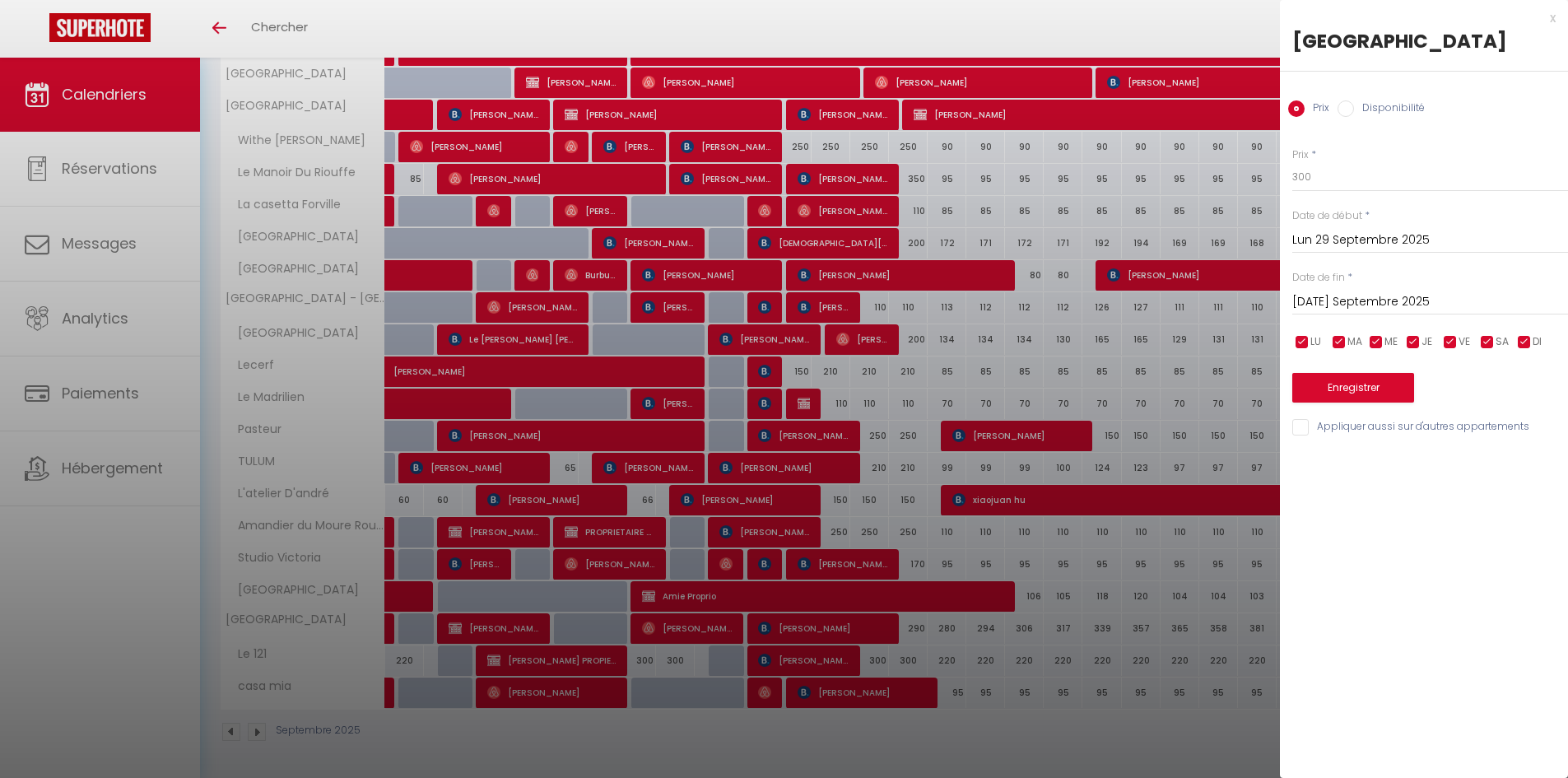
click at [1219, 429] on div at bounding box center [784, 389] width 1568 height 778
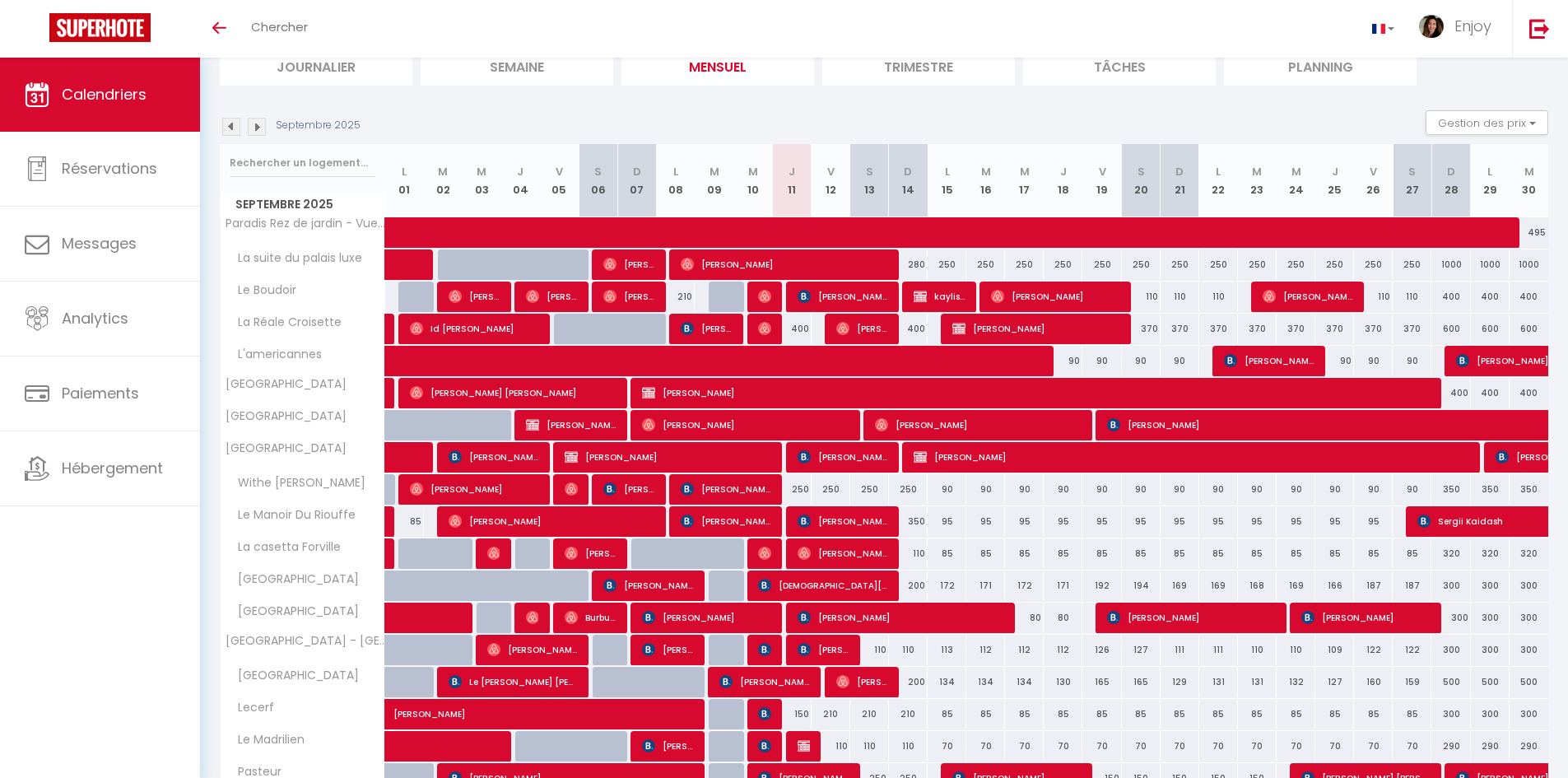
scroll to position [0, 0]
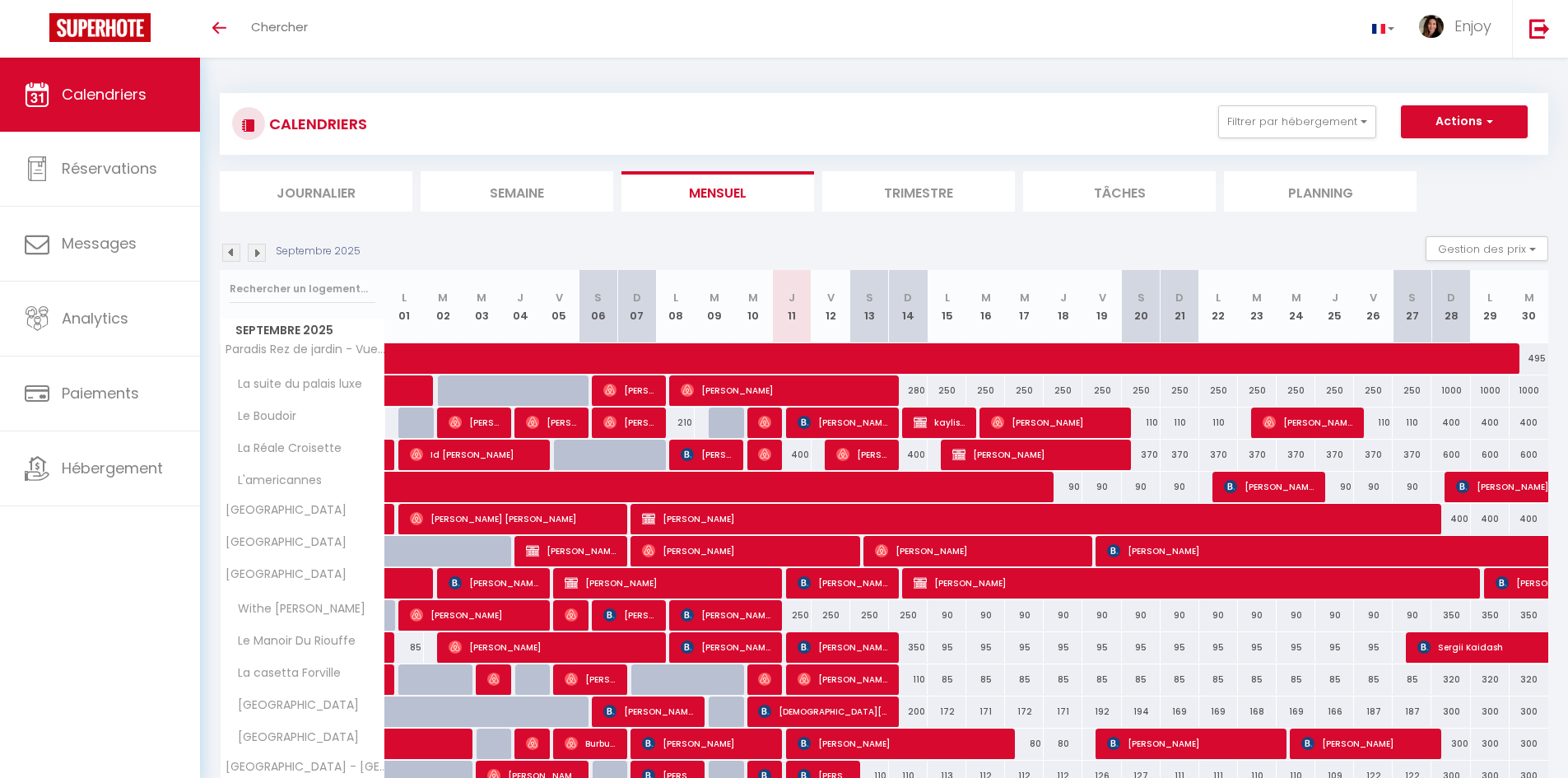
click at [230, 252] on img at bounding box center [231, 253] width 19 height 19
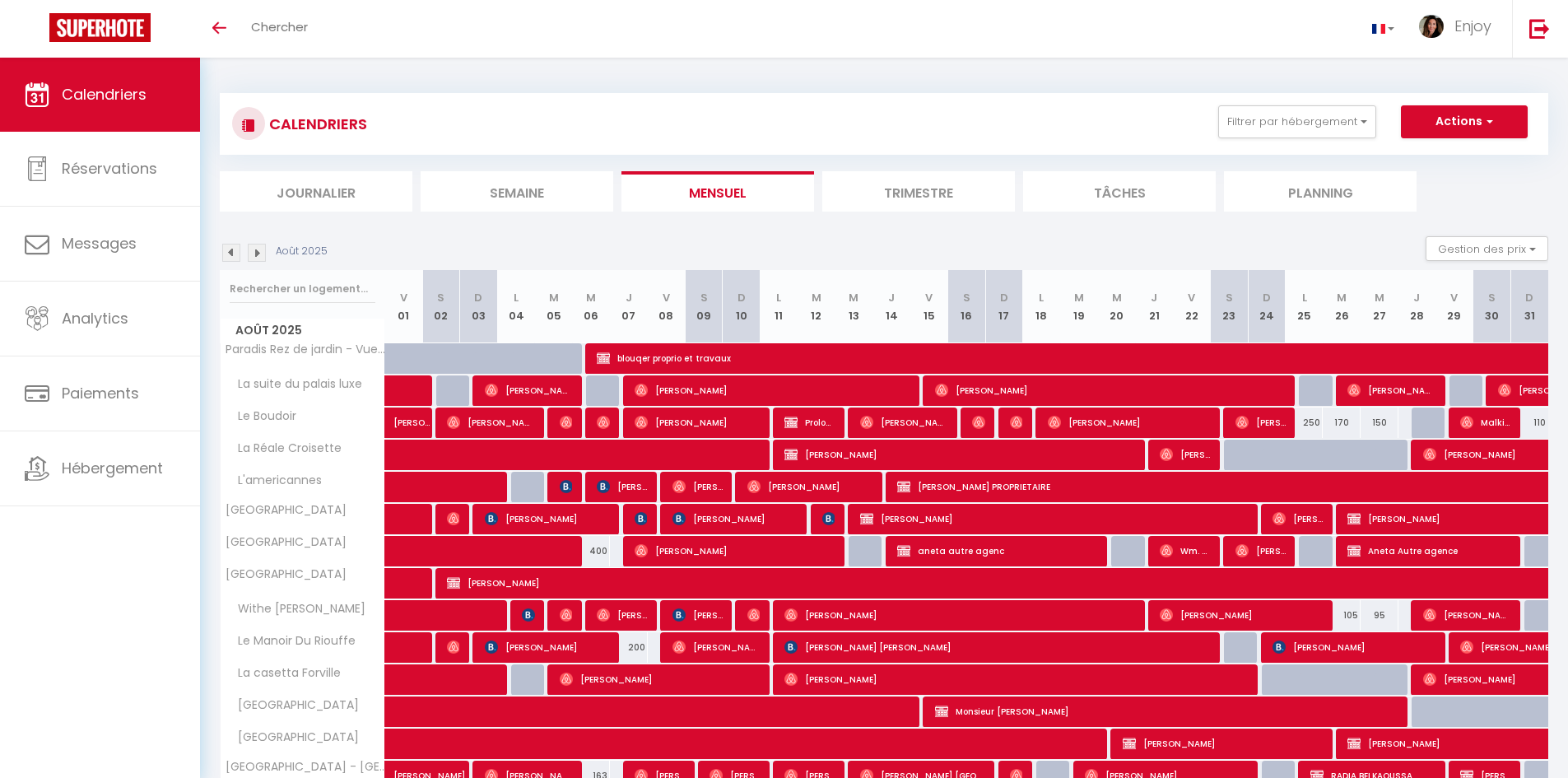
click at [230, 252] on img at bounding box center [231, 253] width 19 height 19
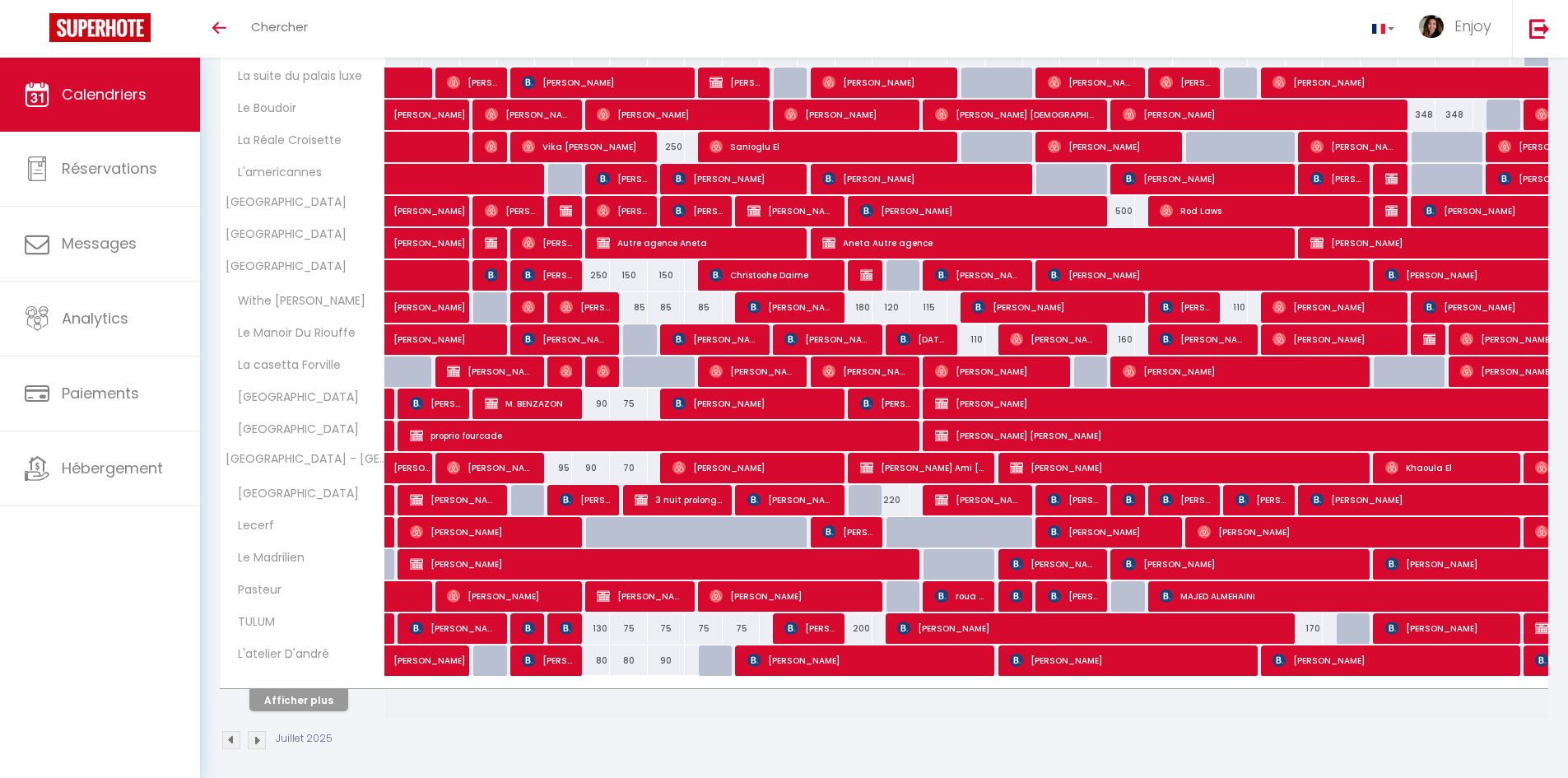
scroll to position [316, 0]
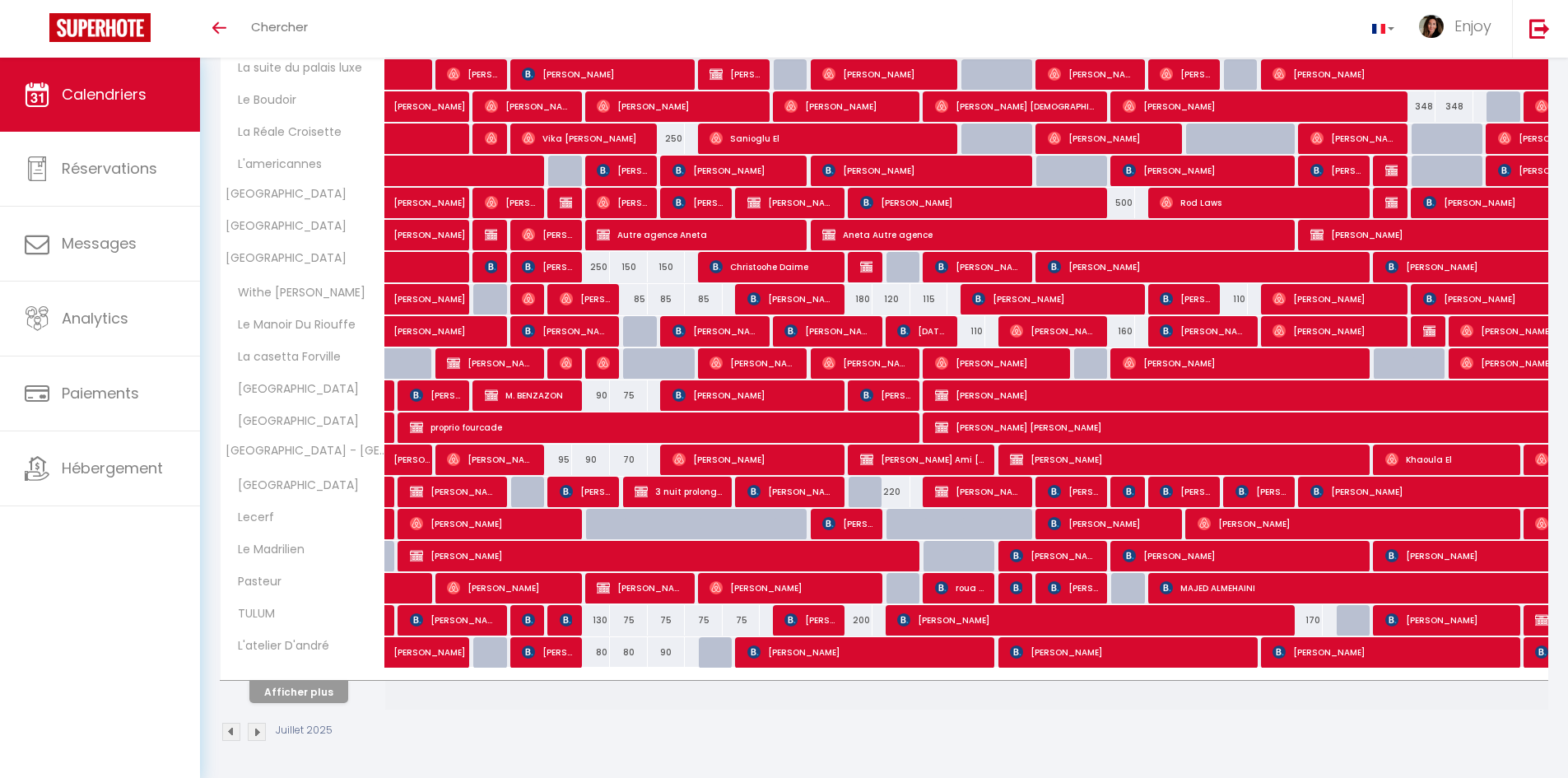
click at [292, 708] on th "Afficher plus" at bounding box center [303, 689] width 165 height 41
click at [307, 692] on button "Afficher plus" at bounding box center [298, 692] width 99 height 22
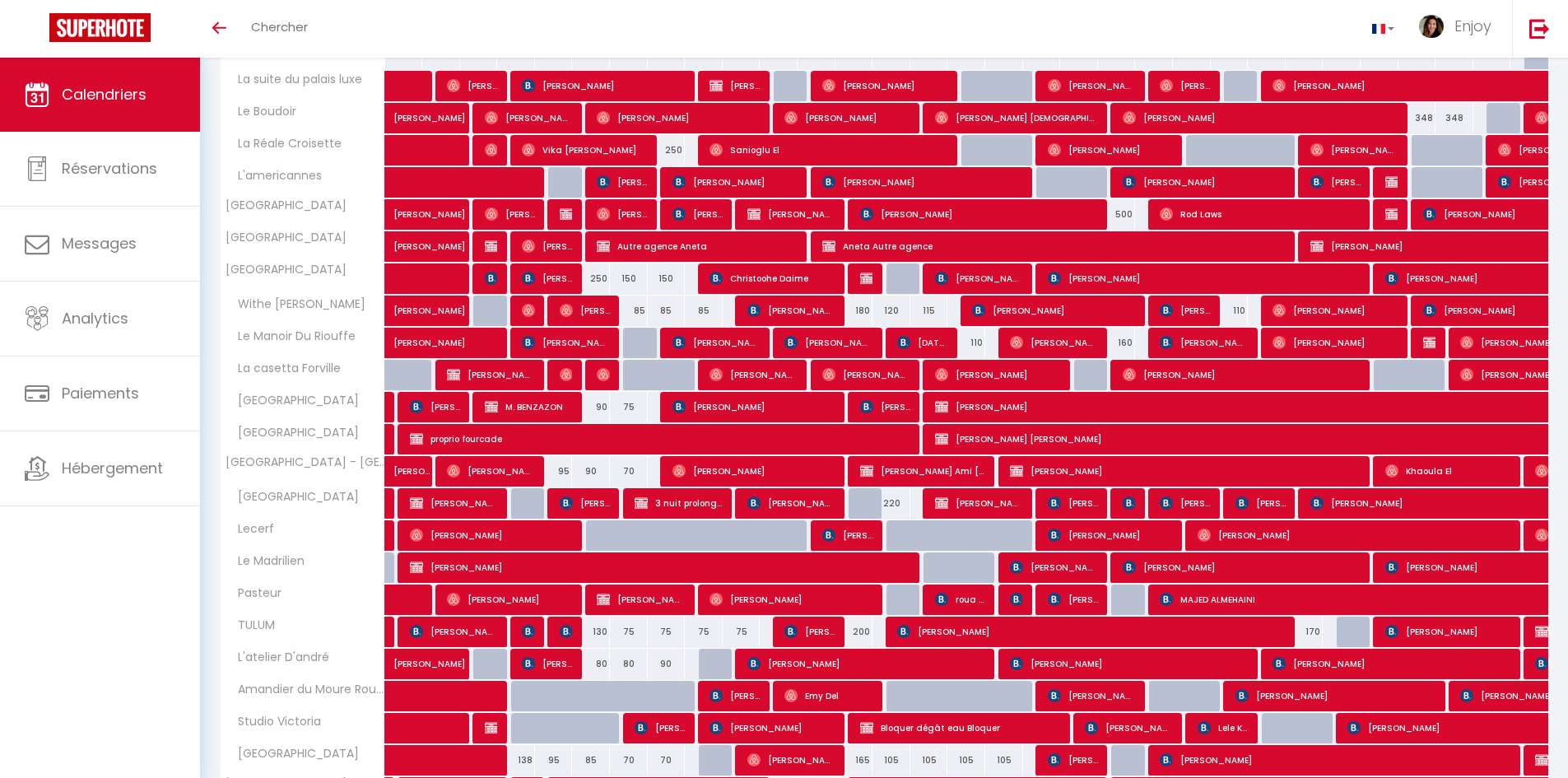
scroll to position [304, 0]
click at [471, 377] on span "sohail booking direct" at bounding box center [491, 376] width 88 height 31
select select "OK"
select select "KO"
select select "0"
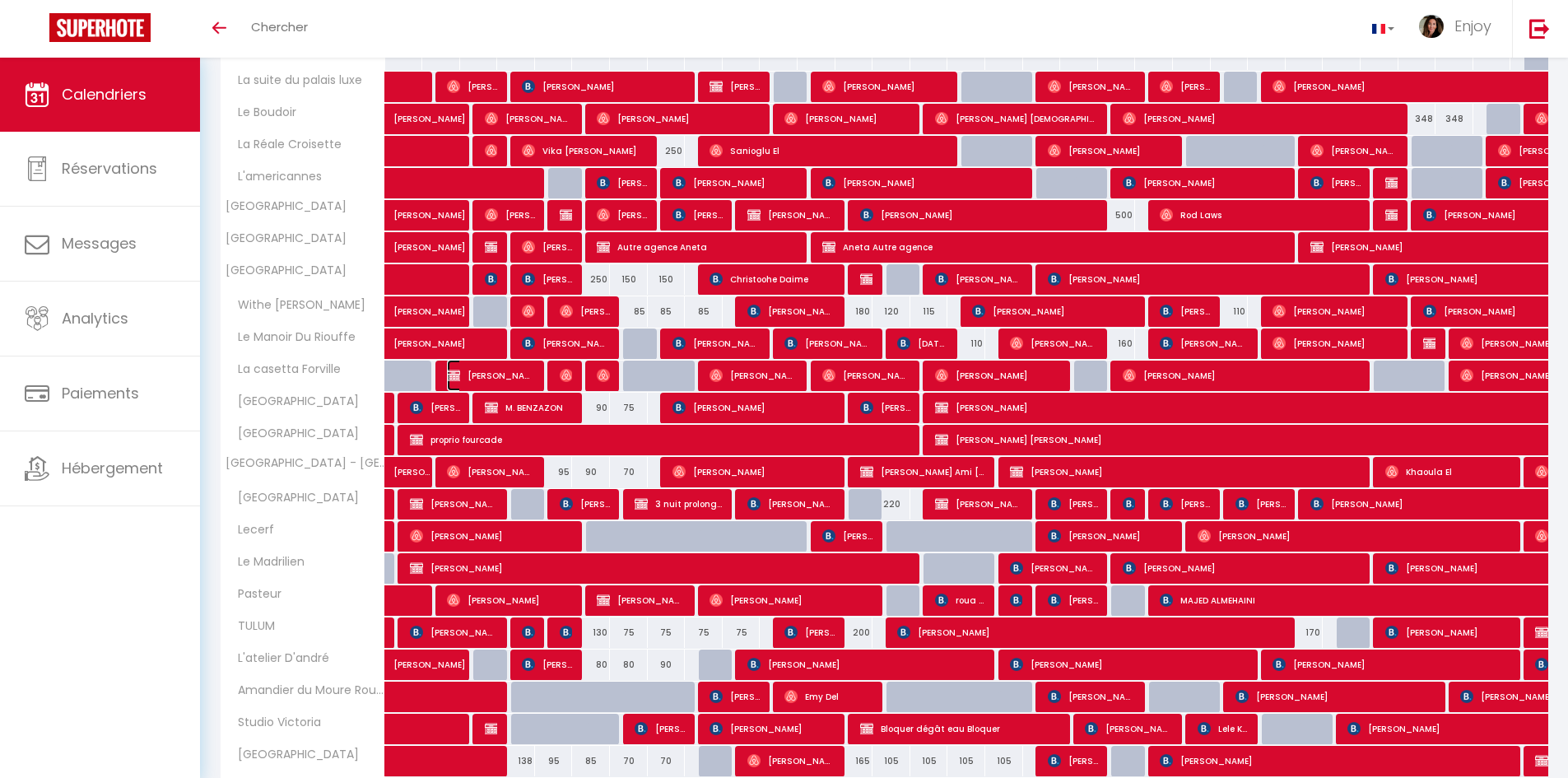
select select "0"
select select "1"
select select
